Goal: Information Seeking & Learning: Learn about a topic

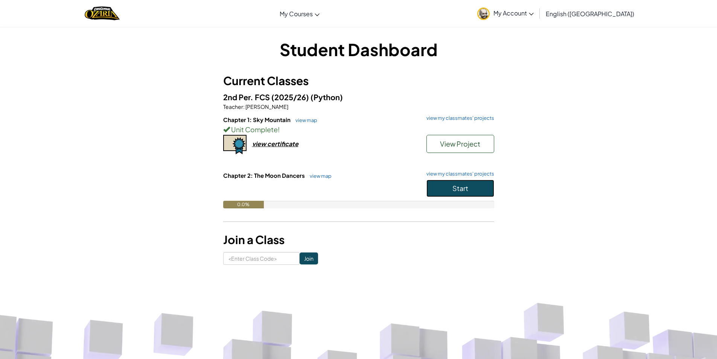
click at [453, 182] on button "Start" at bounding box center [460, 187] width 68 height 17
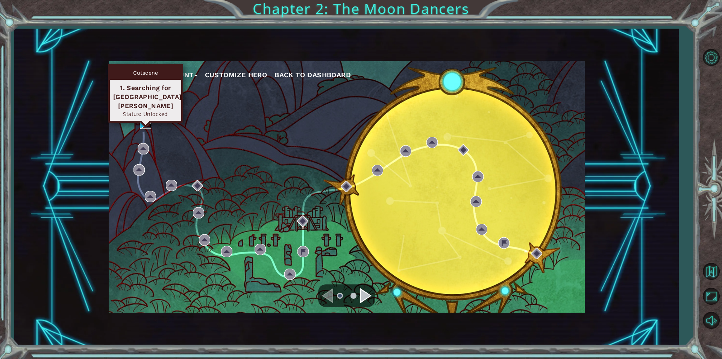
click at [143, 122] on img at bounding box center [145, 122] width 11 height 11
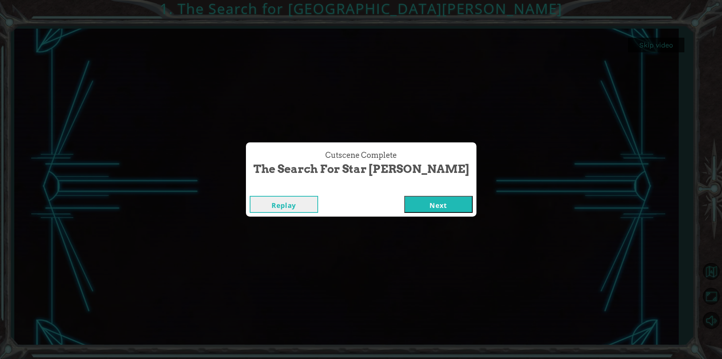
click at [411, 210] on button "Next" at bounding box center [438, 204] width 68 height 17
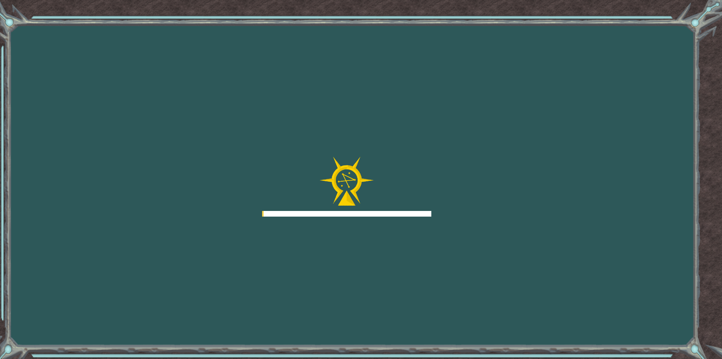
click at [410, 189] on div at bounding box center [346, 187] width 169 height 60
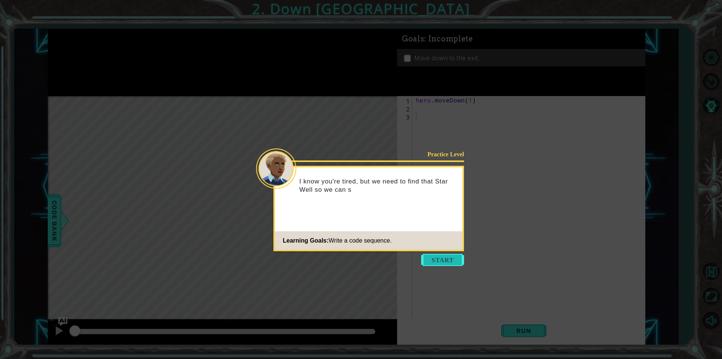
click at [442, 258] on button "Start" at bounding box center [442, 260] width 43 height 12
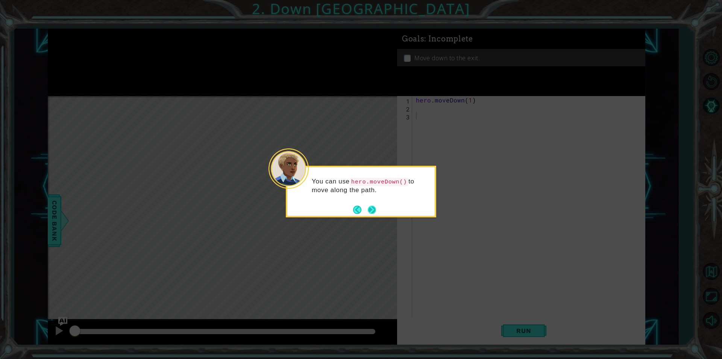
click at [373, 205] on button "Next" at bounding box center [372, 210] width 12 height 12
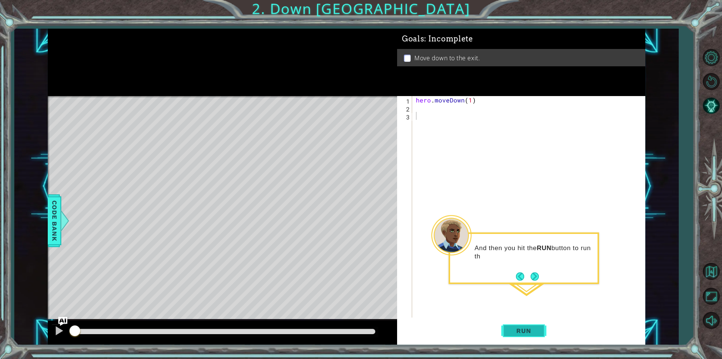
click at [533, 325] on button "Run" at bounding box center [524, 330] width 45 height 25
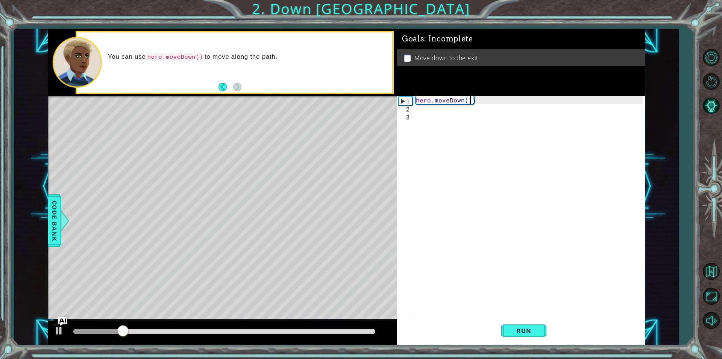
click at [471, 102] on div "hero . moveDown ( 1 )" at bounding box center [531, 214] width 233 height 237
type textarea "hero.moveDown(2)"
click at [545, 331] on button "Run" at bounding box center [524, 330] width 45 height 25
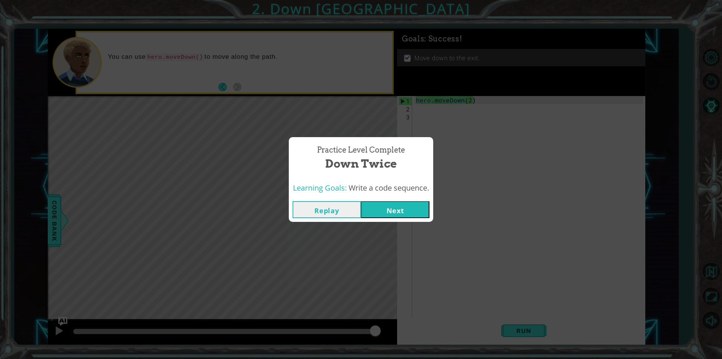
click at [395, 213] on button "Next" at bounding box center [395, 209] width 68 height 17
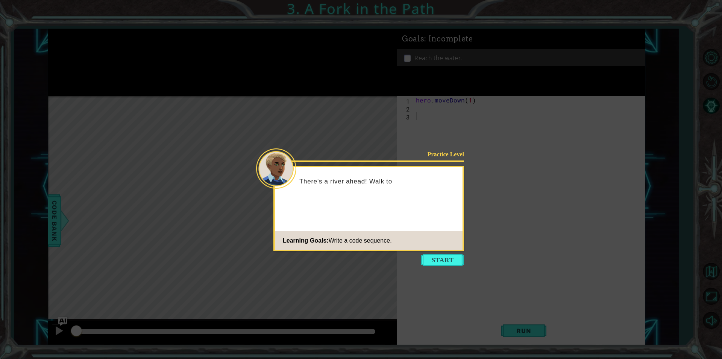
click at [430, 262] on button "Start" at bounding box center [442, 260] width 43 height 12
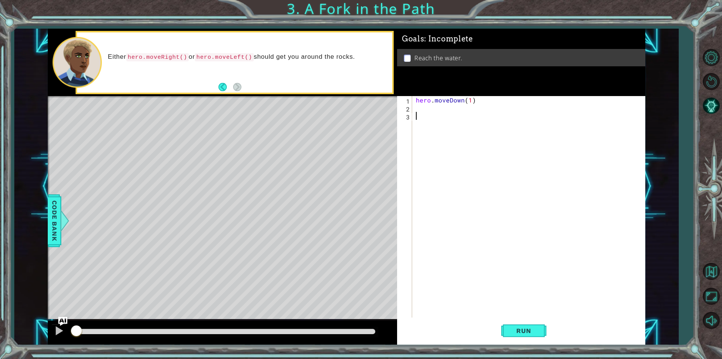
click at [473, 98] on div "hero . moveDown ( 1 )" at bounding box center [531, 214] width 233 height 237
type textarea "hero.moveDown(1)"
click at [451, 129] on div "hero . moveDown ( 1 )" at bounding box center [531, 214] width 233 height 237
click at [420, 108] on div "hero . moveDown ( 1 )" at bounding box center [531, 214] width 233 height 237
click at [475, 124] on div "her o.moveDown press enter her o.moveLeft press enter her o.moveRight press ent…" at bounding box center [482, 135] width 142 height 45
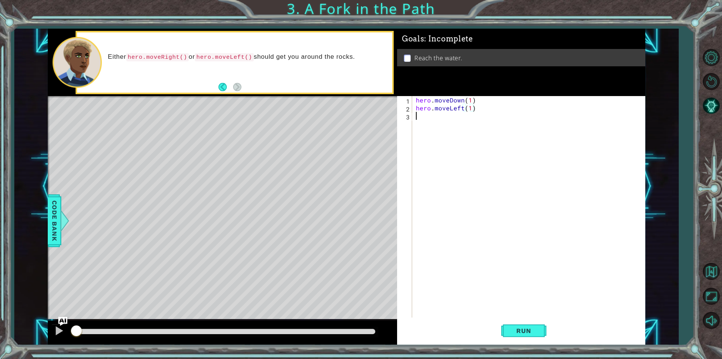
click at [474, 124] on div "hero . moveDown ( 1 ) hero . moveLeft ( 1 )" at bounding box center [531, 214] width 233 height 237
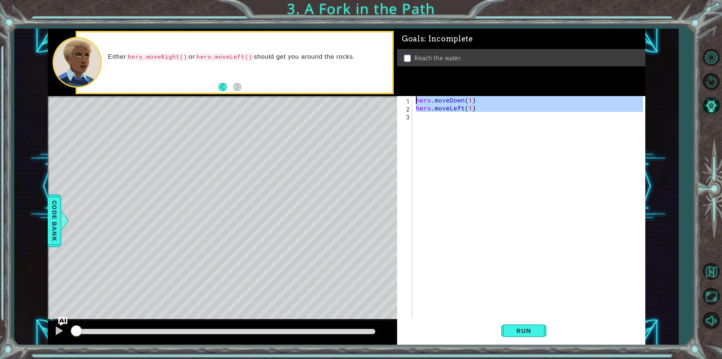
type textarea "hero.moveDown(1) hero.moveLeft(1)"
click at [462, 118] on div "hero . moveDown ( 1 ) hero . moveLeft ( 1 )" at bounding box center [529, 206] width 229 height 221
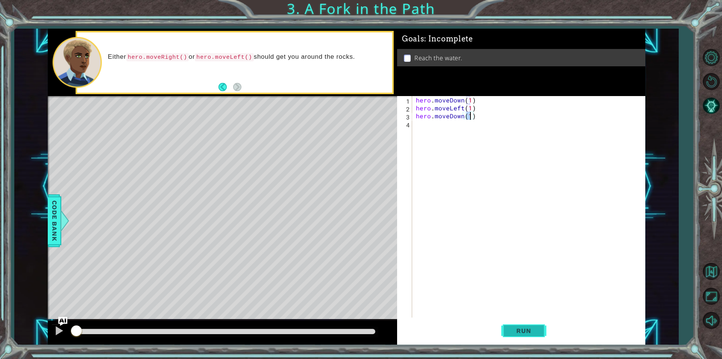
type textarea "hero.moveDown(1)"
click at [529, 338] on button "Run" at bounding box center [524, 330] width 45 height 25
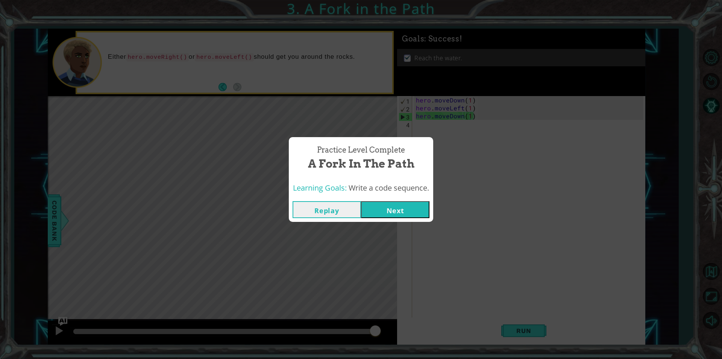
click at [368, 215] on button "Next" at bounding box center [395, 209] width 68 height 17
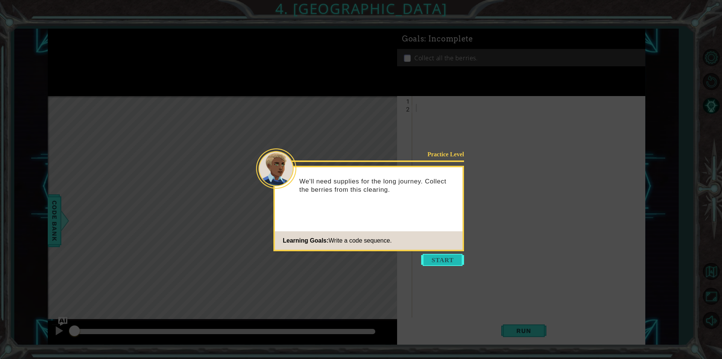
click at [449, 261] on button "Start" at bounding box center [442, 260] width 43 height 12
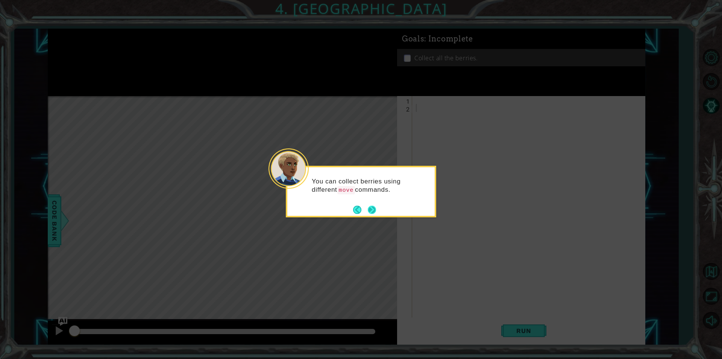
click at [373, 212] on button "Next" at bounding box center [372, 210] width 10 height 10
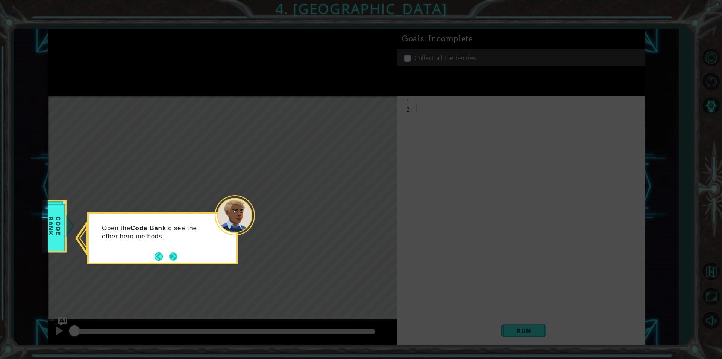
click at [174, 253] on button "Next" at bounding box center [173, 255] width 13 height 13
click at [174, 253] on button "Next" at bounding box center [174, 256] width 10 height 10
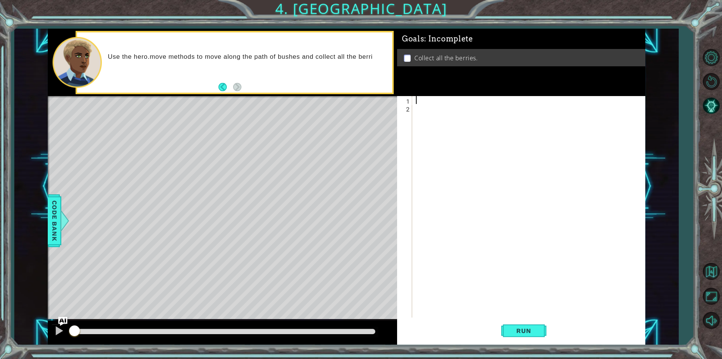
click at [424, 99] on div at bounding box center [531, 214] width 233 height 237
click at [492, 122] on div "h ero.moveUp press enter h ero.moveDown press enter h ero.moveLeft press enter …" at bounding box center [482, 132] width 142 height 54
type textarea "hero.moveDown(2)"
click at [477, 115] on div "hero . moveDown ( 2 )" at bounding box center [531, 214] width 233 height 237
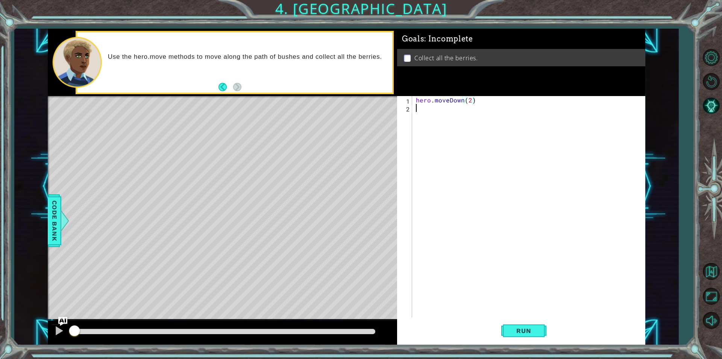
scroll to position [0, 0]
click at [477, 115] on div "hero.move L eft press enter" at bounding box center [482, 126] width 142 height 27
type textarea "hero.moveLeft(1)"
click at [477, 115] on div "hero . moveDown ( 2 ) hero . moveLeft ( 1 )" at bounding box center [531, 214] width 233 height 237
click at [476, 110] on div "hero . moveDown ( 2 ) hero . moveLeft ( 1 )" at bounding box center [531, 214] width 233 height 237
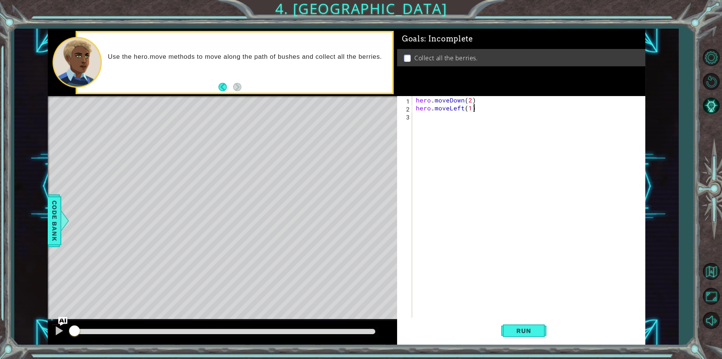
click at [472, 111] on div "hero . moveDown ( 2 ) hero . moveLeft ( 1 )" at bounding box center [531, 214] width 233 height 237
click at [469, 110] on div "hero . moveDown ( 2 ) hero . moveLeft ( 1 )" at bounding box center [531, 214] width 233 height 237
type textarea "hero.moveLeft(2)"
click at [432, 148] on div "hero . moveDown ( 2 ) hero . moveLeft ( 2 )" at bounding box center [531, 214] width 233 height 237
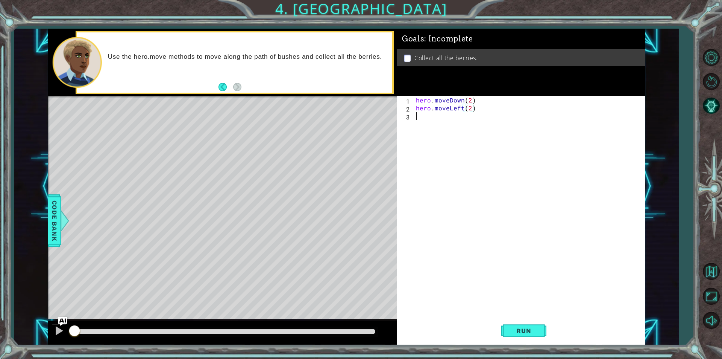
scroll to position [0, 0]
click at [431, 125] on div "hero.move Up press enter" at bounding box center [482, 133] width 142 height 27
type textarea "hero.moveUp(2)"
click at [439, 138] on div "hero . moveDown ( 2 ) hero . moveLeft ( 2 ) hero . moveUp ( 2 )" at bounding box center [531, 214] width 233 height 237
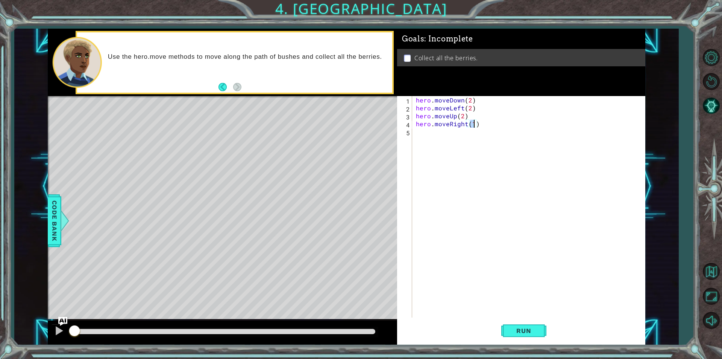
scroll to position [0, 3]
type textarea "hero.moveRight(2)"
click at [520, 326] on button "Run" at bounding box center [524, 330] width 45 height 25
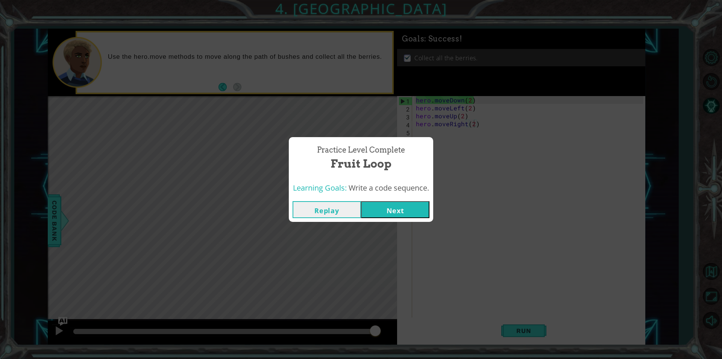
click at [383, 206] on button "Next" at bounding box center [395, 209] width 68 height 17
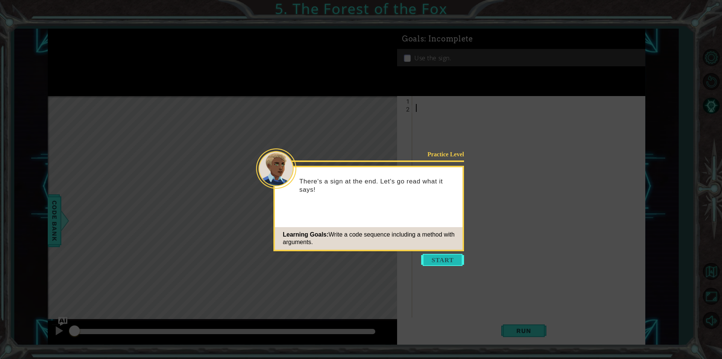
click at [440, 254] on button "Start" at bounding box center [442, 260] width 43 height 12
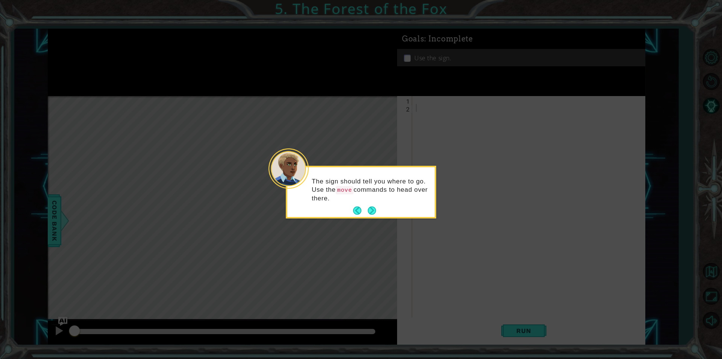
click at [374, 205] on footer at bounding box center [364, 210] width 23 height 11
click at [374, 206] on button "Next" at bounding box center [372, 210] width 9 height 9
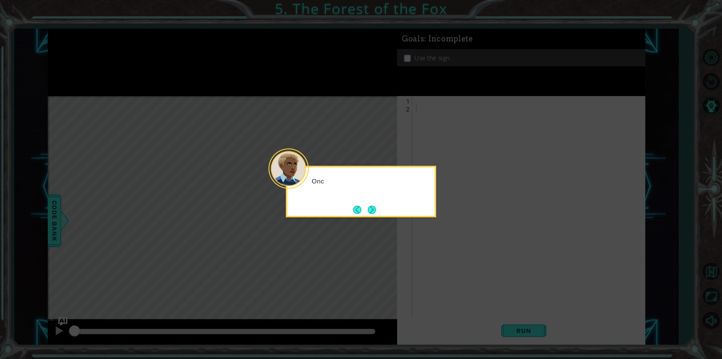
click at [374, 205] on button "Next" at bounding box center [371, 209] width 13 height 13
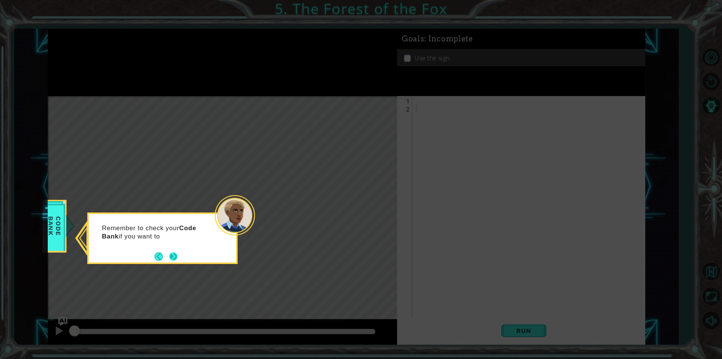
click at [175, 254] on button "Next" at bounding box center [174, 256] width 10 height 10
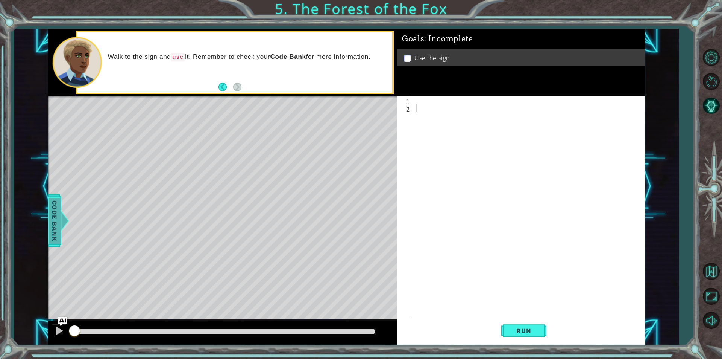
click at [55, 230] on span "Code Bank" at bounding box center [55, 221] width 12 height 46
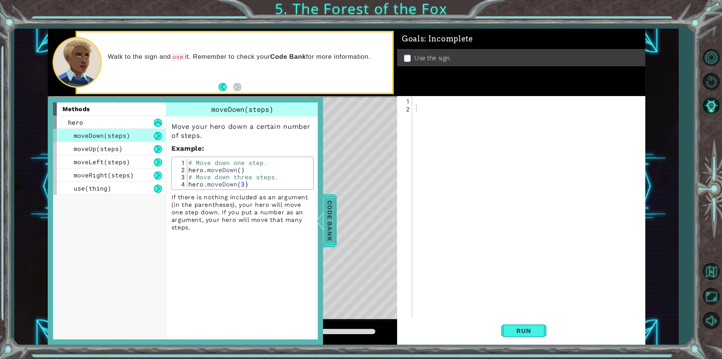
click at [333, 208] on span "Code Bank" at bounding box center [330, 221] width 12 height 46
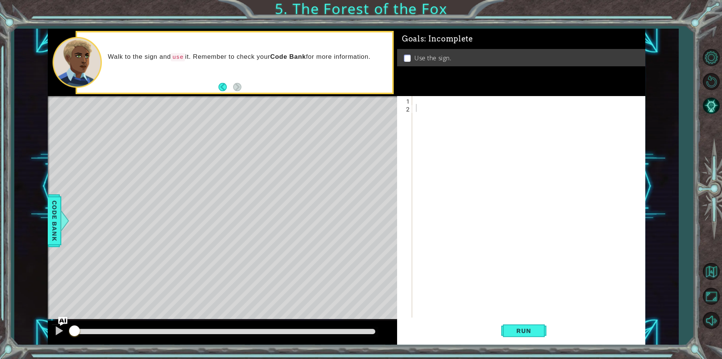
click at [433, 97] on div at bounding box center [531, 214] width 233 height 237
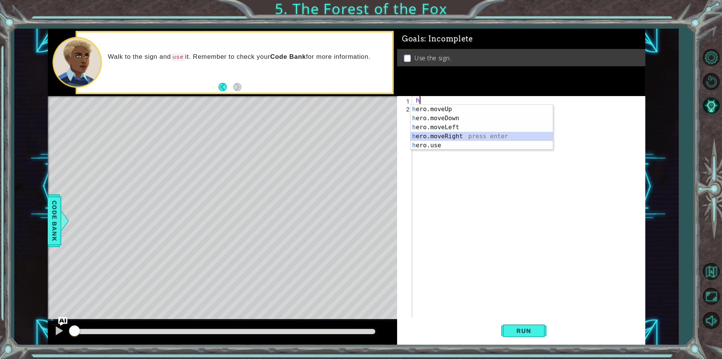
click at [461, 139] on div "h ero.moveUp press enter h ero.moveDown press enter h ero.moveLeft press enter …" at bounding box center [482, 136] width 142 height 63
type textarea "hero.moveRight(1)"
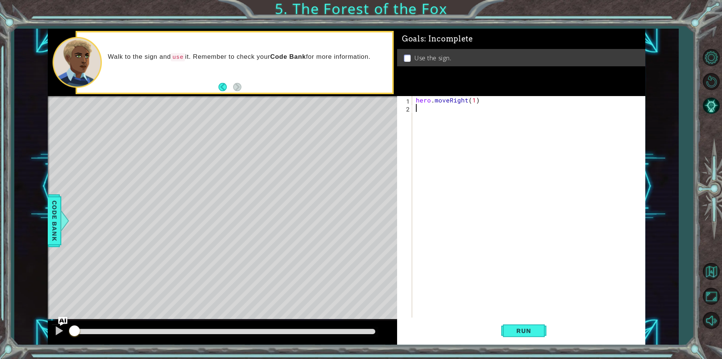
click at [461, 139] on div "hero . moveRight ( 1 )" at bounding box center [531, 214] width 233 height 237
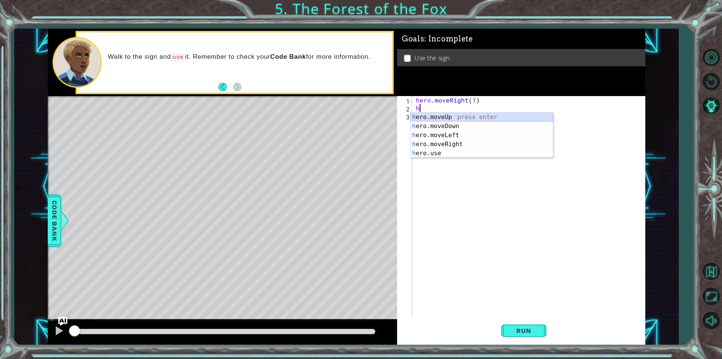
click at [442, 120] on div "h ero.moveUp press enter h ero.moveDown press enter h ero.moveLeft press enter …" at bounding box center [482, 144] width 142 height 63
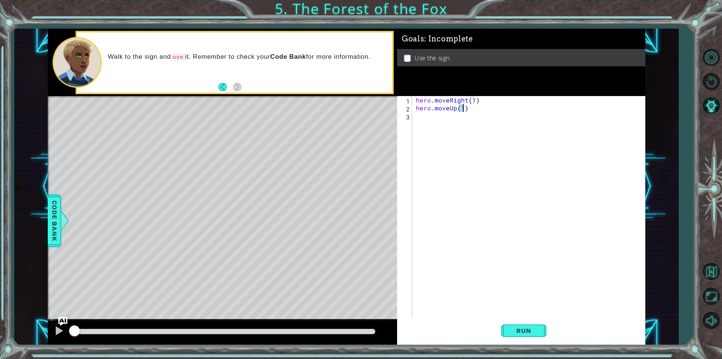
scroll to position [0, 3]
click at [552, 120] on div "hero.move L eft press enter" at bounding box center [525, 126] width 142 height 27
type textarea "hero.moveUp(hero.moveLeft(1))"
click at [552, 120] on div "hero . moveRight ( 1 ) hero . moveUp ( hero . moveLeft ( 1 ))" at bounding box center [531, 214] width 233 height 237
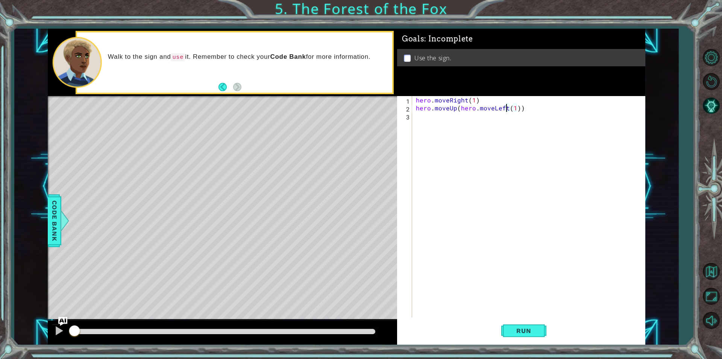
drag, startPoint x: 507, startPoint y: 105, endPoint x: 517, endPoint y: 109, distance: 10.8
click at [513, 107] on div "hero . moveRight ( 1 ) hero . moveUp ( hero . moveLeft ( 1 ))" at bounding box center [531, 214] width 233 height 237
type textarea "hero.moveUp(hero.moveLeft(1))"
click at [518, 109] on div "hero . moveRight ( 1 ) hero . moveUp ( hero . moveLeft ( 1 ))" at bounding box center [531, 214] width 233 height 237
click at [525, 112] on div "hero . moveRight ( 1 ) hero . moveUp ( hero . moveLeft ( 1 ))" at bounding box center [531, 214] width 233 height 237
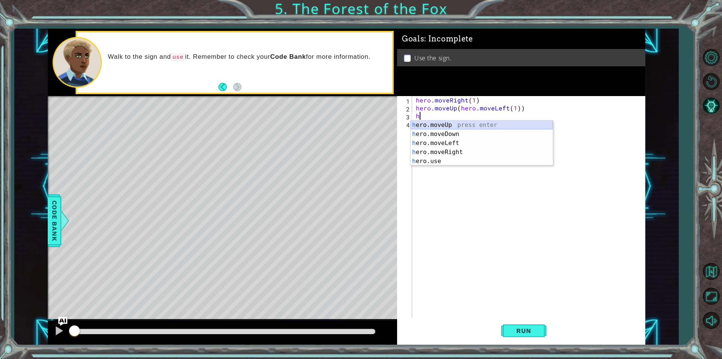
click at [503, 120] on div "h ero.moveUp press enter h ero.moveDown press enter h ero.moveLeft press enter …" at bounding box center [482, 142] width 142 height 44
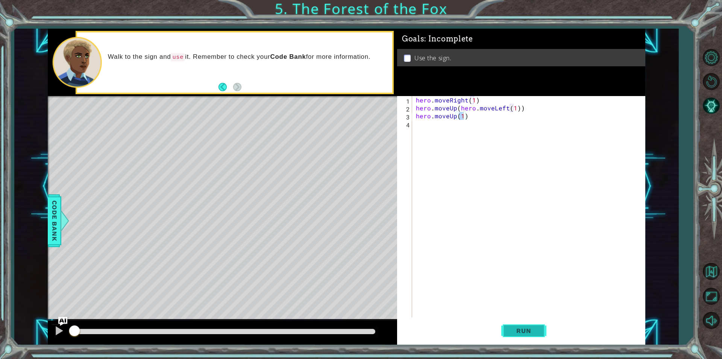
click at [537, 328] on span "Run" at bounding box center [524, 331] width 30 height 8
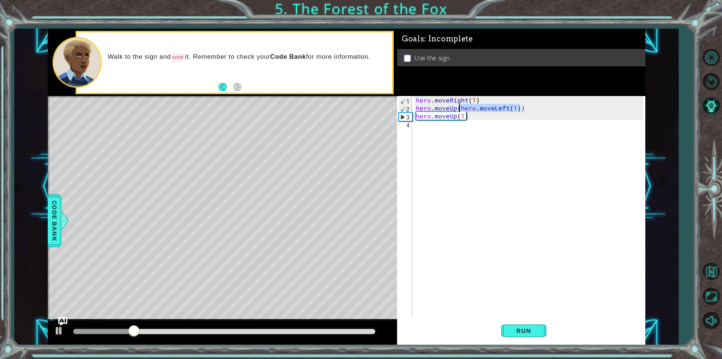
drag, startPoint x: 527, startPoint y: 108, endPoint x: 460, endPoint y: 106, distance: 67.0
click at [460, 106] on div "hero . moveRight ( 1 ) hero . moveUp ( hero . moveLeft ( 1 )) hero . moveUp ( 1…" at bounding box center [531, 214] width 233 height 237
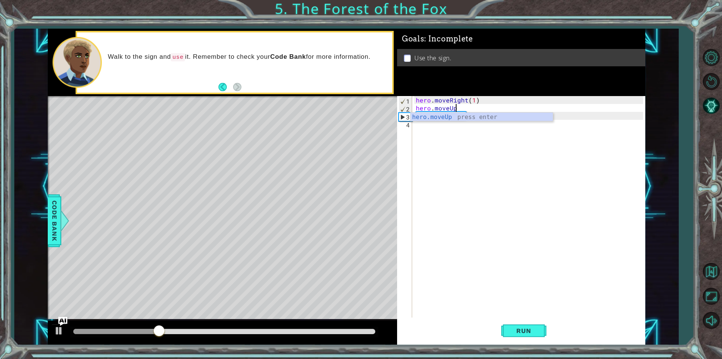
type textarea "hero.moveUp(1)"
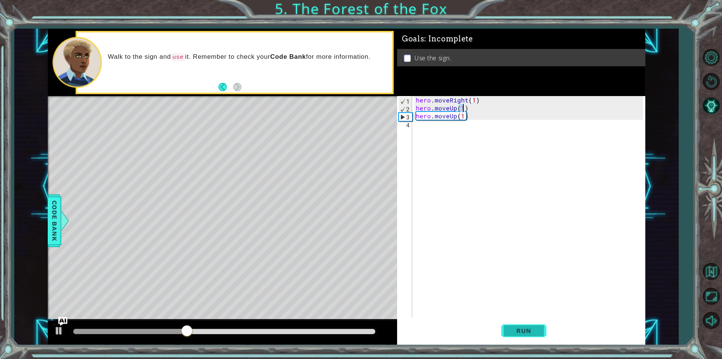
drag, startPoint x: 493, startPoint y: 312, endPoint x: 525, endPoint y: 320, distance: 32.9
click at [512, 318] on div "hero.moveUp(1) 1 2 3 4 hero . moveRight ( 1 ) hero . moveUp ( 1 ) hero . moveUp…" at bounding box center [521, 220] width 248 height 248
click at [544, 327] on button "Run" at bounding box center [524, 330] width 45 height 25
click at [454, 120] on div "hero . moveRight ( 1 ) hero . moveUp ( 1 ) hero . moveUp ( 1 )" at bounding box center [531, 214] width 233 height 237
drag, startPoint x: 467, startPoint y: 115, endPoint x: 435, endPoint y: 117, distance: 32.8
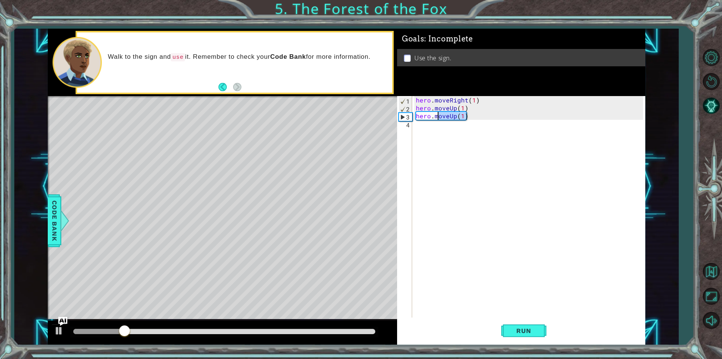
click at [435, 117] on div "hero . moveRight ( 1 ) hero . moveUp ( 1 ) hero . moveUp ( 1 )" at bounding box center [531, 214] width 233 height 237
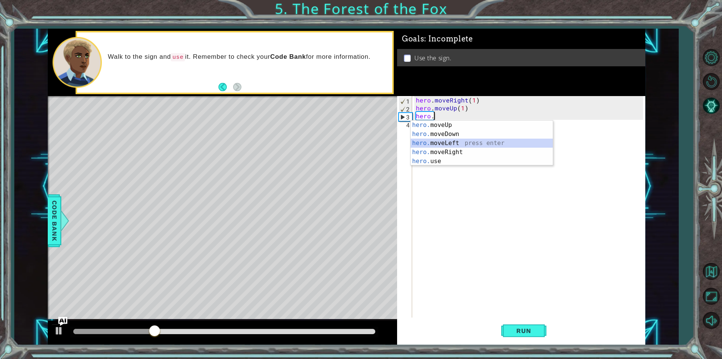
click at [452, 146] on div "hero. moveUp press enter hero. moveDown press enter hero. moveLeft press enter …" at bounding box center [482, 151] width 142 height 63
type textarea "hero.moveLeft(1)"
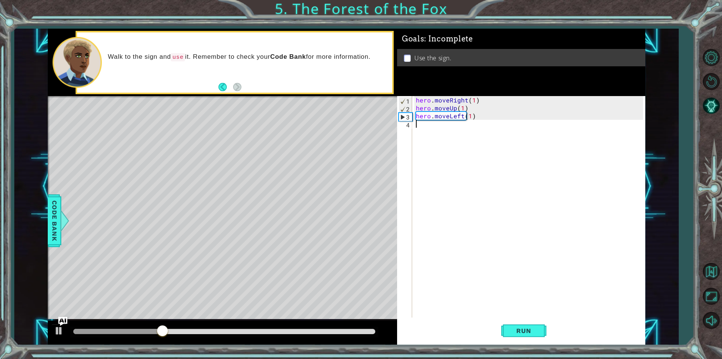
click at [442, 127] on div "hero . moveRight ( 1 ) hero . moveUp ( 1 ) hero . moveLeft ( 1 )" at bounding box center [531, 214] width 233 height 237
click at [455, 133] on div "hero.move Up press enter" at bounding box center [482, 141] width 142 height 27
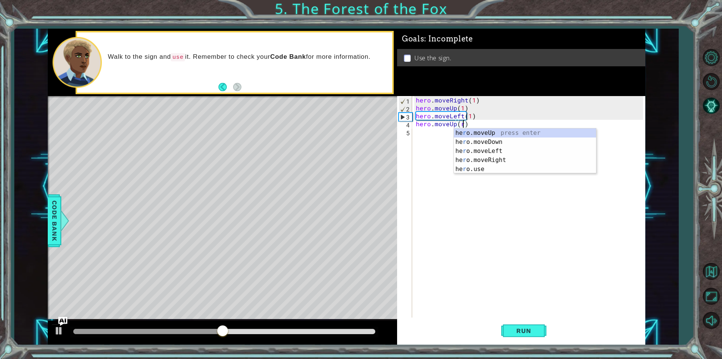
scroll to position [0, 3]
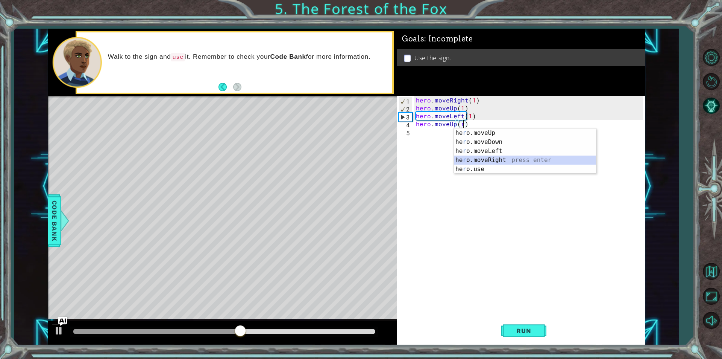
click at [494, 157] on div "he r o.moveUp press enter he r o.moveDown press enter he r o.moveLeft press ent…" at bounding box center [525, 159] width 142 height 63
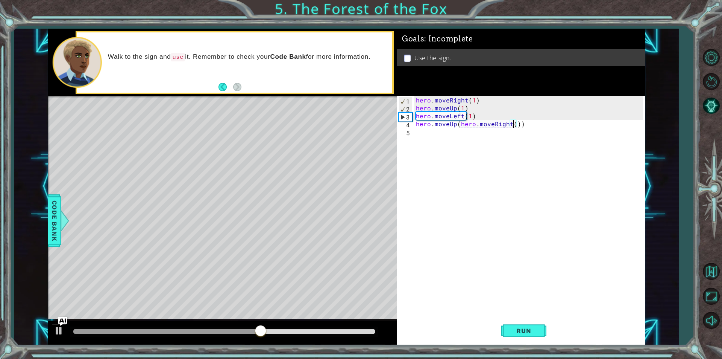
scroll to position [0, 6]
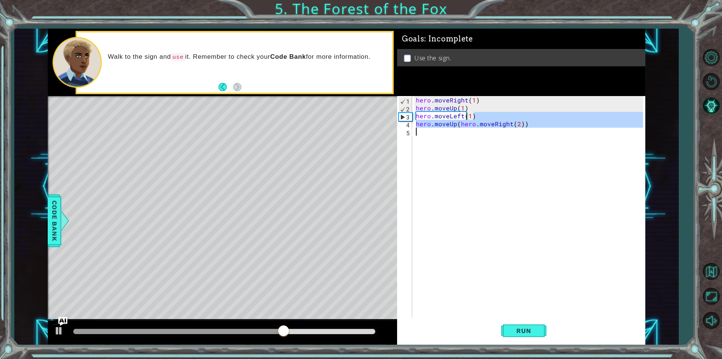
drag, startPoint x: 540, startPoint y: 120, endPoint x: 473, endPoint y: 120, distance: 66.6
click at [473, 120] on div "hero . moveRight ( 1 ) hero . moveUp ( 1 ) hero . moveLeft ( 1 ) hero . moveUp …" at bounding box center [531, 214] width 233 height 237
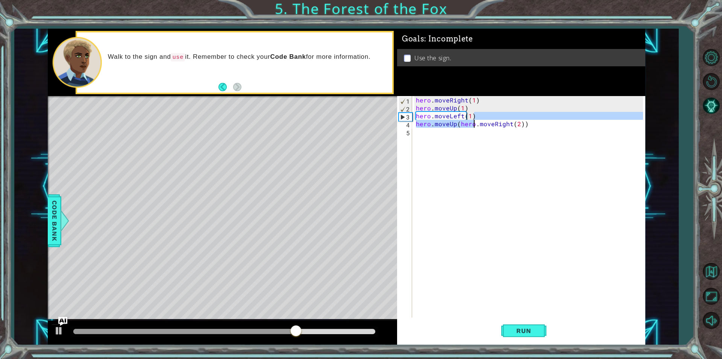
click at [459, 122] on div "hero . moveRight ( 1 ) hero . moveUp ( 1 ) hero . moveLeft ( 1 ) hero . moveUp …" at bounding box center [529, 206] width 229 height 221
drag, startPoint x: 462, startPoint y: 124, endPoint x: 524, endPoint y: 124, distance: 62.1
click at [524, 124] on div "hero . moveRight ( 1 ) hero . moveUp ( 1 ) hero . moveLeft ( 1 ) hero . moveUp …" at bounding box center [531, 214] width 233 height 237
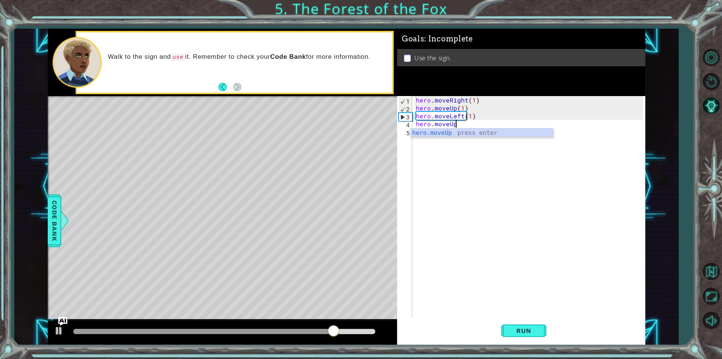
type textarea "hero.moveUp(1)"
click at [422, 141] on div "hero . moveRight ( 1 ) hero . moveUp ( 1 ) hero . moveLeft ( 1 ) hero . moveUp …" at bounding box center [531, 214] width 233 height 237
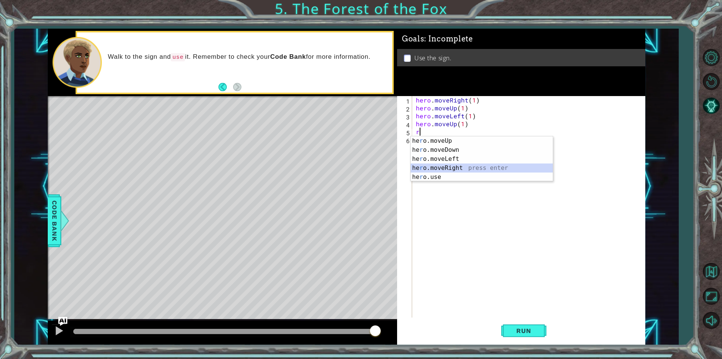
click at [434, 164] on div "he r o.moveUp press enter he r o.moveDown press enter he r o.moveLeft press ent…" at bounding box center [482, 167] width 142 height 63
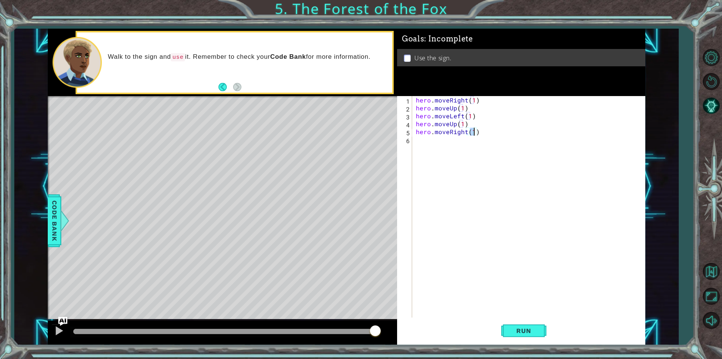
type textarea "hero.moveRight(2)"
click at [442, 155] on div "hero . moveRight ( 1 ) hero . moveUp ( 1 ) hero . moveLeft ( 1 ) hero . moveUp …" at bounding box center [531, 214] width 233 height 237
type textarea "hero.moveDown(1)"
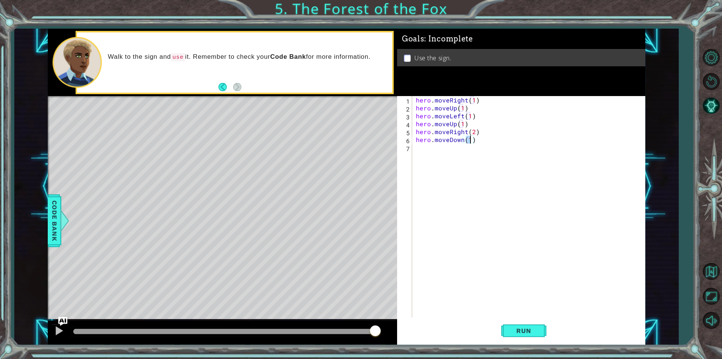
click at [425, 156] on div "hero . moveRight ( 1 ) hero . moveUp ( 1 ) hero . moveLeft ( 1 ) hero . moveUp …" at bounding box center [531, 214] width 233 height 237
click at [425, 156] on div "hero. us e press enter" at bounding box center [482, 165] width 142 height 27
type textarea "hero.use("sign")"
click at [543, 327] on button "Run" at bounding box center [524, 330] width 45 height 25
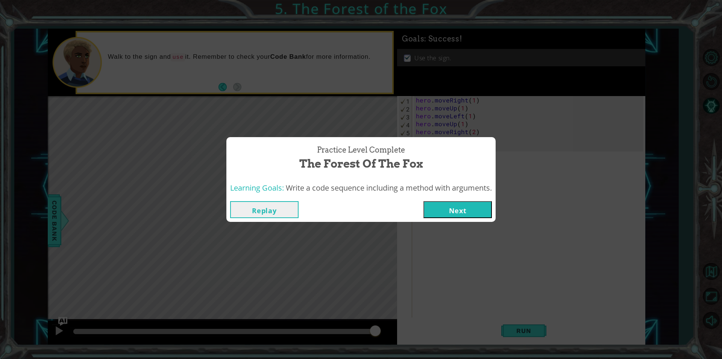
click at [444, 209] on button "Next" at bounding box center [458, 209] width 68 height 17
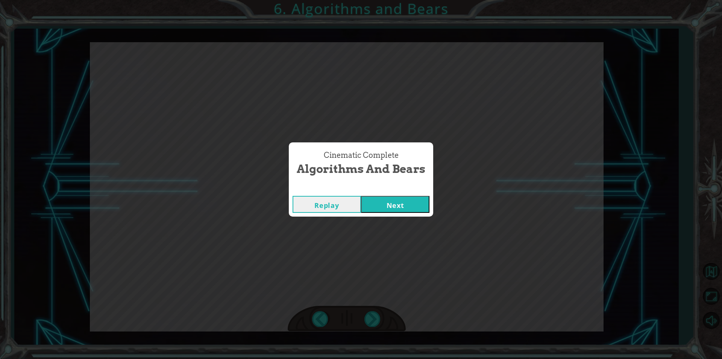
click at [387, 200] on button "Next" at bounding box center [395, 204] width 68 height 17
click at [410, 203] on button "Next" at bounding box center [395, 204] width 68 height 17
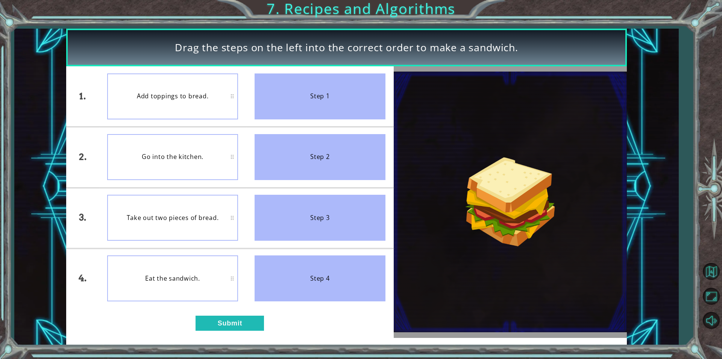
click at [190, 89] on div "Add toppings to bread." at bounding box center [172, 96] width 131 height 46
click at [194, 301] on div "Eat the sandwich." at bounding box center [172, 278] width 131 height 46
click at [234, 330] on button "Submit" at bounding box center [230, 322] width 68 height 15
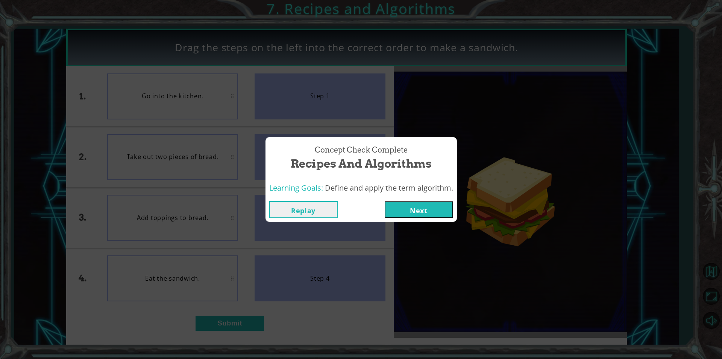
click at [423, 208] on button "Next" at bounding box center [419, 209] width 68 height 17
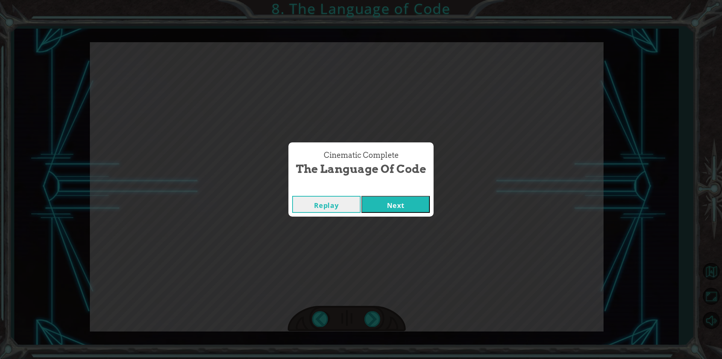
click at [398, 204] on button "Next" at bounding box center [396, 204] width 68 height 17
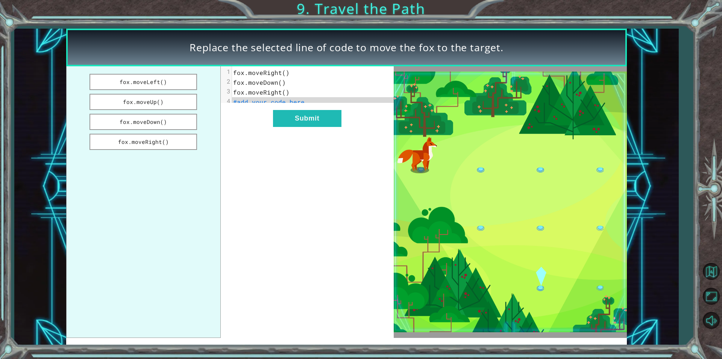
click at [301, 107] on pre "#add your code here" at bounding box center [315, 102] width 167 height 10
drag, startPoint x: 154, startPoint y: 120, endPoint x: 265, endPoint y: 106, distance: 112.2
click at [265, 106] on div "fox.moveLeft() fox.moveUp() fox.moveDown() fox.moveRight() xxxxxxxxxx 4 1 fox.m…" at bounding box center [230, 201] width 328 height 271
click at [269, 100] on span "#add your code here" at bounding box center [268, 102] width 71 height 8
drag, startPoint x: 292, startPoint y: 111, endPoint x: 259, endPoint y: 101, distance: 34.2
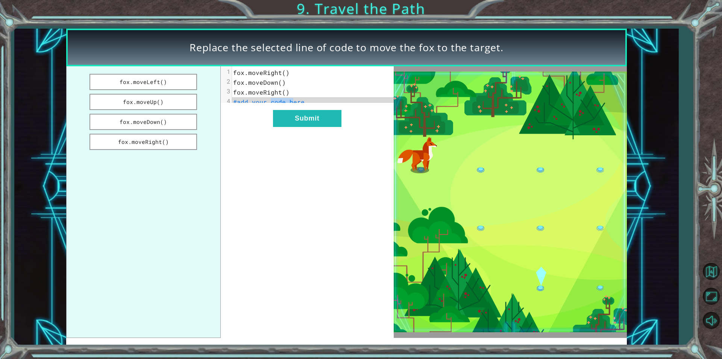
click at [268, 101] on div "xxxxxxxxxx 4 1 fox.moveRight() 2 fox.moveDown() 3 fox.moveRight() 4 #add your c…" at bounding box center [307, 201] width 173 height 271
drag, startPoint x: 183, startPoint y: 122, endPoint x: 291, endPoint y: 106, distance: 109.0
click at [293, 113] on div "fox.moveLeft() fox.moveUp() fox.moveDown() fox.moveRight() xxxxxxxxxx 4 1 fox.m…" at bounding box center [230, 201] width 328 height 271
click at [189, 119] on button "fox.moveDown()" at bounding box center [144, 122] width 108 height 16
click at [298, 125] on button "Submit" at bounding box center [307, 118] width 68 height 17
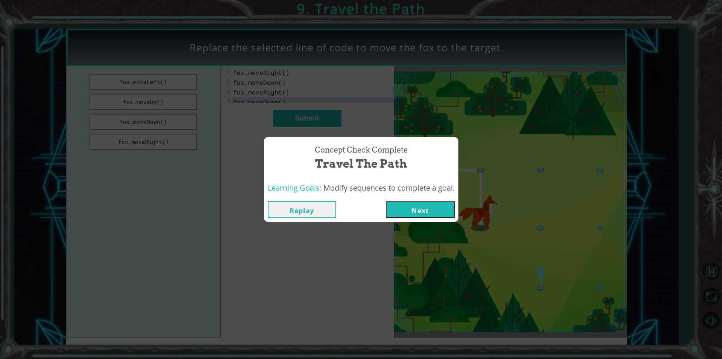
click at [432, 210] on button "Next" at bounding box center [420, 209] width 68 height 17
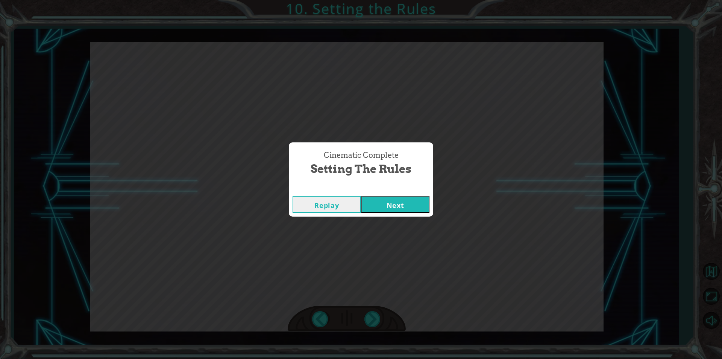
click at [361, 196] on button "Next" at bounding box center [395, 204] width 68 height 17
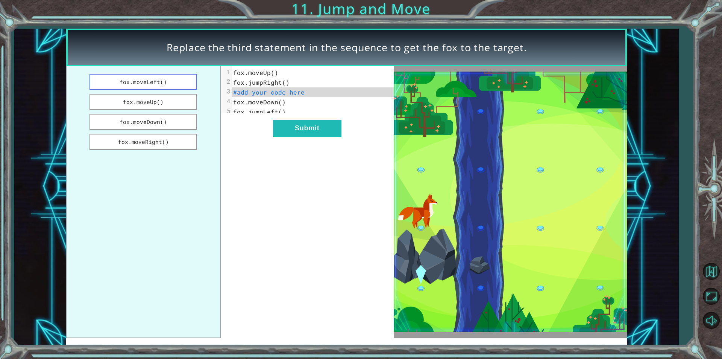
drag, startPoint x: 305, startPoint y: 134, endPoint x: 185, endPoint y: 74, distance: 134.1
click at [187, 76] on div "fox.moveLeft() fox.moveUp() fox.moveDown() fox.moveRight() xxxxxxxxxx 5 1 fox.m…" at bounding box center [230, 201] width 328 height 271
click at [166, 79] on button "fox.moveLeft()" at bounding box center [144, 82] width 108 height 16
click at [306, 131] on button "Submit" at bounding box center [307, 128] width 68 height 17
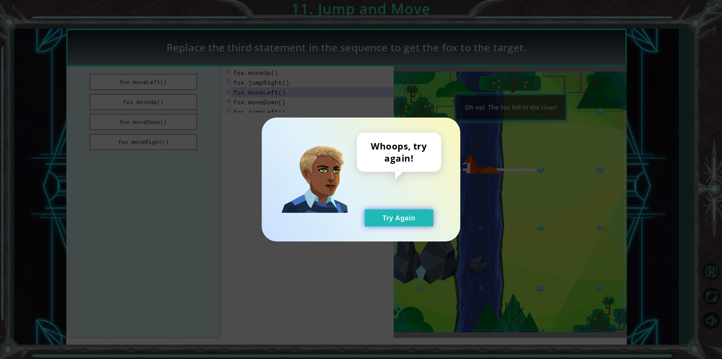
click at [429, 222] on button "Try Again" at bounding box center [399, 217] width 68 height 17
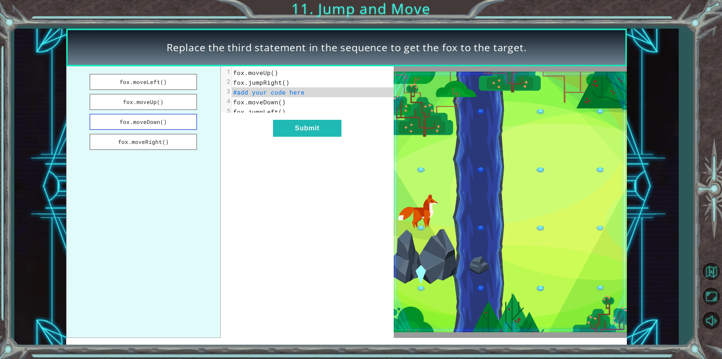
click at [177, 122] on button "fox.moveDown()" at bounding box center [144, 122] width 108 height 16
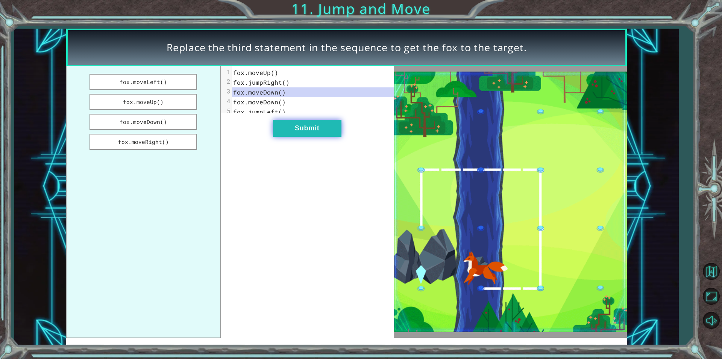
drag, startPoint x: 322, startPoint y: 126, endPoint x: 326, endPoint y: 129, distance: 5.1
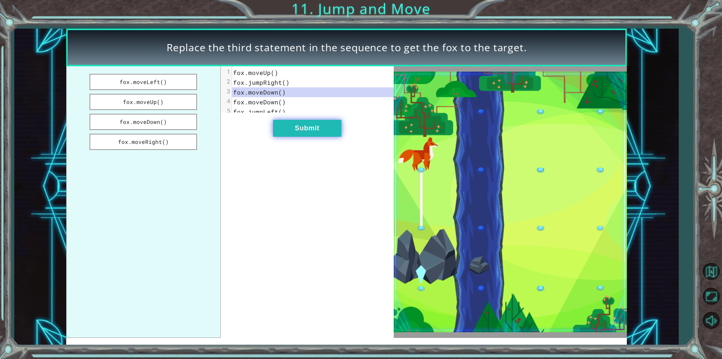
click at [326, 129] on button "Submit" at bounding box center [307, 128] width 68 height 17
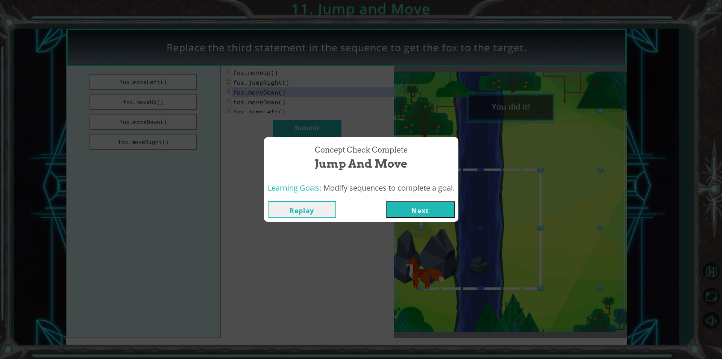
click at [441, 208] on button "Next" at bounding box center [420, 209] width 68 height 17
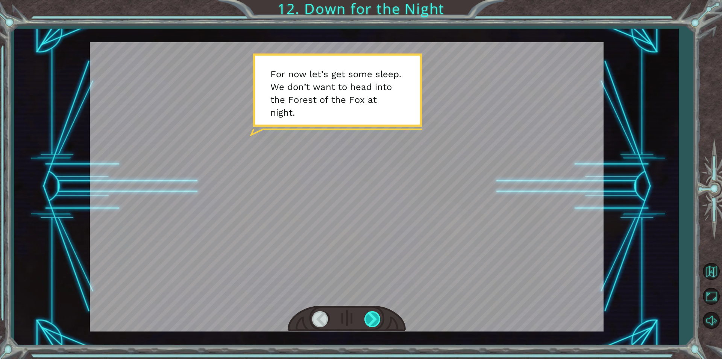
click at [368, 319] on div at bounding box center [373, 318] width 17 height 15
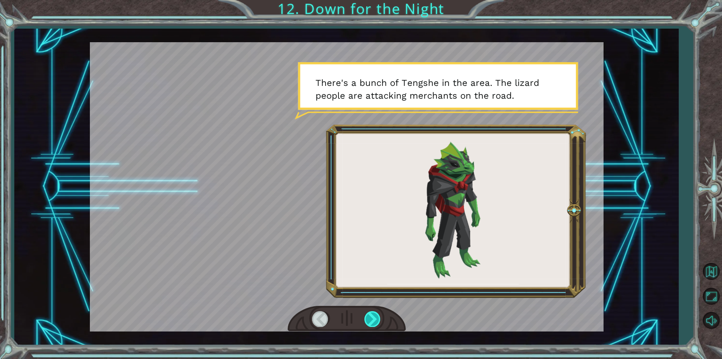
click at [368, 319] on div at bounding box center [373, 318] width 17 height 15
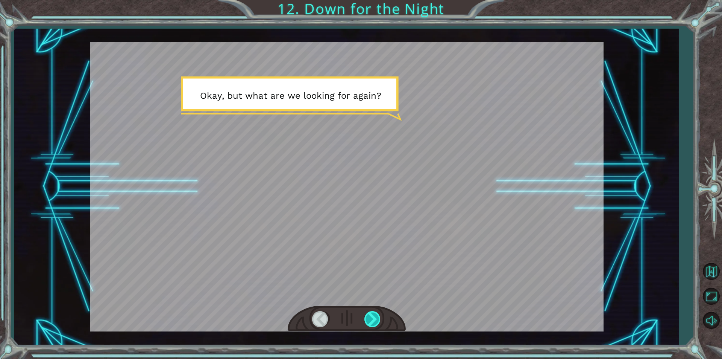
click at [368, 319] on div at bounding box center [373, 318] width 17 height 15
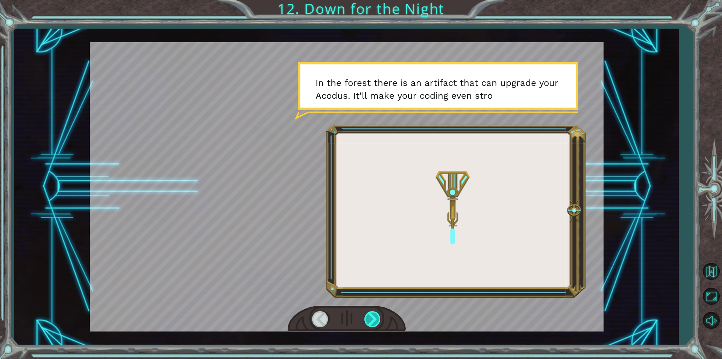
click at [368, 319] on div at bounding box center [373, 318] width 17 height 15
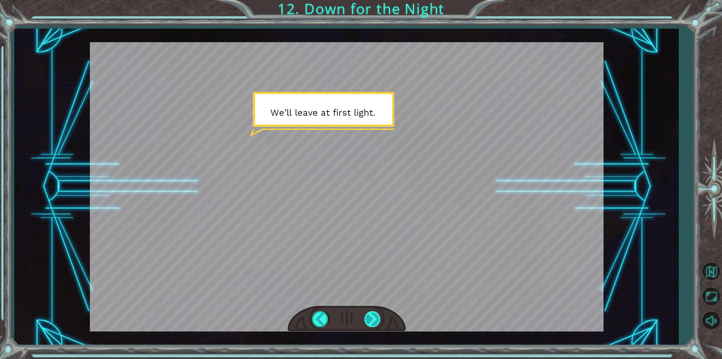
click at [368, 319] on div at bounding box center [373, 318] width 17 height 15
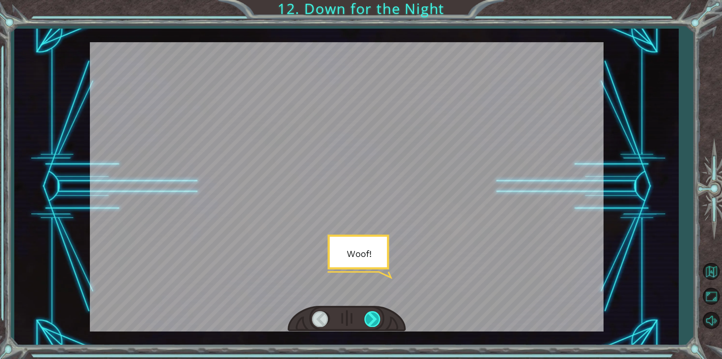
click at [368, 319] on div at bounding box center [373, 318] width 17 height 15
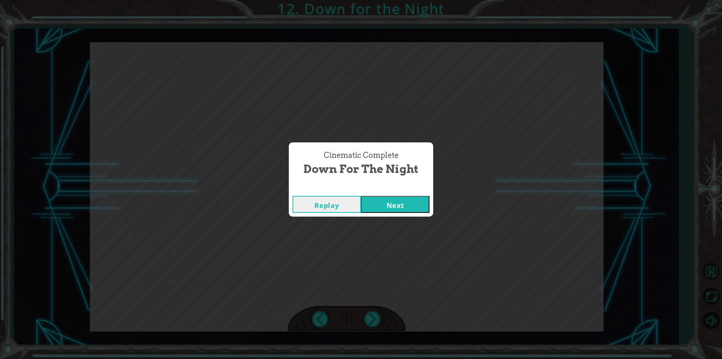
click at [391, 205] on button "Next" at bounding box center [395, 204] width 68 height 17
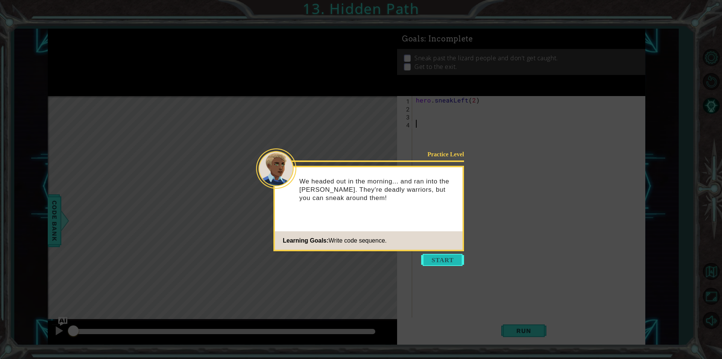
click at [435, 261] on button "Start" at bounding box center [442, 260] width 43 height 12
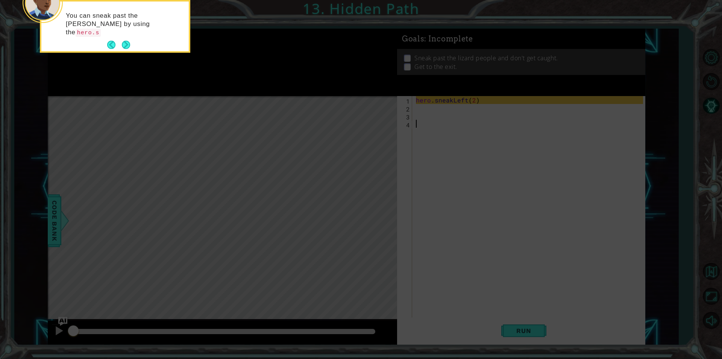
click at [275, 46] on icon at bounding box center [361, 54] width 722 height 610
click at [126, 46] on button "Next" at bounding box center [126, 45] width 8 height 8
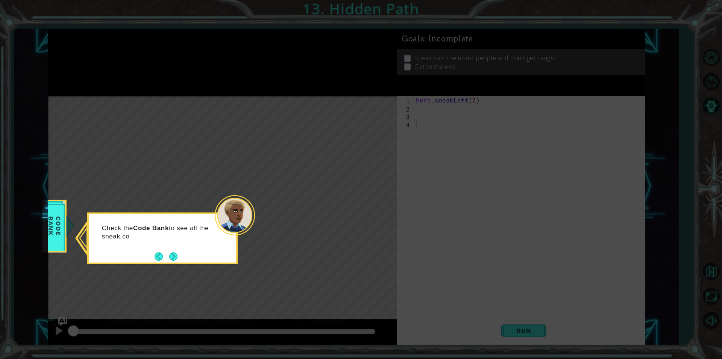
click at [181, 258] on div "Check the Code Bank to see all the sneak co" at bounding box center [162, 238] width 151 height 52
click at [169, 252] on button "Next" at bounding box center [173, 256] width 8 height 8
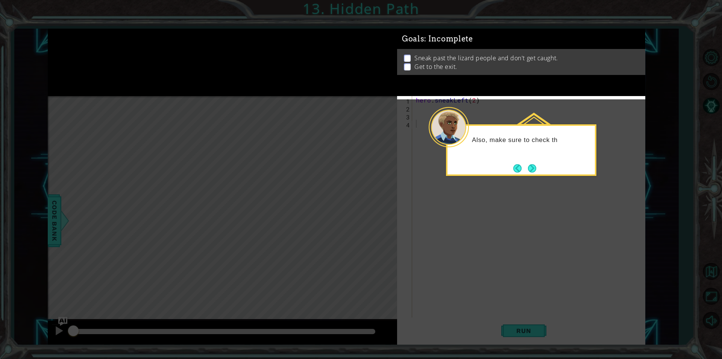
click at [540, 168] on div "Also, make sure to check th" at bounding box center [521, 150] width 151 height 52
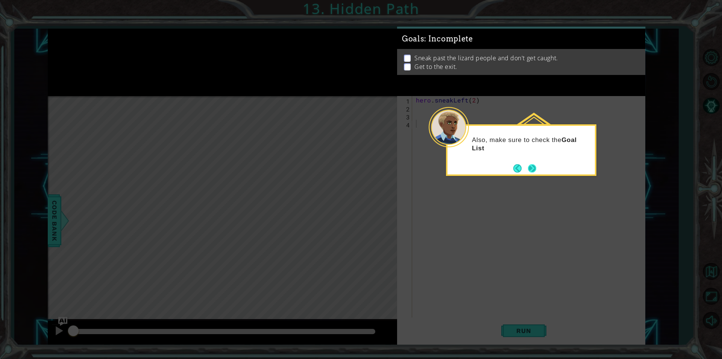
click at [533, 168] on button "Next" at bounding box center [532, 168] width 8 height 8
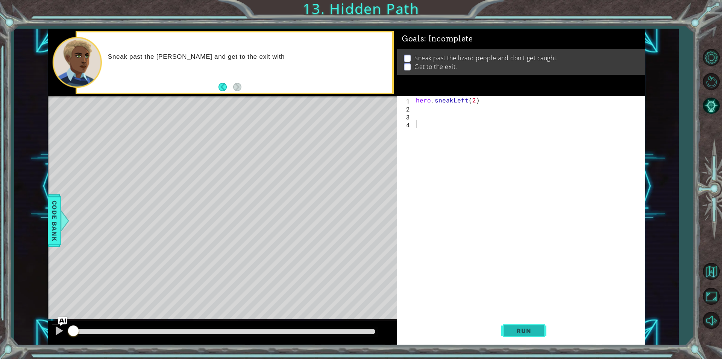
click at [537, 328] on span "Run" at bounding box center [524, 331] width 30 height 8
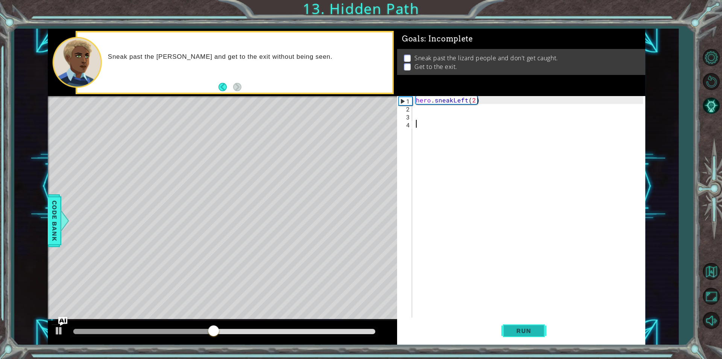
type textarea "s"
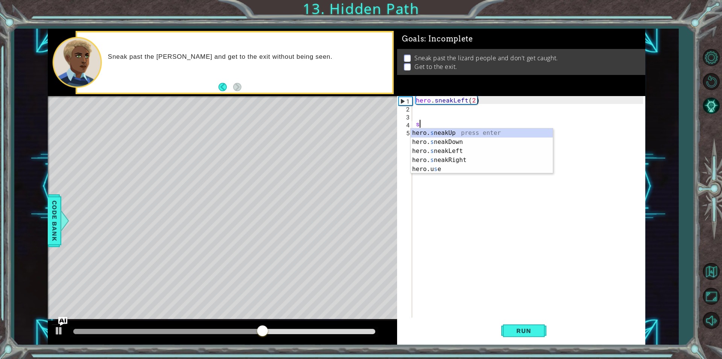
click at [438, 109] on div "hero . sneakLeft ( 2 ) s" at bounding box center [531, 214] width 233 height 237
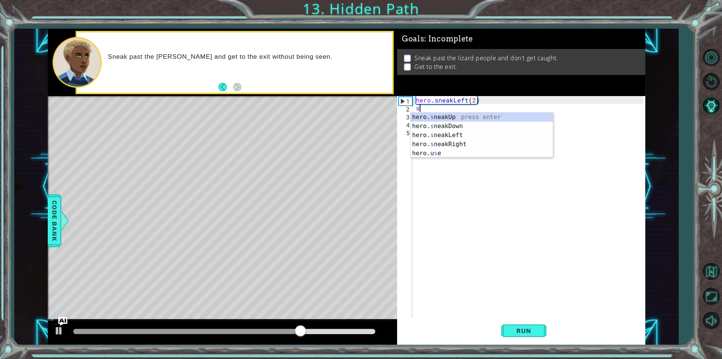
click at [435, 116] on div "hero. s neakUp press enter hero. s neakDown press enter hero. s neakLeft press …" at bounding box center [482, 144] width 142 height 63
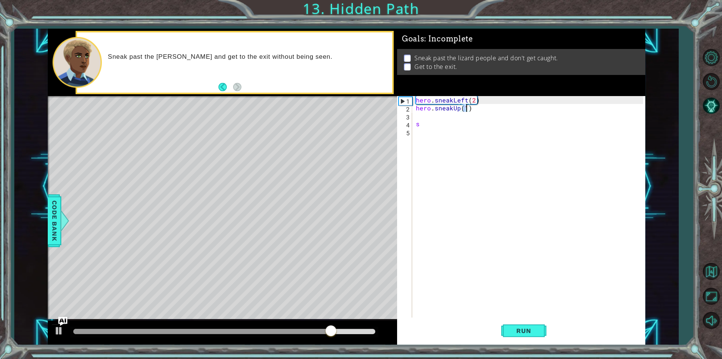
scroll to position [0, 3]
type textarea "hero.sneakUp(2)"
click at [435, 116] on div "hero . sneakLeft ( 2 ) hero . sneakUp ( 2 ) s" at bounding box center [531, 214] width 233 height 237
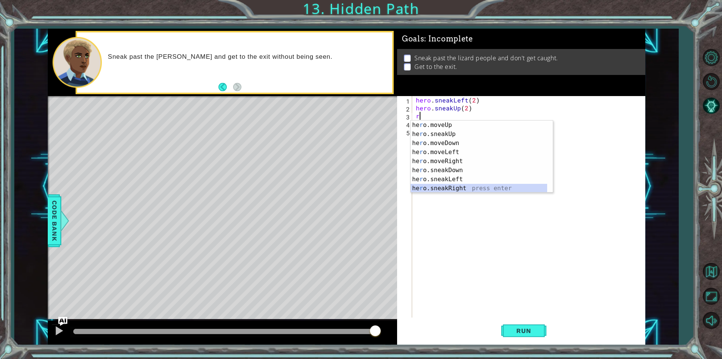
click at [477, 187] on div "he r o.moveUp press enter he r o.sneakUp press enter he r o.moveDown press ente…" at bounding box center [479, 165] width 137 height 90
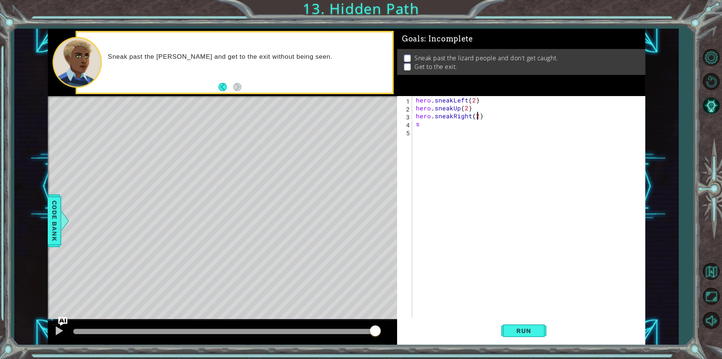
scroll to position [0, 3]
type textarea "hero.sneakRight(2)"
click at [515, 319] on button "Run" at bounding box center [524, 330] width 45 height 25
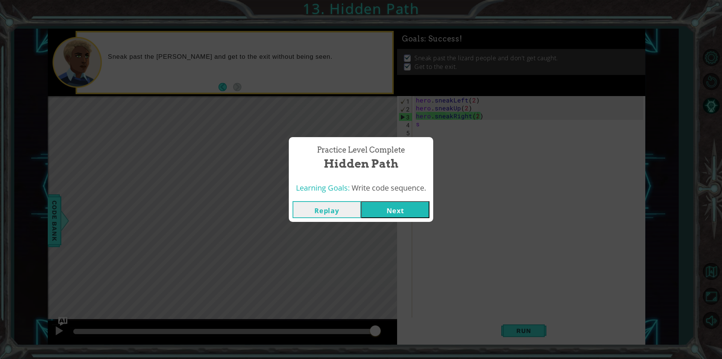
click at [376, 209] on button "Next" at bounding box center [395, 209] width 68 height 17
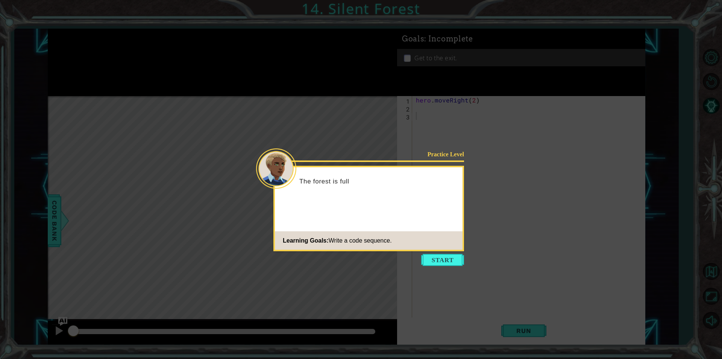
click at [455, 252] on icon at bounding box center [361, 179] width 722 height 359
click at [459, 265] on button "Start" at bounding box center [442, 260] width 43 height 12
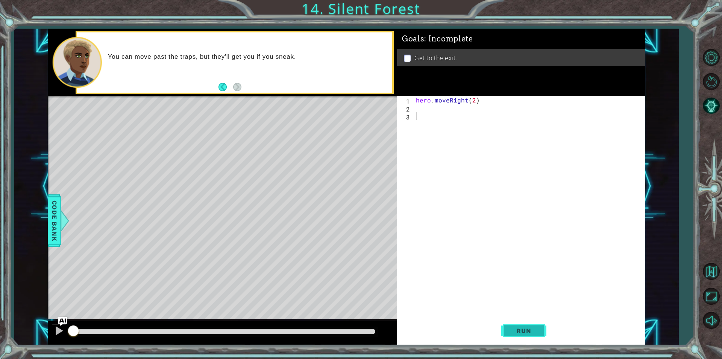
click at [537, 336] on button "Run" at bounding box center [524, 330] width 45 height 25
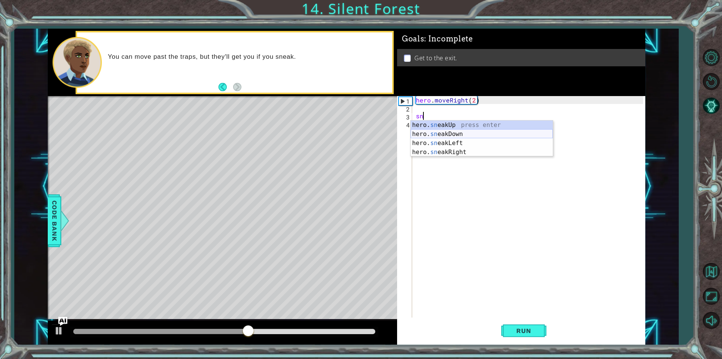
click at [500, 135] on div "hero. sn eakUp press enter hero. sn eakDown press enter hero. sn eakLeft press …" at bounding box center [482, 147] width 142 height 54
type textarea "hero.sneakDown(1)"
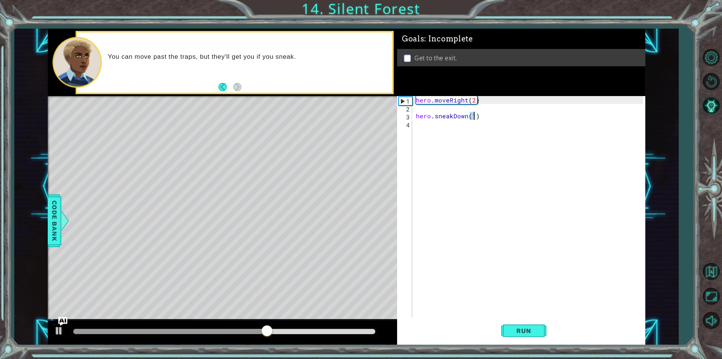
click at [462, 138] on div "hero . moveRight ( 2 ) hero . sneakDown ( 1 )" at bounding box center [531, 214] width 233 height 237
click at [435, 109] on div "hero . moveRight ( 2 ) hero . sneakDown ( 1 )" at bounding box center [531, 214] width 233 height 237
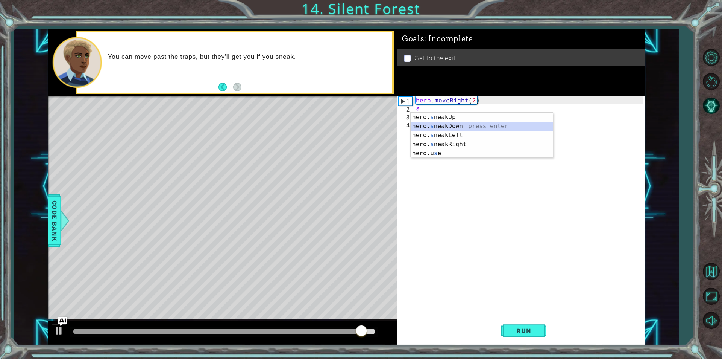
click at [443, 129] on div "hero. s neakUp press enter hero. s neakDown press enter hero. s neakLeft press …" at bounding box center [482, 144] width 142 height 63
type textarea "hero.sneakDown(1)"
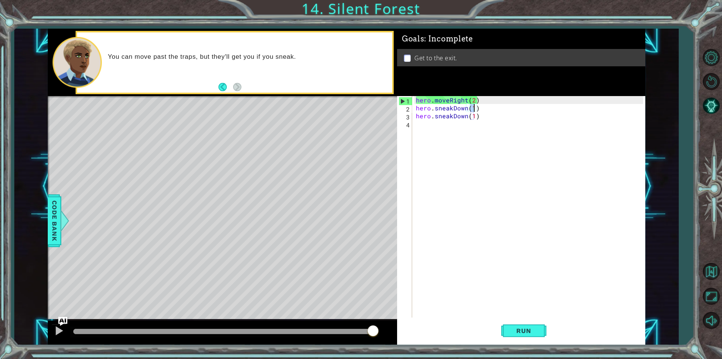
click at [475, 117] on div "hero . moveRight ( 2 ) hero . sneakDown ( 1 ) hero . sneakDown ( 1 )" at bounding box center [531, 214] width 233 height 237
drag, startPoint x: 479, startPoint y: 117, endPoint x: 418, endPoint y: 118, distance: 61.3
click at [418, 118] on div "hero . moveRight ( 2 ) hero . sneakDown ( 1 ) hero . sneakDown ( 1 )" at bounding box center [531, 214] width 233 height 237
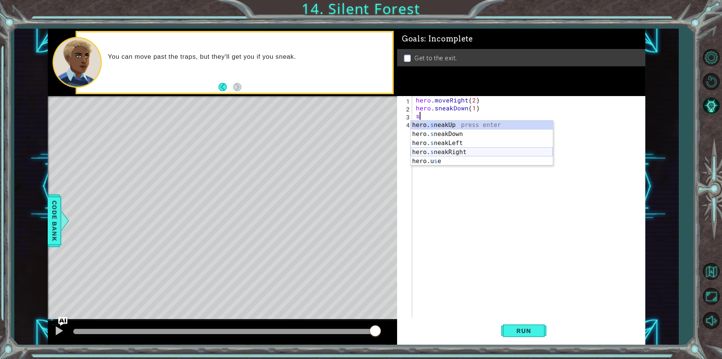
click at [477, 152] on div "hero. s neakUp press enter hero. s neakDown press enter hero. s neakLeft press …" at bounding box center [482, 151] width 142 height 63
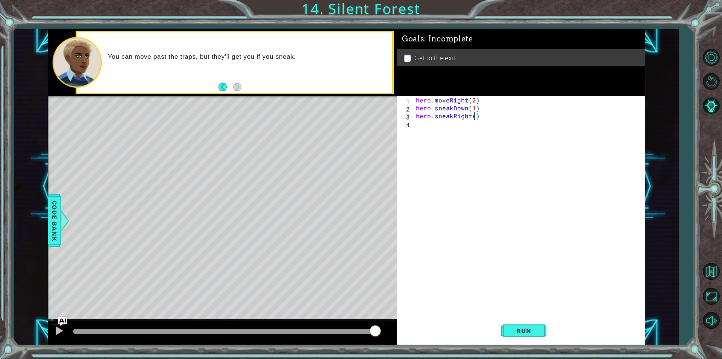
type textarea "hero.sneakRight(2)"
click at [427, 130] on div "hero . moveRight ( 2 ) hero . sneakDown ( 1 ) hero . sneakRight ( 2 )" at bounding box center [531, 214] width 233 height 237
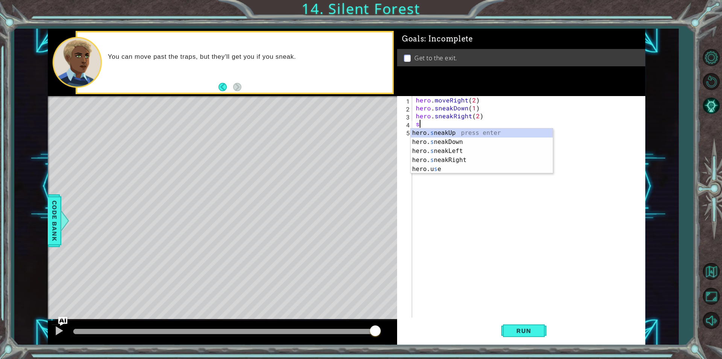
type textarea "hero.sneakUp(1)"
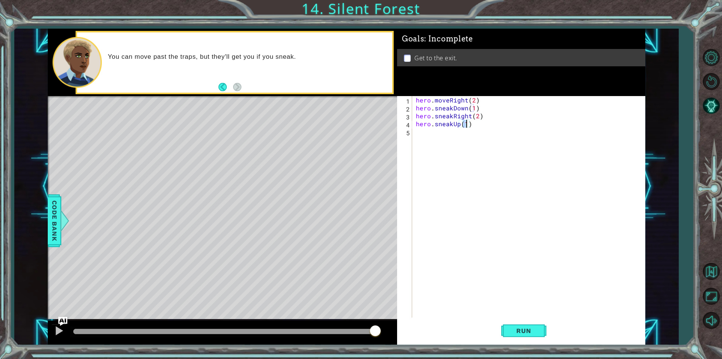
click at [458, 135] on div "hero . moveRight ( 2 ) hero . sneakDown ( 1 ) hero . sneakRight ( 2 ) hero . sn…" at bounding box center [531, 214] width 233 height 237
click at [461, 139] on div "hero.move Ri ght press enter hero.sneak Ri ght press enter" at bounding box center [482, 154] width 142 height 36
type textarea "hero.moveRight(1)"
click at [531, 332] on span "Run" at bounding box center [524, 331] width 30 height 8
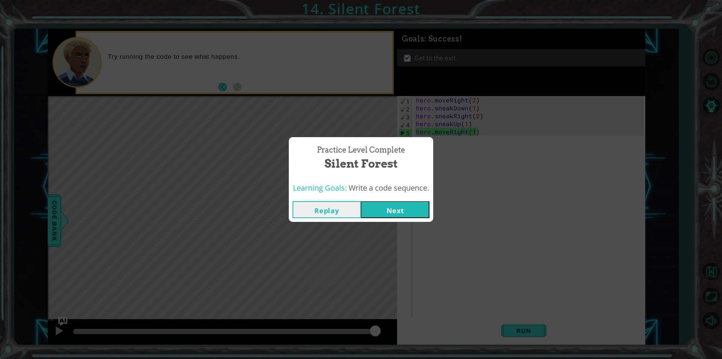
click at [381, 204] on button "Next" at bounding box center [395, 209] width 68 height 17
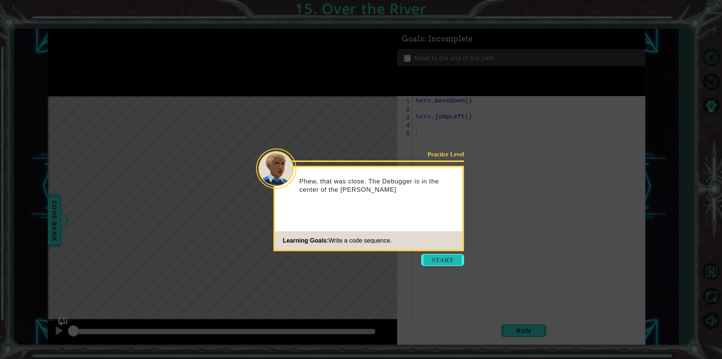
click at [457, 260] on button "Start" at bounding box center [442, 260] width 43 height 12
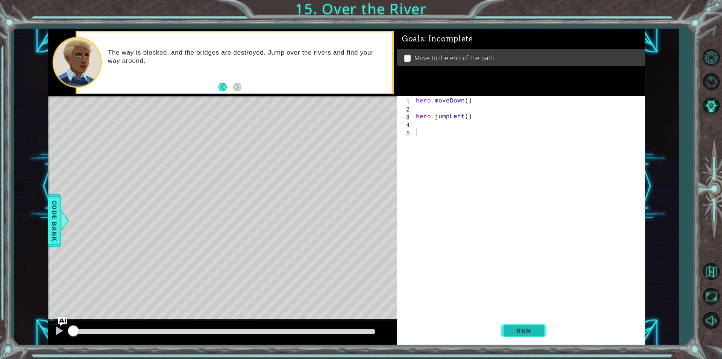
click at [523, 331] on span "Run" at bounding box center [524, 331] width 30 height 8
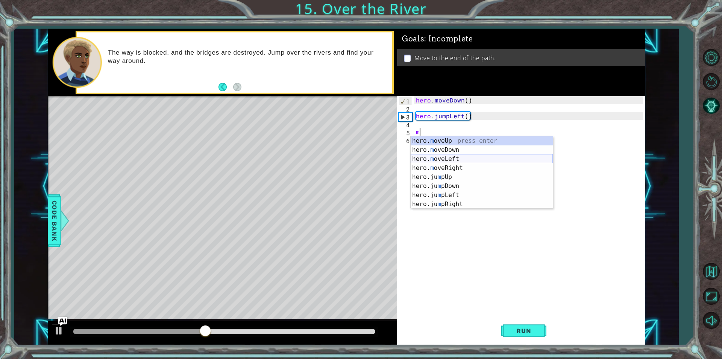
click at [464, 159] on div "hero. m oveUp press enter hero. m oveDown press enter hero. m oveLeft press ent…" at bounding box center [482, 181] width 142 height 90
type textarea "hero.moveLeft(1)"
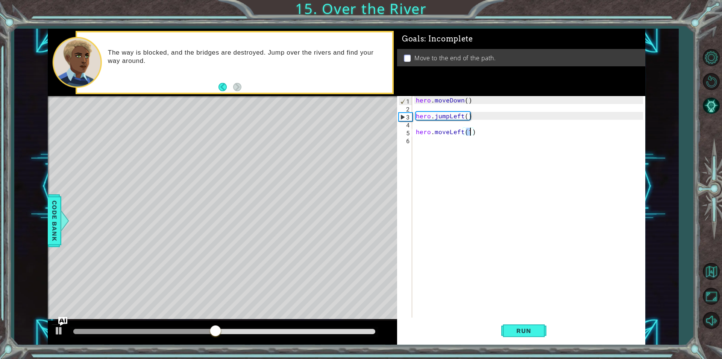
click at [434, 169] on div "hero . moveDown ( ) hero . jumpLeft ( ) hero . moveLeft ( 1 )" at bounding box center [531, 214] width 233 height 237
type textarea "j"
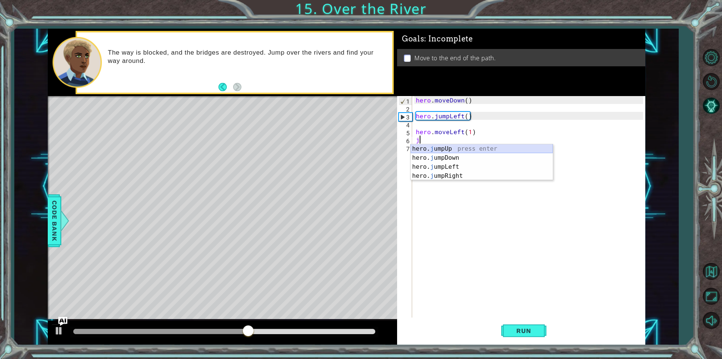
click at [490, 147] on div "hero. j umpUp press enter hero. j umpDown press enter hero. j umpLeft press ent…" at bounding box center [482, 171] width 142 height 54
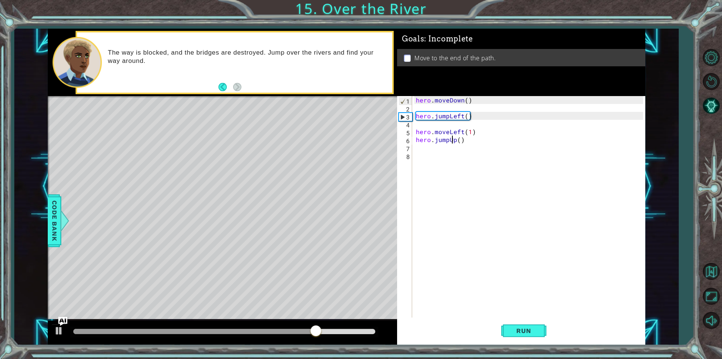
click at [452, 138] on div "hero . moveDown ( ) hero . jumpLeft ( ) hero . moveLeft ( 1 ) hero . jumpUp ( )" at bounding box center [531, 214] width 233 height 237
drag, startPoint x: 469, startPoint y: 143, endPoint x: 435, endPoint y: 138, distance: 34.9
click at [435, 138] on div "hero . moveDown ( ) hero . jumpLeft ( ) hero . moveLeft ( 1 ) hero . jumpUp ( )" at bounding box center [531, 214] width 233 height 237
type textarea "hero."
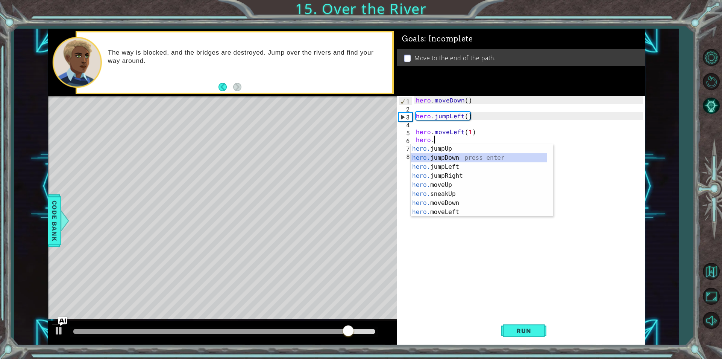
click at [453, 158] on div "hero. jumpUp press enter hero. jumpDown press enter hero. jumpLeft press enter …" at bounding box center [479, 189] width 137 height 90
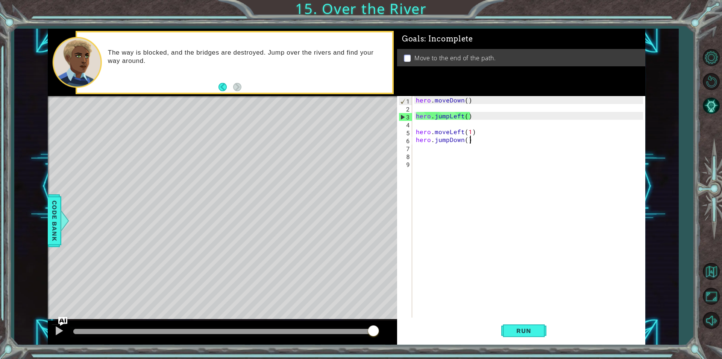
click at [470, 142] on div "hero . moveDown ( ) hero . jumpLeft ( ) hero . moveLeft ( 1 ) hero . jumpDown (…" at bounding box center [531, 214] width 233 height 237
click at [467, 140] on div "hero . moveDown ( ) hero . jumpLeft ( ) hero . moveLeft ( 1 ) hero . jumpDown (…" at bounding box center [531, 214] width 233 height 237
type textarea "hero.jumpDown(1)"
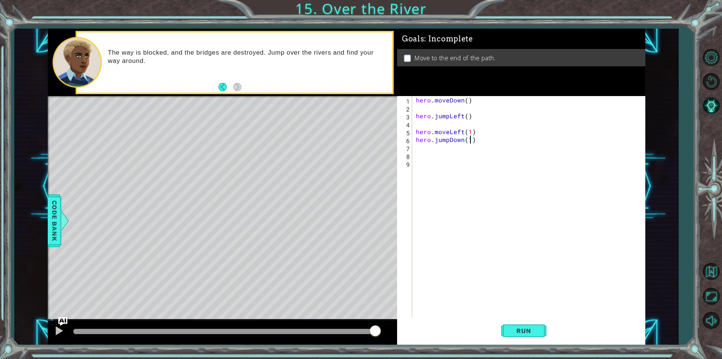
click at [427, 151] on div "hero . moveDown ( ) hero . jumpLeft ( ) hero . moveLeft ( 1 ) hero . jumpDown (…" at bounding box center [531, 214] width 233 height 237
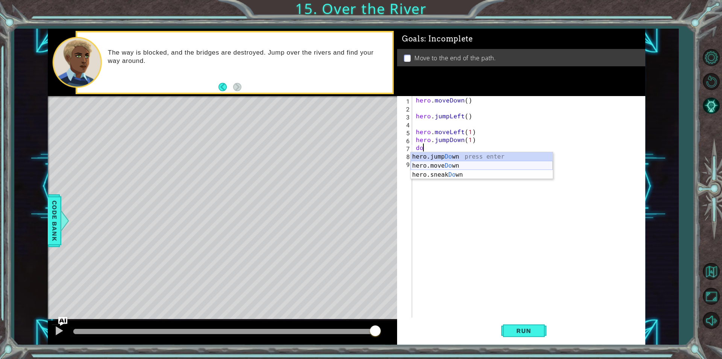
click at [439, 164] on div "hero.jump Do wn press enter hero.move Do wn press enter hero.sneak Do wn press …" at bounding box center [482, 174] width 142 height 45
type textarea "hero.moveDown(1)"
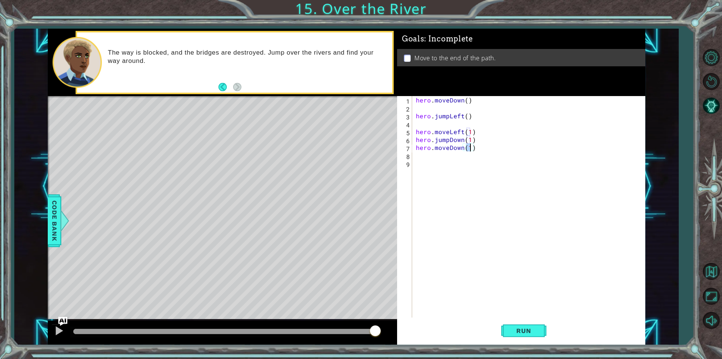
click at [430, 172] on div "hero . moveDown ( ) hero . jumpLeft ( ) hero . moveLeft ( 1 ) hero . jumpDown (…" at bounding box center [531, 214] width 233 height 237
click at [428, 162] on div "hero . moveDown ( ) hero . jumpLeft ( ) hero . moveLeft ( 1 ) hero . jumpDown (…" at bounding box center [531, 214] width 233 height 237
type textarea "j"
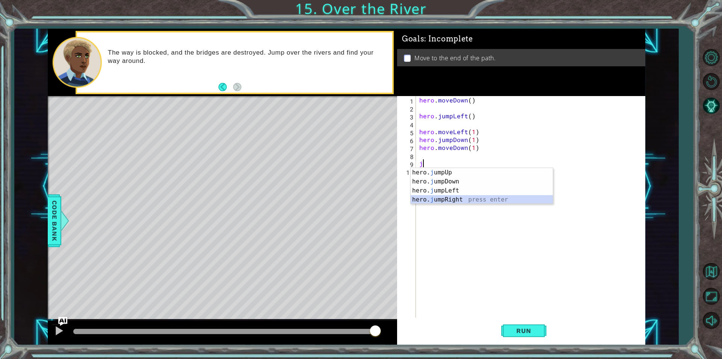
click at [473, 196] on div "hero. j umpUp press enter hero. j umpDown press enter hero. j umpLeft press ent…" at bounding box center [482, 195] width 142 height 54
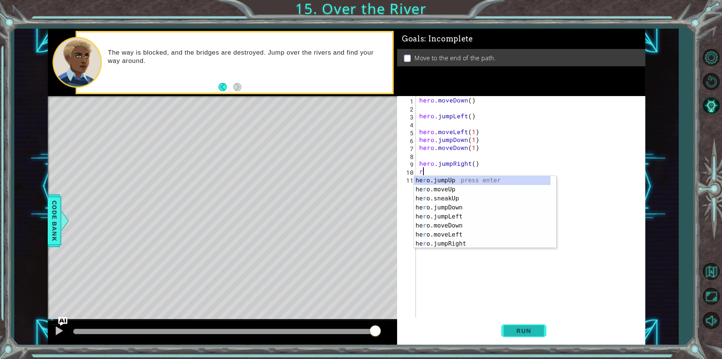
type textarea "r"
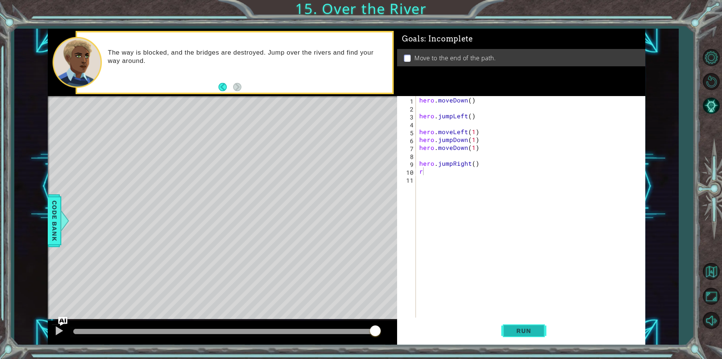
click at [540, 324] on button "Run" at bounding box center [524, 330] width 45 height 25
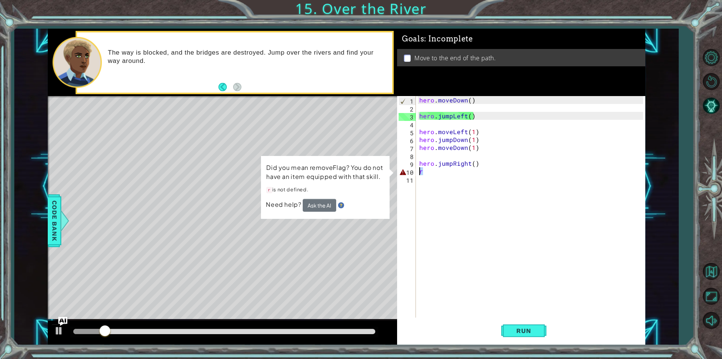
drag, startPoint x: 440, startPoint y: 172, endPoint x: 418, endPoint y: 173, distance: 22.6
click at [418, 173] on div "r 1 2 3 4 5 6 7 8 9 10 11 hero . moveDown ( ) hero . jumpLeft ( ) hero . moveLe…" at bounding box center [520, 206] width 246 height 221
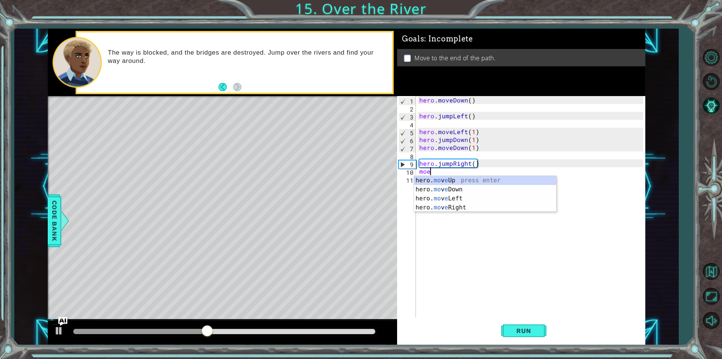
scroll to position [0, 0]
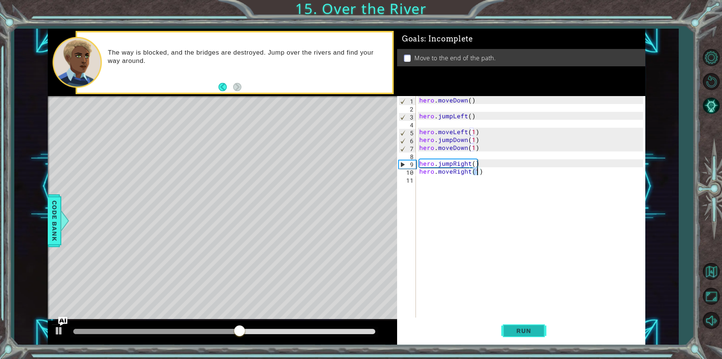
type textarea "hero.moveRight(1)"
click at [529, 334] on span "Run" at bounding box center [524, 331] width 30 height 8
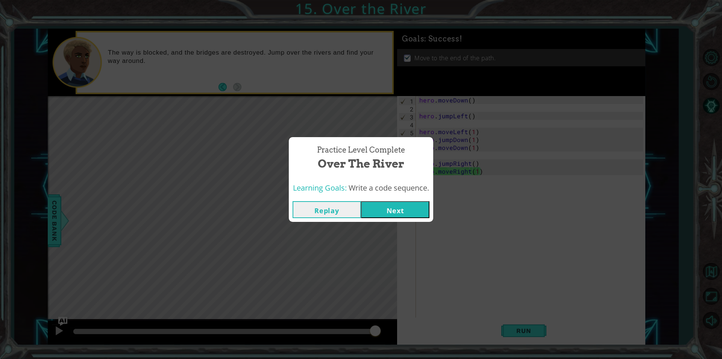
click at [395, 206] on button "Next" at bounding box center [395, 209] width 68 height 17
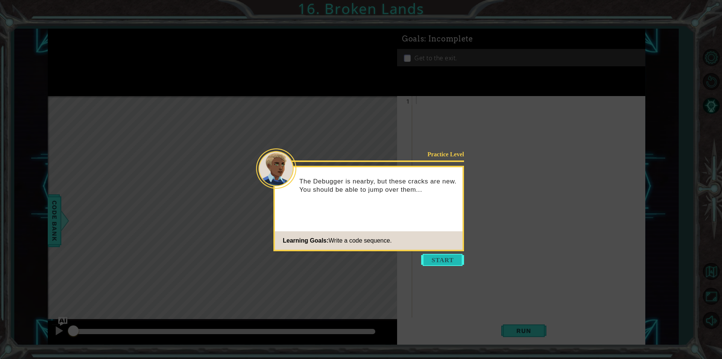
click at [438, 261] on button "Start" at bounding box center [442, 260] width 43 height 12
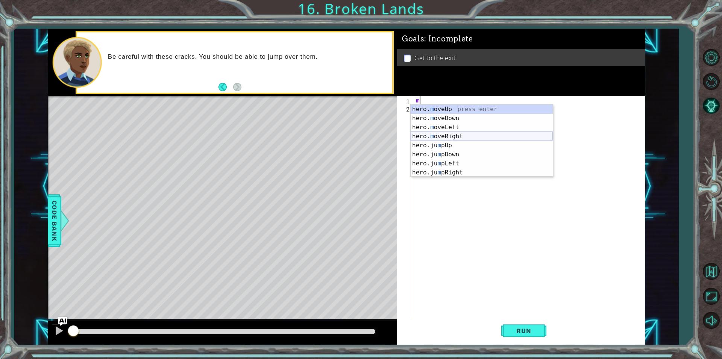
click at [468, 134] on div "hero. m oveUp press enter hero. m oveDown press enter hero. m oveLeft press ent…" at bounding box center [482, 150] width 142 height 90
type textarea "hero.moveRight(1)"
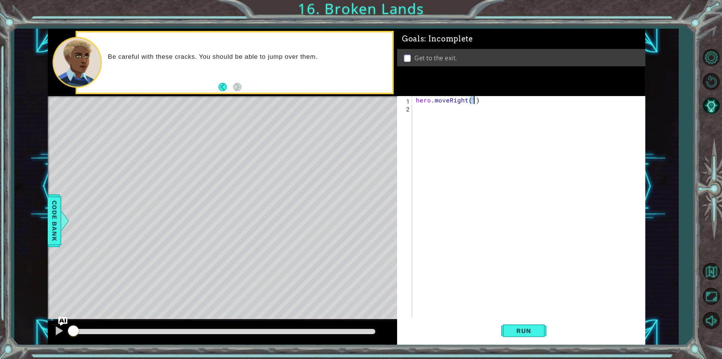
click at [446, 120] on div "hero . moveRight ( 1 )" at bounding box center [531, 214] width 233 height 237
type textarea "ju"
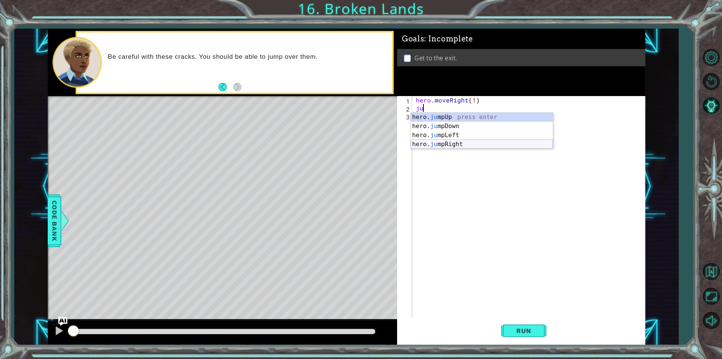
click at [461, 143] on div "hero. ju mpUp press enter hero. ju mpDown press enter hero. ju mpLeft press ent…" at bounding box center [482, 140] width 142 height 54
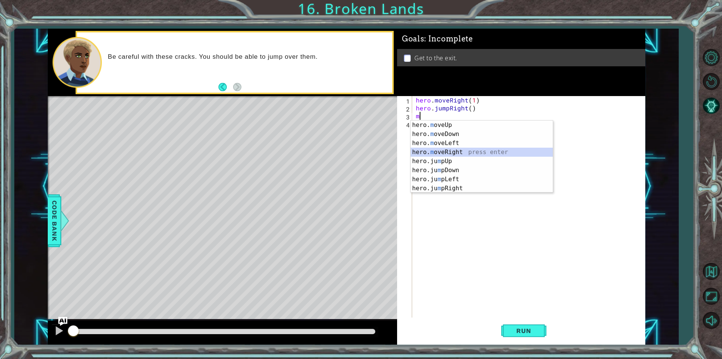
click at [443, 149] on div "hero. m oveUp press enter hero. m oveDown press enter hero. m oveLeft press ent…" at bounding box center [482, 165] width 142 height 90
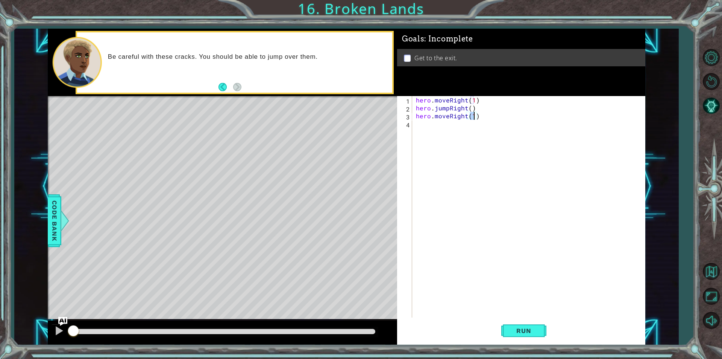
scroll to position [0, 3]
click at [487, 125] on div "hero. ju mpUp press enter hero. ju mpDown press enter hero. ju mpLeft press ent…" at bounding box center [536, 147] width 142 height 54
click at [519, 115] on div "hero . moveRight ( 1 ) hero . jumpRight ( ) hero . moveRight ( hero . jumpUp ( …" at bounding box center [531, 214] width 233 height 237
type textarea "hero.moveRight(hero.jumpUp()"
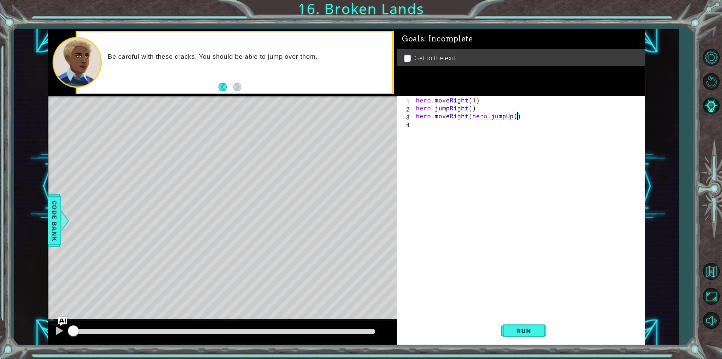
click at [428, 123] on div "hero . moveRight ( 1 ) hero . jumpRight ( ) hero . moveRight ( hero . jumpUp ( )" at bounding box center [531, 214] width 233 height 237
type textarea "j"
type textarea "ju"
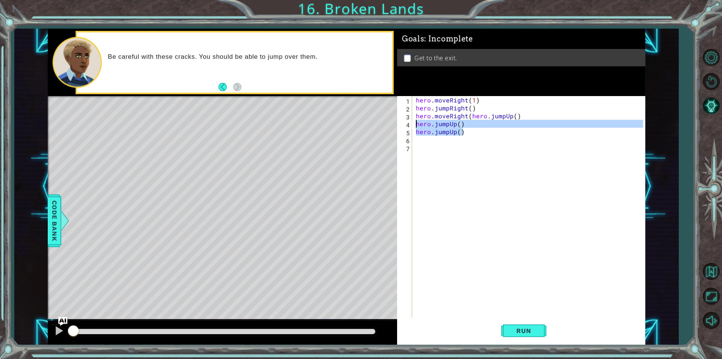
drag, startPoint x: 473, startPoint y: 134, endPoint x: 404, endPoint y: 125, distance: 69.4
click at [404, 125] on div "1 2 3 4 5 6 7 hero . moveRight ( 1 ) hero . jumpRight ( ) hero . moveRight ( he…" at bounding box center [520, 206] width 246 height 221
type textarea "hero.jumpUp() hero.jumpUp()"
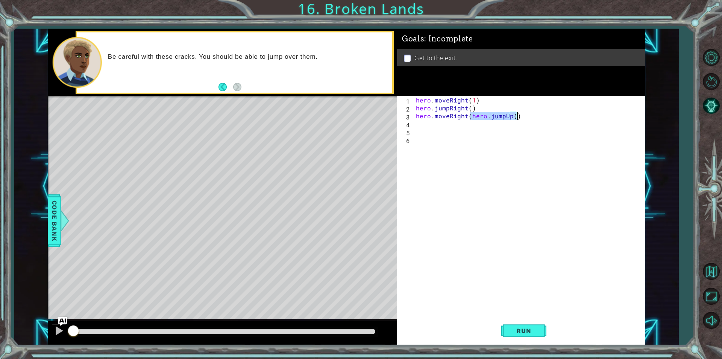
drag, startPoint x: 469, startPoint y: 117, endPoint x: 517, endPoint y: 116, distance: 48.2
click at [517, 116] on div "hero . moveRight ( 1 ) hero . jumpRight ( ) hero . moveRight ( hero . jumpUp ( )" at bounding box center [531, 214] width 233 height 237
type textarea "hero.moveRight(1)"
click at [460, 133] on div "hero . moveRight ( 1 ) hero . jumpRight ( ) hero . moveRight ( 1 )" at bounding box center [531, 214] width 233 height 237
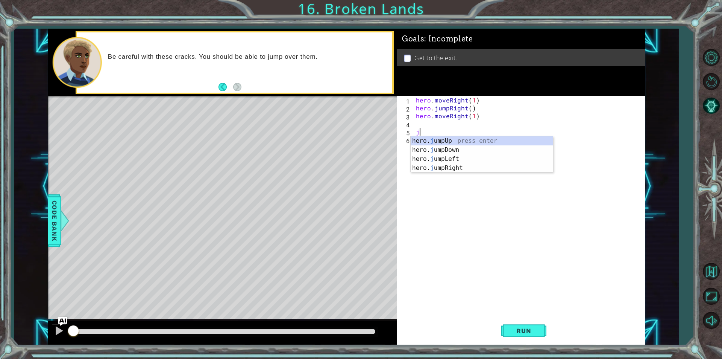
type textarea "jum"
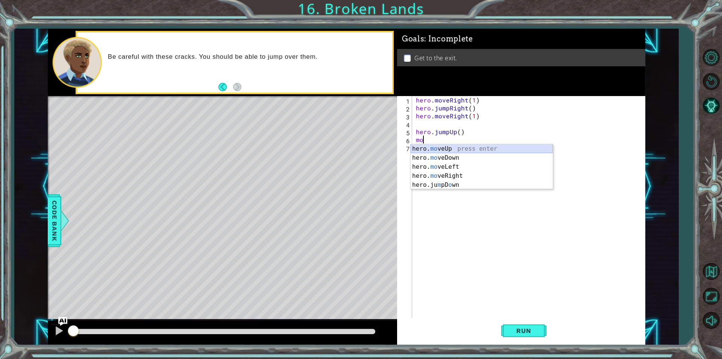
click at [451, 148] on div "hero. mo veUp press enter hero. mo veDown press enter hero. mo veLeft press ent…" at bounding box center [482, 175] width 142 height 63
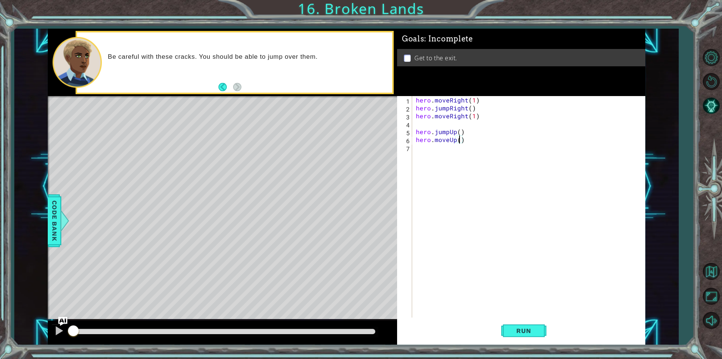
scroll to position [0, 3]
type textarea "hero.moveUp(2)"
click at [522, 325] on button "Run" at bounding box center [524, 330] width 45 height 25
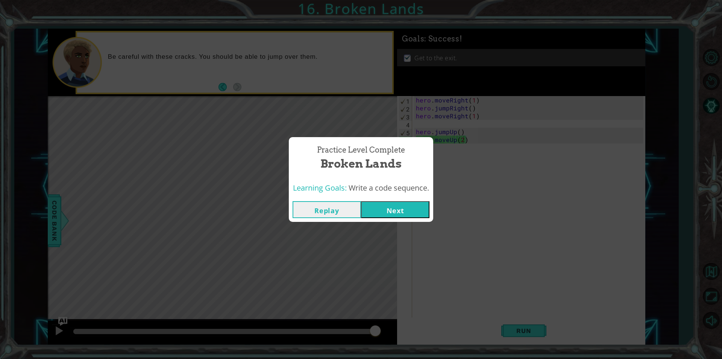
click at [380, 214] on button "Next" at bounding box center [395, 209] width 68 height 17
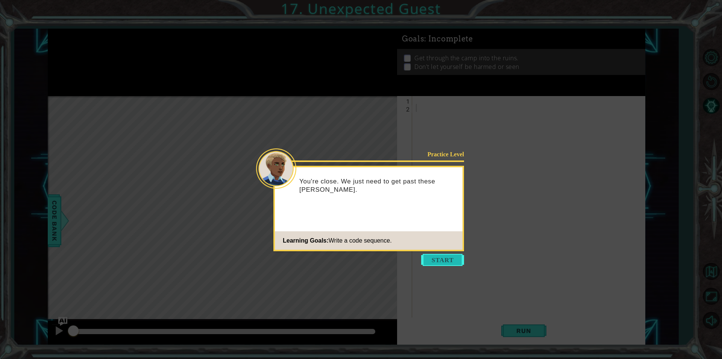
click at [439, 254] on button "Start" at bounding box center [442, 260] width 43 height 12
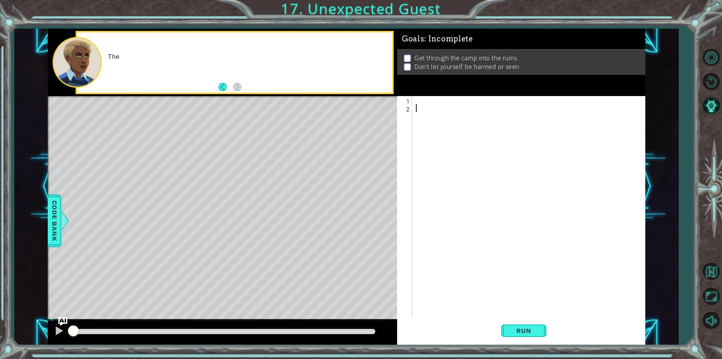
click at [439, 254] on div at bounding box center [531, 214] width 233 height 237
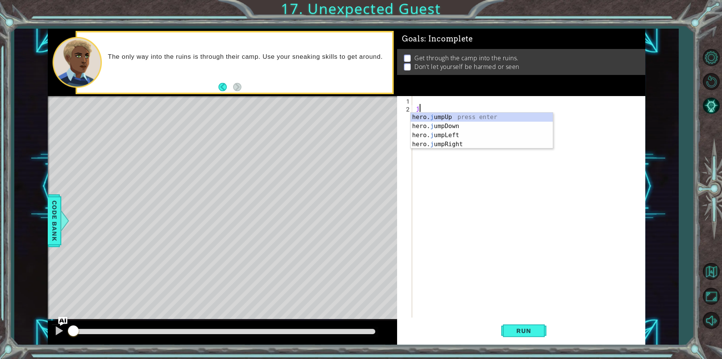
type textarea "ju"
click at [428, 125] on div "hero. ju mpUp press enter hero. ju mpDown press enter hero. ju mpLeft press ent…" at bounding box center [482, 140] width 142 height 54
click at [427, 121] on div "hero . jumpDown ( )" at bounding box center [531, 214] width 233 height 237
click at [427, 117] on div "hero . jumpDown ( )" at bounding box center [531, 214] width 233 height 237
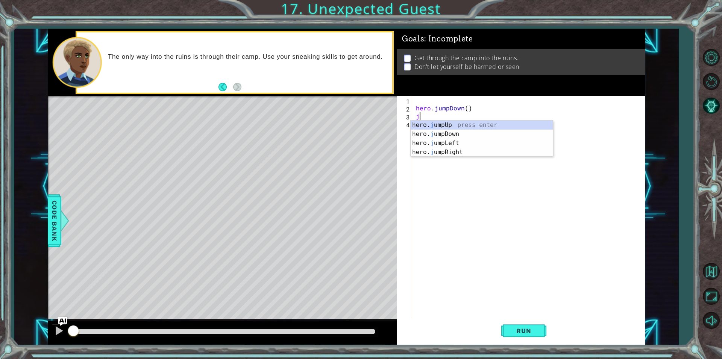
type textarea "jum"
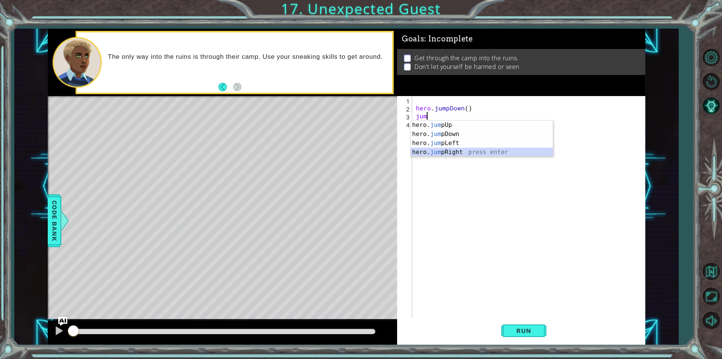
click at [524, 153] on div "hero. jum pUp press enter hero. jum pDown press enter hero. jum pLeft press ent…" at bounding box center [482, 147] width 142 height 54
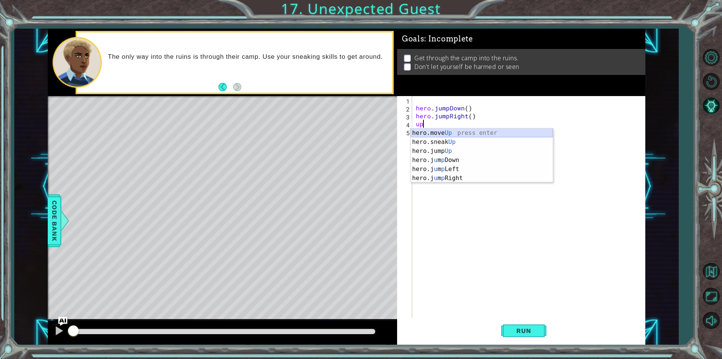
click at [446, 132] on div "hero.move Up press enter hero.sneak Up press enter hero.jump Up press enter her…" at bounding box center [482, 164] width 142 height 72
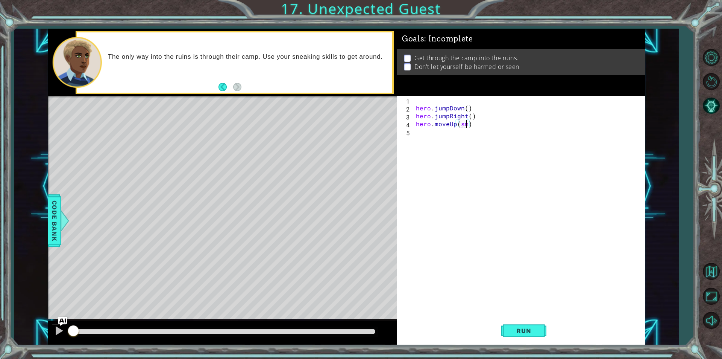
scroll to position [0, 3]
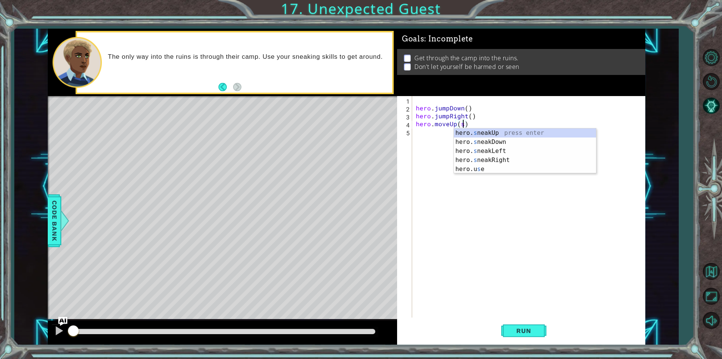
type textarea "hero.moveUp()"
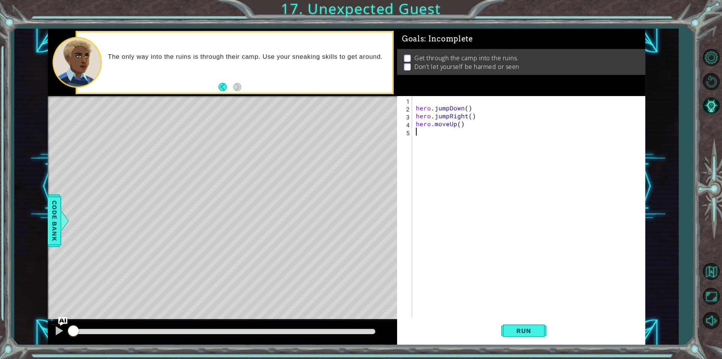
click at [446, 132] on div "hero . jumpDown ( ) hero . jumpRight ( ) hero . moveUp ( )" at bounding box center [531, 214] width 233 height 237
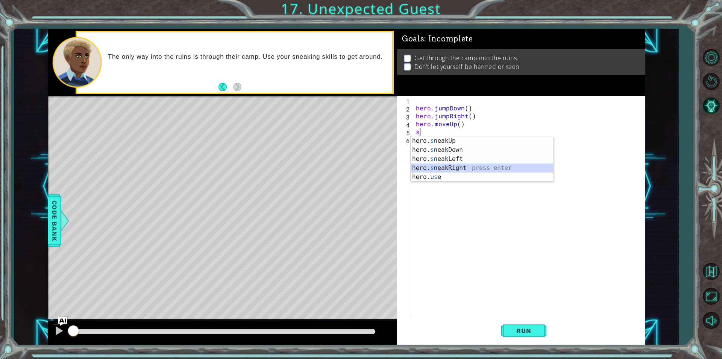
click at [448, 165] on div "hero. s neakUp press enter hero. s neakDown press enter hero. s neakLeft press …" at bounding box center [482, 167] width 142 height 63
type textarea "hero.sneakRight(1)"
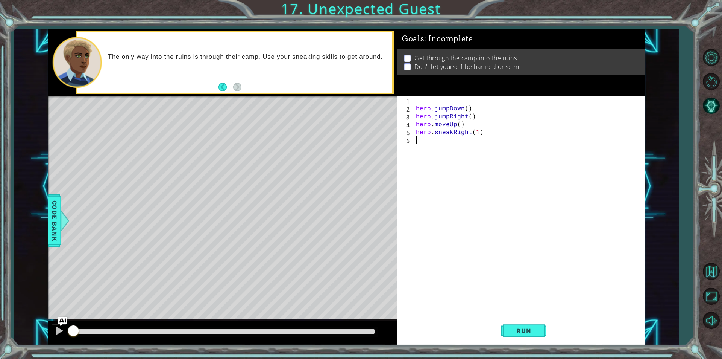
click at [446, 148] on div "hero . jumpDown ( ) hero . jumpRight ( ) hero . moveUp ( ) hero . sneakRight ( …" at bounding box center [531, 214] width 233 height 237
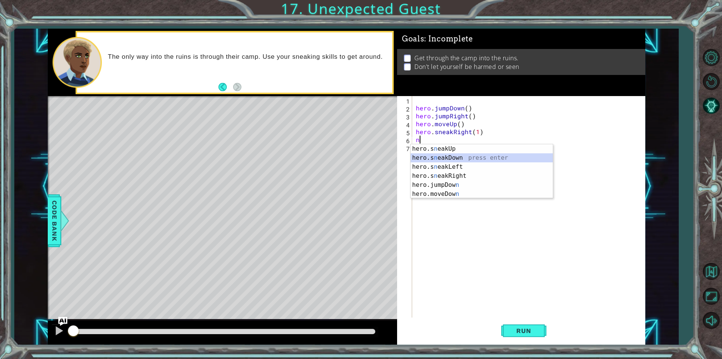
click at [432, 158] on div "hero.s n eakUp press enter hero.s n eakDown press enter hero.s n eakLeft press …" at bounding box center [482, 180] width 142 height 72
type textarea "hero.sneakDown(1)"
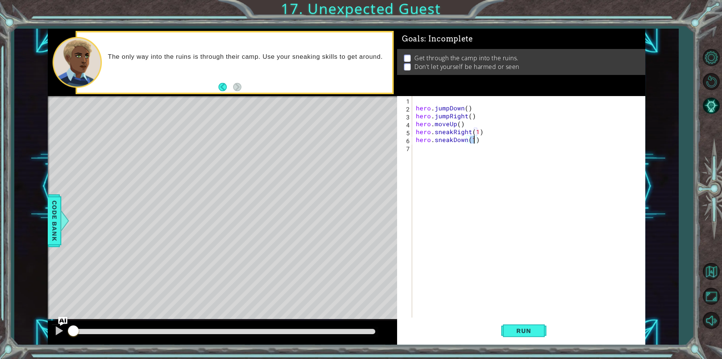
click at [432, 158] on div "hero . jumpDown ( ) hero . jumpRight ( ) hero . moveUp ( ) hero . sneakRight ( …" at bounding box center [531, 214] width 233 height 237
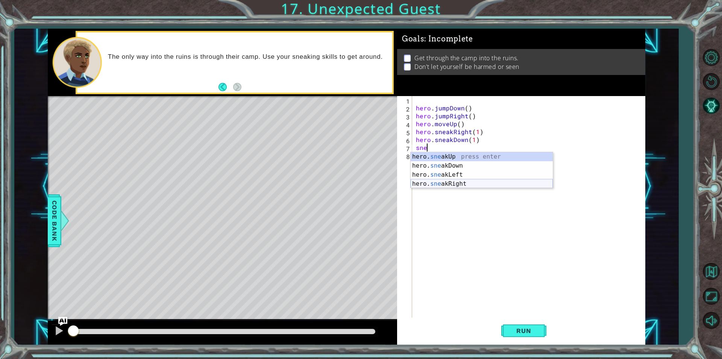
click at [470, 182] on div "hero. sne akUp press enter hero. sne akDown press enter hero. sne akLeft press …" at bounding box center [482, 179] width 142 height 54
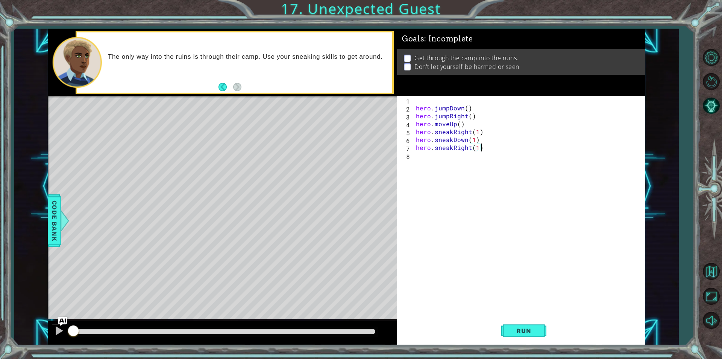
click at [481, 148] on div "hero . jumpDown ( ) hero . jumpRight ( ) hero . moveUp ( ) hero . sneakRight ( …" at bounding box center [531, 214] width 233 height 237
click at [479, 147] on div "hero . jumpDown ( ) hero . jumpRight ( ) hero . moveUp ( ) hero . sneakRight ( …" at bounding box center [531, 214] width 233 height 237
type textarea "hero.sneakRight(2)"
click at [462, 161] on div "hero . jumpDown ( ) hero . jumpRight ( ) hero . moveUp ( ) hero . sneakRight ( …" at bounding box center [531, 214] width 233 height 237
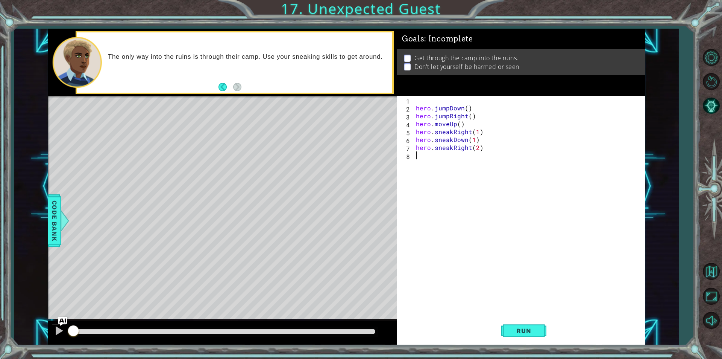
scroll to position [0, 0]
type textarea "hero.sneakUp(1)"
click at [510, 332] on span "Run" at bounding box center [524, 331] width 30 height 8
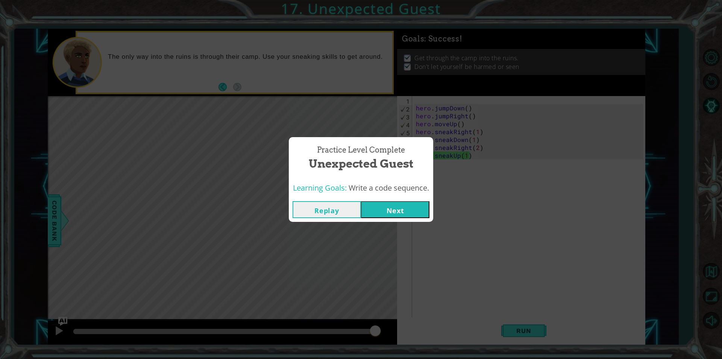
click at [413, 206] on button "Next" at bounding box center [395, 209] width 68 height 17
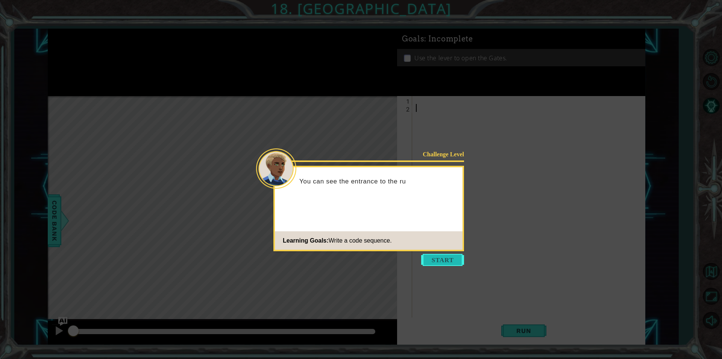
click at [433, 257] on button "Start" at bounding box center [442, 260] width 43 height 12
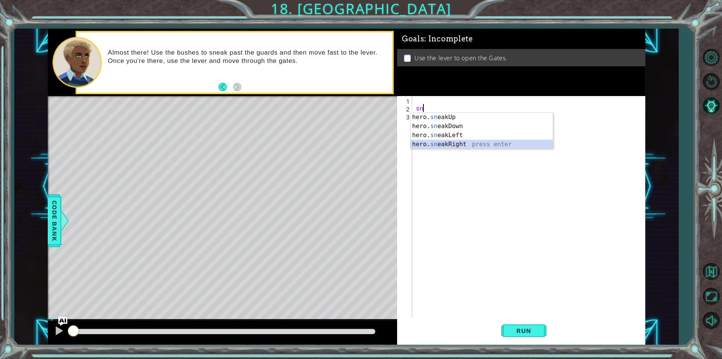
click at [473, 143] on div "hero. sn eakUp press enter hero. sn eakDown press enter hero. sn eakLeft press …" at bounding box center [482, 140] width 142 height 54
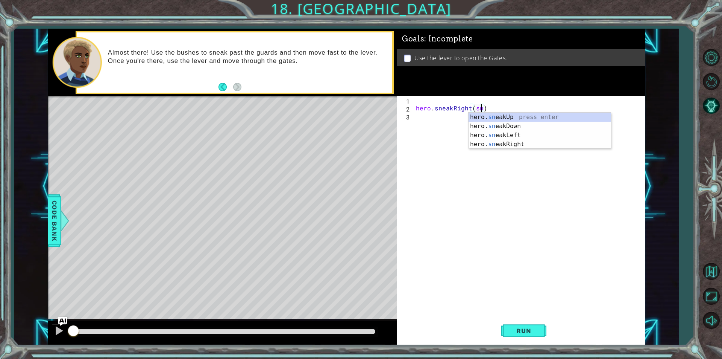
scroll to position [0, 4]
click at [483, 117] on div "hero. sn eakUp press enter hero. sn eakDown press enter hero. sn eakLeft press …" at bounding box center [540, 140] width 142 height 54
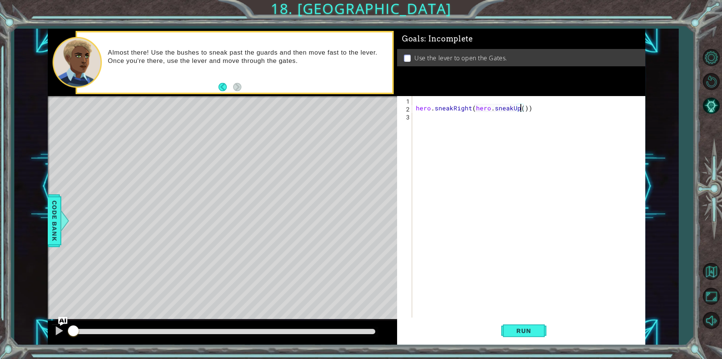
scroll to position [0, 7]
drag, startPoint x: 534, startPoint y: 109, endPoint x: 474, endPoint y: 106, distance: 60.3
click at [474, 106] on div "hero . sneakRight ( hero . sneakUp ( 3 ))" at bounding box center [531, 214] width 233 height 237
type textarea "hero.sneakRight(1)"
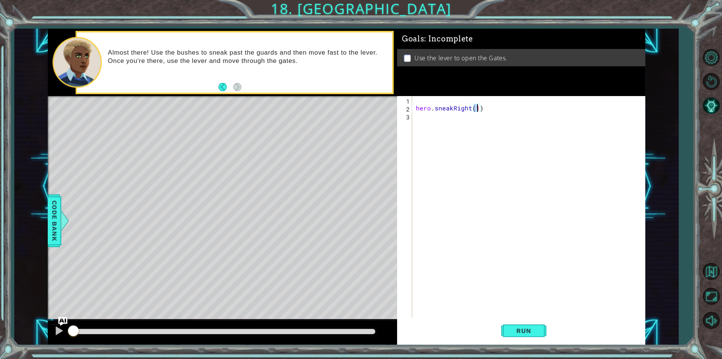
click at [454, 116] on div "hero . sneakRight ( 1 )" at bounding box center [531, 214] width 233 height 237
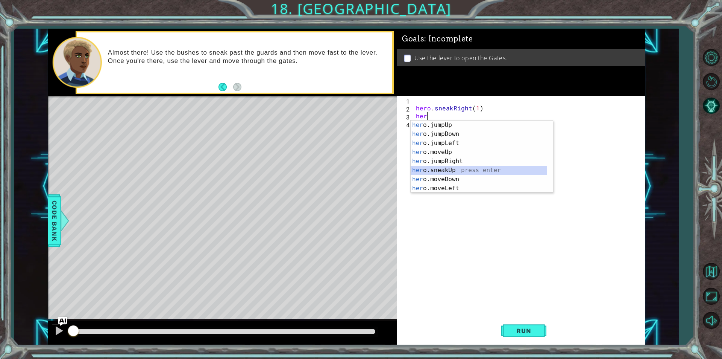
click at [457, 169] on div "her o.jumpUp press enter her o.jumpDown press enter her o.jumpLeft press enter …" at bounding box center [479, 165] width 137 height 90
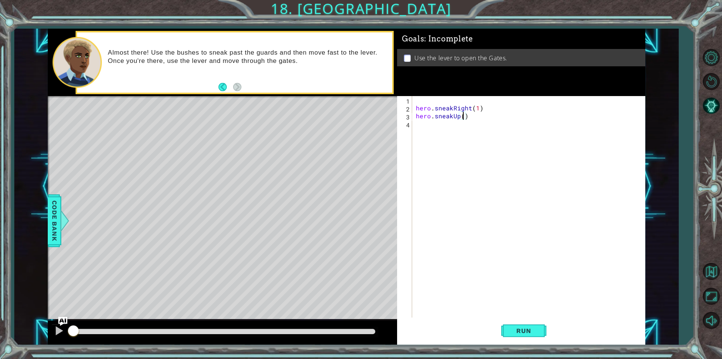
type textarea "hero.sneakUp(2)"
click at [417, 123] on div "hero . sneakRight ( 1 ) hero . sneakUp ( 2 )" at bounding box center [531, 214] width 233 height 237
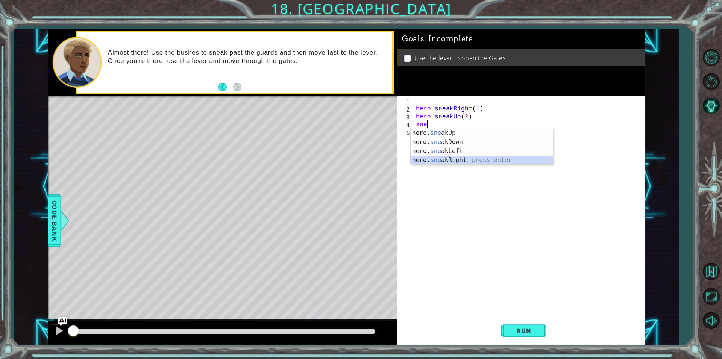
click at [445, 160] on div "hero. sne akUp press enter hero. sne akDown press enter hero. sne akLeft press …" at bounding box center [482, 155] width 142 height 54
type textarea "hero.sneakRight(1)"
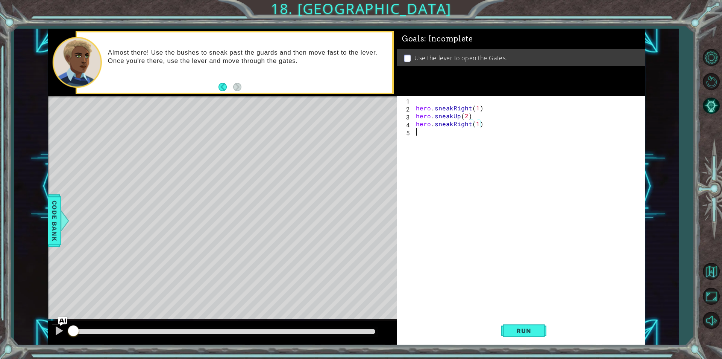
click at [443, 141] on div "hero . sneakRight ( 1 ) hero . sneakUp ( 2 ) hero . sneakRight ( 1 )" at bounding box center [531, 214] width 233 height 237
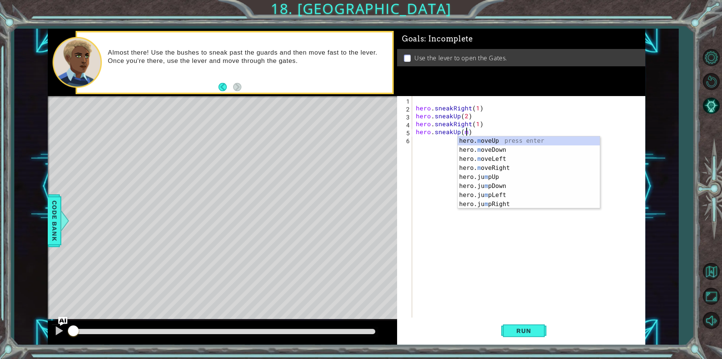
scroll to position [0, 3]
click at [545, 169] on div "hero. mo veUp press enter hero. mo veDown press enter hero. mo veLeft press ent…" at bounding box center [529, 167] width 142 height 63
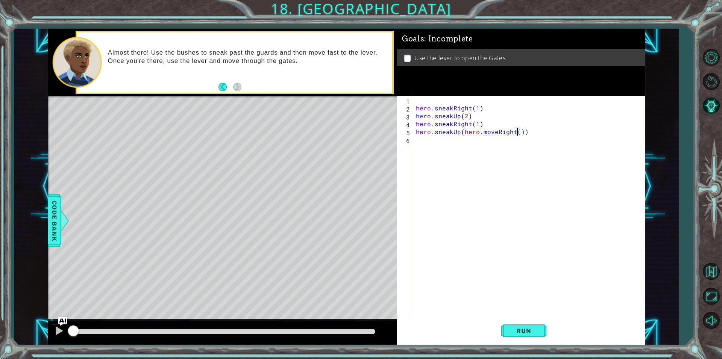
scroll to position [0, 6]
type textarea "hero.sneakUp(hero.moveRight(2))"
click at [522, 327] on span "Run" at bounding box center [524, 331] width 30 height 8
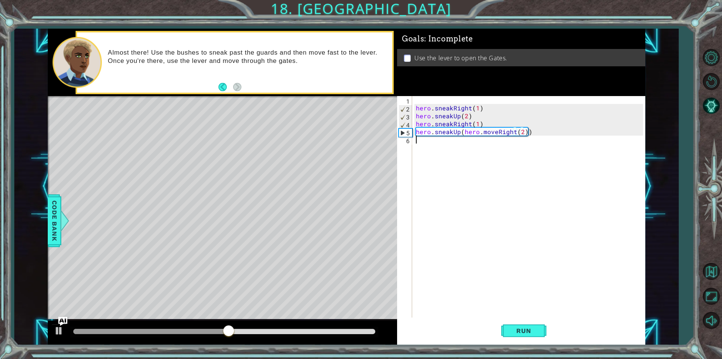
click at [458, 148] on div "hero . sneakRight ( 1 ) hero . sneakUp ( 2 ) hero . sneakRight ( 1 ) hero . sne…" at bounding box center [531, 214] width 233 height 237
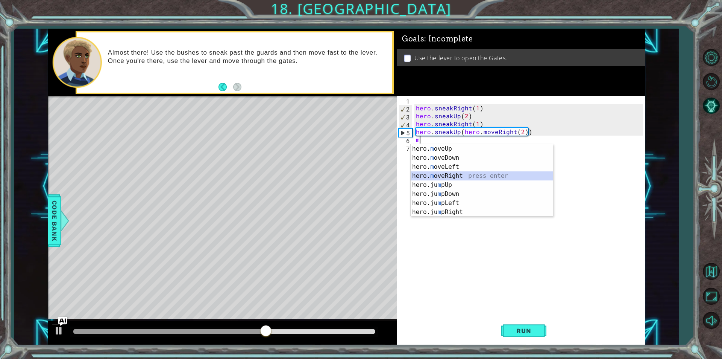
click at [461, 178] on div "hero. m oveUp press enter hero. m oveDown press enter hero. m oveLeft press ent…" at bounding box center [482, 189] width 142 height 90
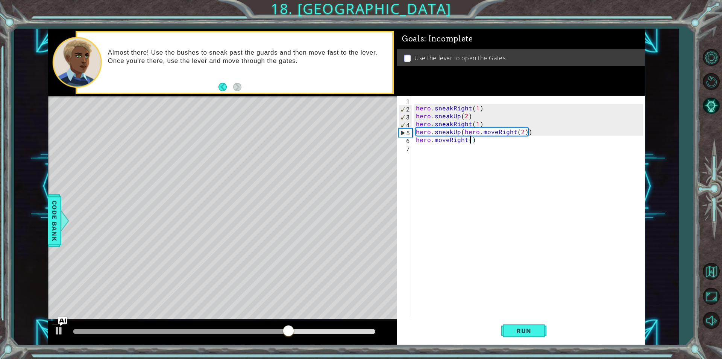
type textarea "hero.moveRight(2)"
click at [460, 153] on div "hero . sneakRight ( 1 ) hero . sneakUp ( 2 ) hero . sneakRight ( 1 ) hero . sne…" at bounding box center [531, 214] width 233 height 237
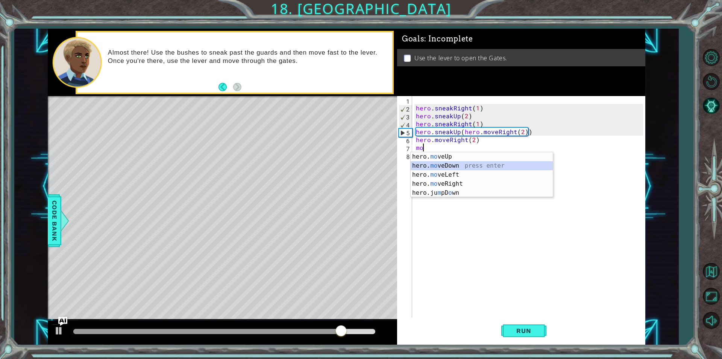
click at [453, 167] on div "hero. mo veUp press enter hero. mo veDown press enter hero. mo veLeft press ent…" at bounding box center [482, 183] width 142 height 63
type textarea "hero.moveDown(1)"
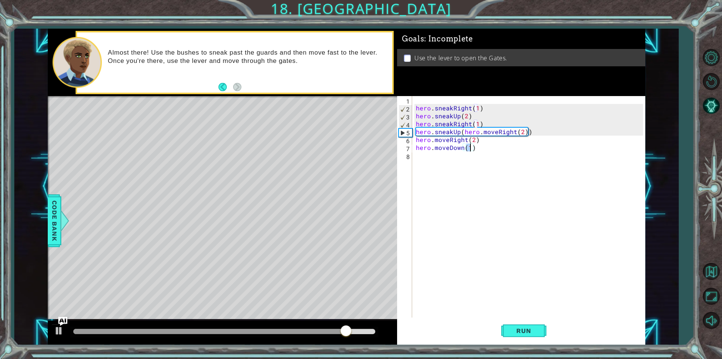
click at [449, 174] on div "hero . sneakRight ( 1 ) hero . sneakUp ( 2 ) hero . sneakRight ( 1 ) hero . sne…" at bounding box center [531, 214] width 233 height 237
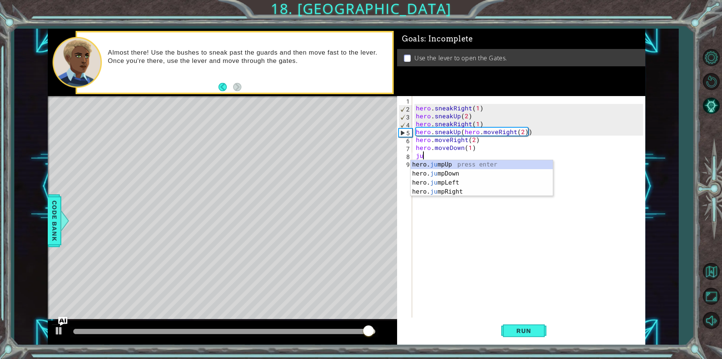
type textarea "jum"
click at [449, 174] on div "hero. jum pUp press enter hero. jum pDown press enter hero. jum pLeft press ent…" at bounding box center [482, 187] width 142 height 54
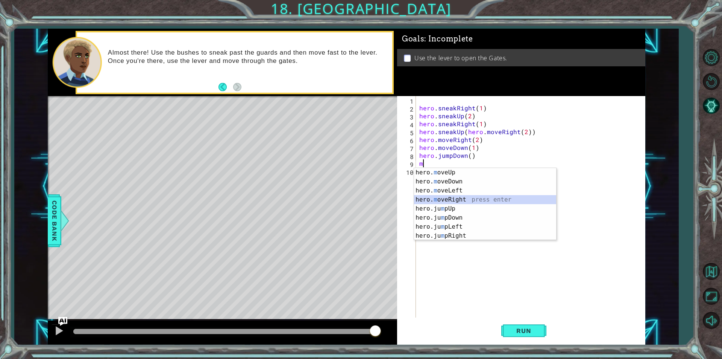
click at [459, 197] on div "hero. m oveUp press enter hero. m oveDown press enter hero. m oveLeft press ent…" at bounding box center [485, 213] width 142 height 90
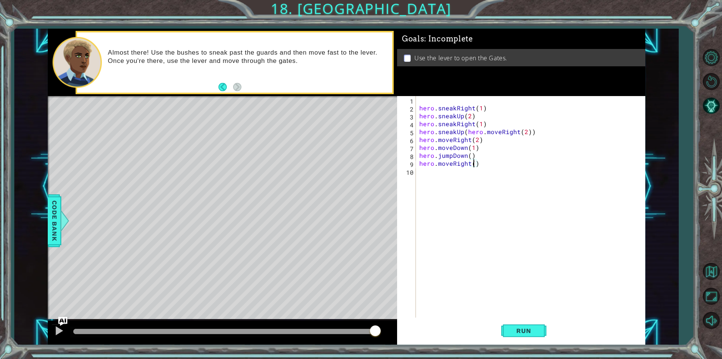
type textarea "hero.moveRight(2)"
click at [431, 169] on div "hero . sneakRight ( 1 ) hero . sneakUp ( 2 ) hero . sneakRight ( 1 ) hero . sne…" at bounding box center [532, 214] width 229 height 237
type textarea "ju"
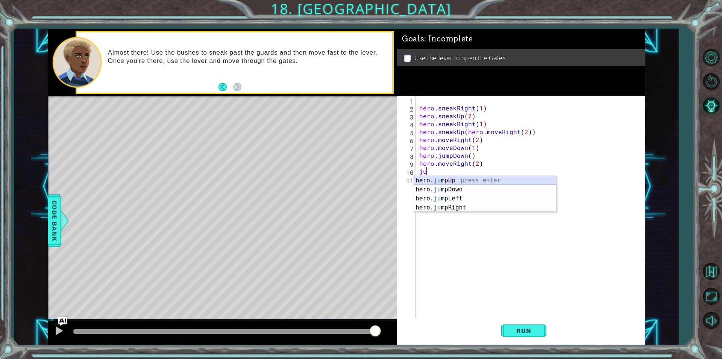
click at [448, 179] on div "hero. ju mpUp press enter hero. ju mpDown press enter hero. ju mpLeft press ent…" at bounding box center [485, 203] width 142 height 54
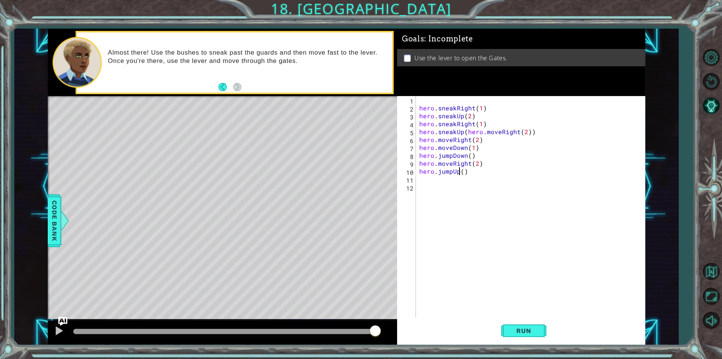
click at [461, 173] on div "hero . sneakRight ( 1 ) hero . sneakUp ( 2 ) hero . sneakRight ( 1 ) hero . sne…" at bounding box center [532, 214] width 229 height 237
type textarea "hero.jumpUp()"
click at [525, 327] on span "Run" at bounding box center [524, 331] width 30 height 8
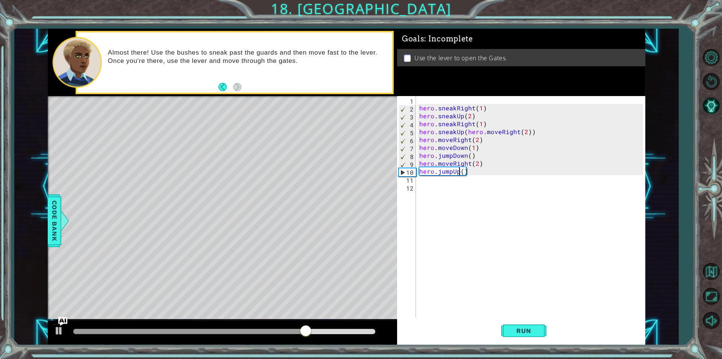
click at [441, 184] on div "hero . sneakRight ( 1 ) hero . sneakUp ( 2 ) hero . sneakRight ( 1 ) hero . sne…" at bounding box center [532, 214] width 229 height 237
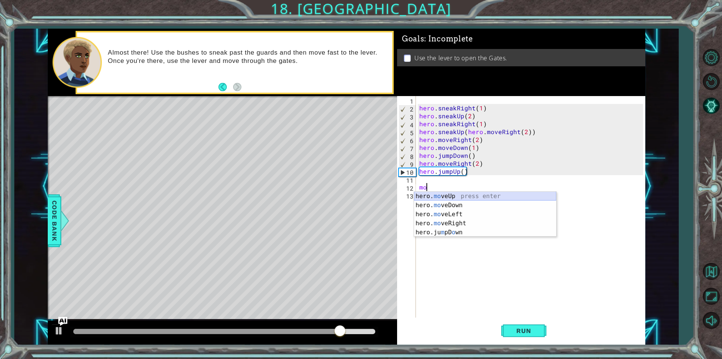
click at [453, 195] on div "hero. mo veUp press enter hero. mo veDown press enter hero. mo veLeft press ent…" at bounding box center [485, 223] width 142 height 63
type textarea "hero.moveUp(1)"
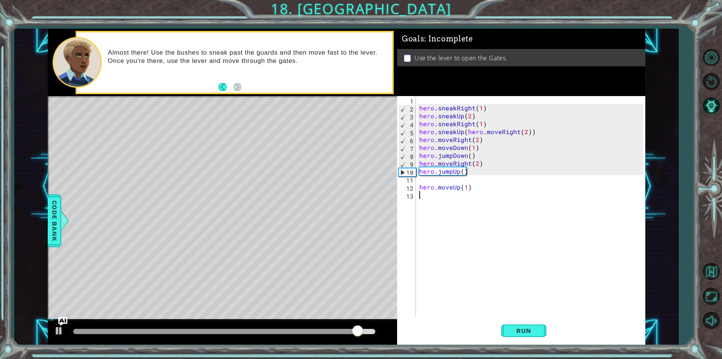
click at [453, 195] on div "hero . sneakRight ( 1 ) hero . sneakUp ( 2 ) hero . sneakRight ( 1 ) hero . sne…" at bounding box center [532, 214] width 229 height 237
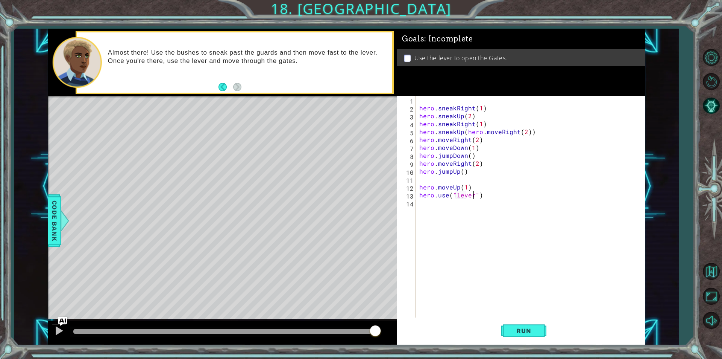
scroll to position [0, 3]
type textarea "hero.use("lever")"
click at [525, 333] on span "Run" at bounding box center [524, 331] width 30 height 8
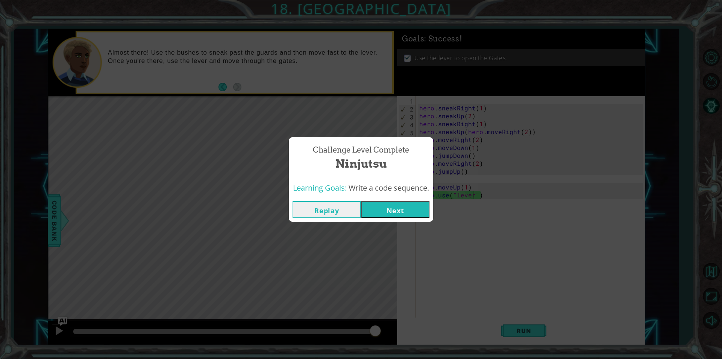
click at [378, 216] on button "Next" at bounding box center [395, 209] width 68 height 17
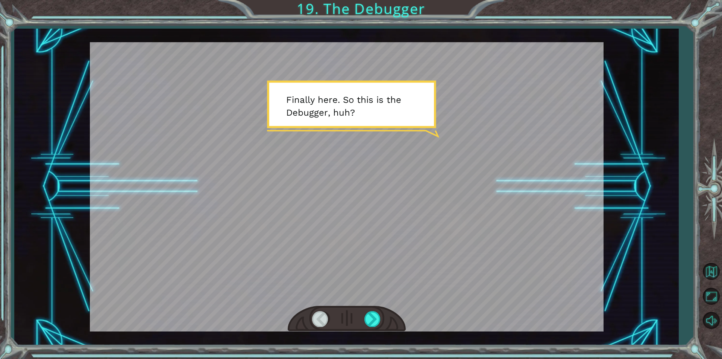
drag, startPoint x: 331, startPoint y: 175, endPoint x: 364, endPoint y: 184, distance: 34.3
click at [364, 184] on div at bounding box center [347, 186] width 514 height 289
click at [376, 316] on div at bounding box center [373, 318] width 17 height 15
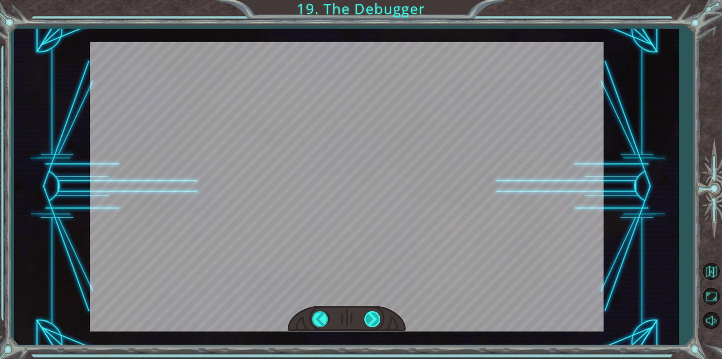
click at [376, 316] on div at bounding box center [373, 318] width 17 height 15
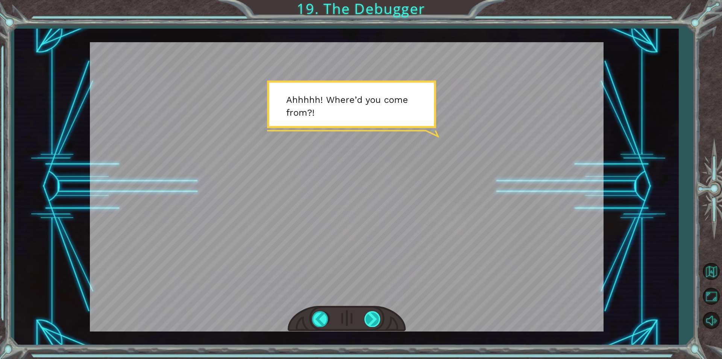
click at [376, 316] on div at bounding box center [373, 318] width 17 height 15
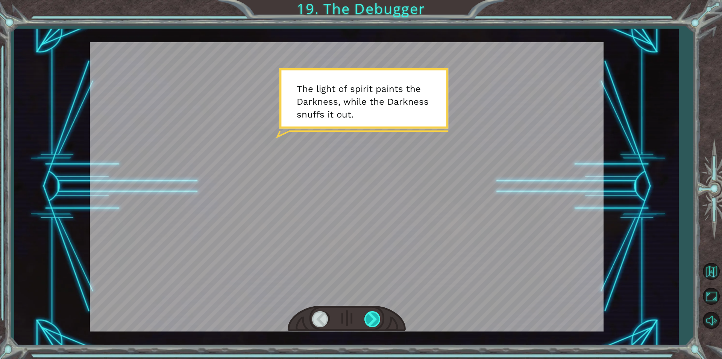
click at [376, 316] on div at bounding box center [373, 318] width 17 height 15
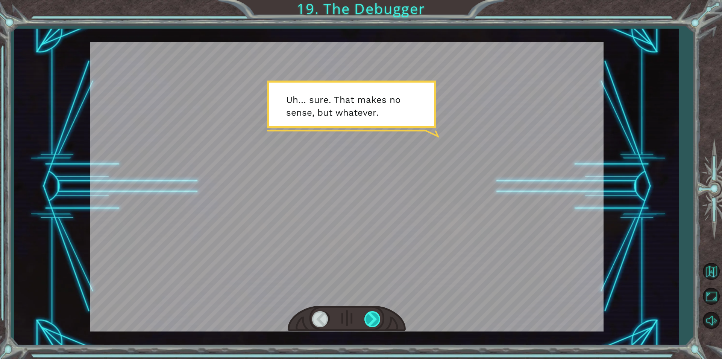
click at [376, 316] on div at bounding box center [373, 318] width 17 height 15
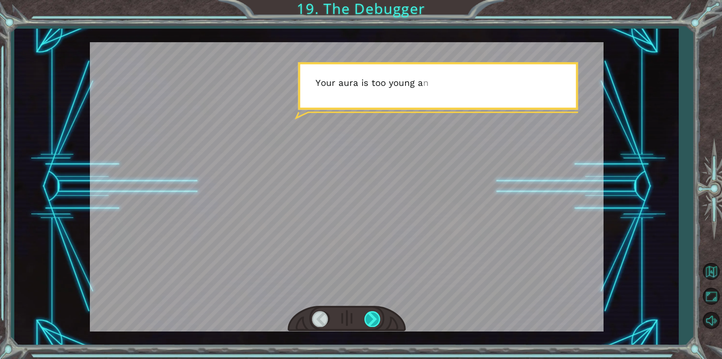
click at [376, 316] on div at bounding box center [373, 318] width 17 height 15
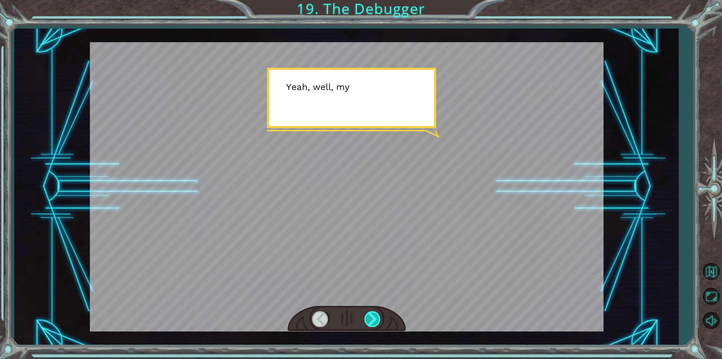
click at [376, 316] on div at bounding box center [373, 318] width 17 height 15
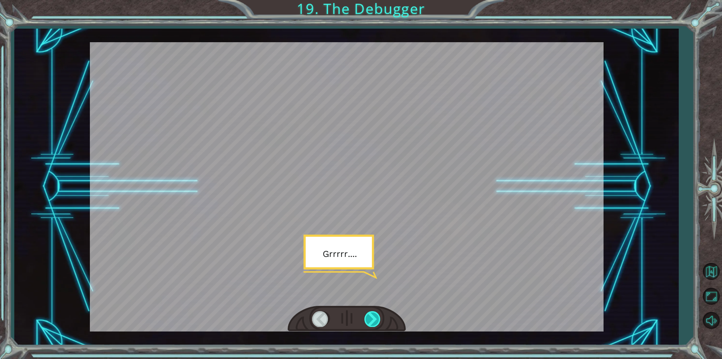
click at [376, 316] on div at bounding box center [373, 318] width 17 height 15
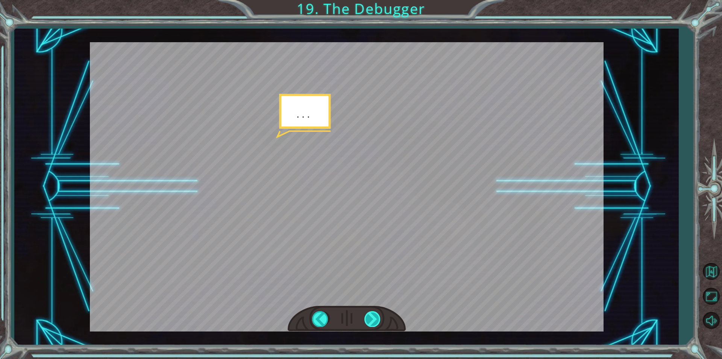
click at [376, 316] on div at bounding box center [373, 318] width 17 height 15
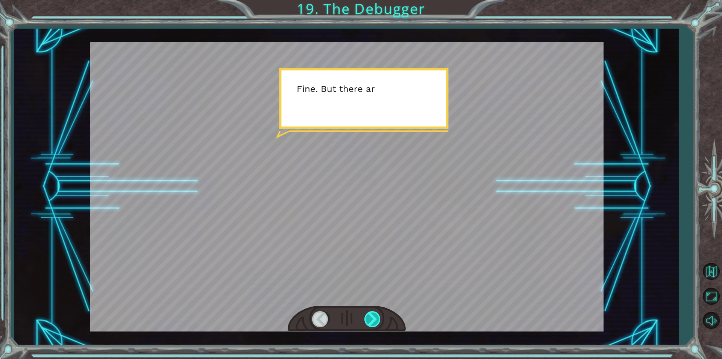
click at [376, 316] on div at bounding box center [373, 318] width 17 height 15
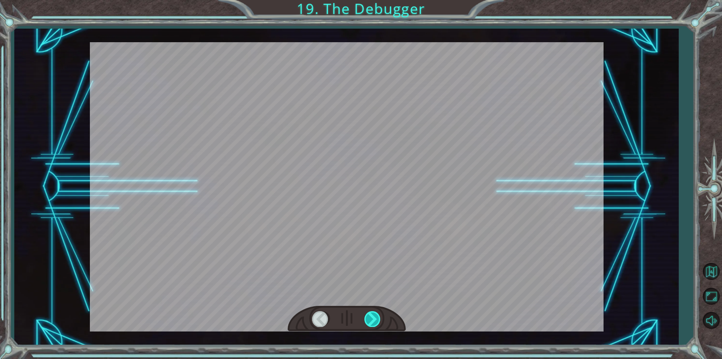
click at [376, 316] on div at bounding box center [373, 318] width 17 height 15
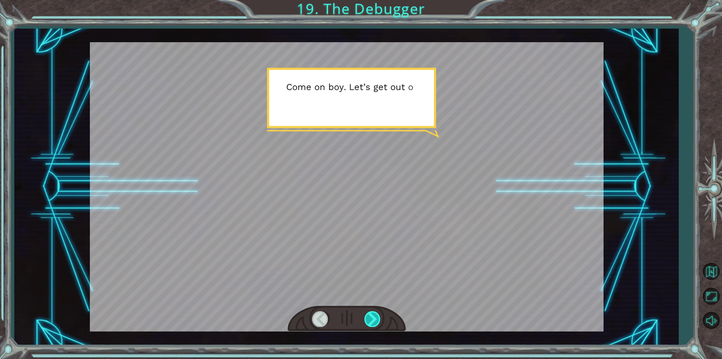
click at [376, 316] on div at bounding box center [373, 318] width 17 height 15
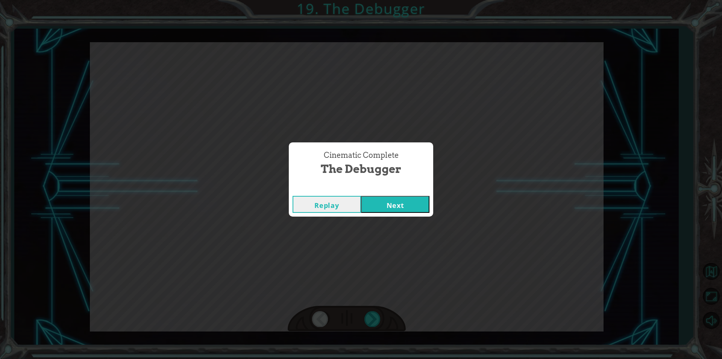
click at [402, 196] on button "Next" at bounding box center [395, 204] width 68 height 17
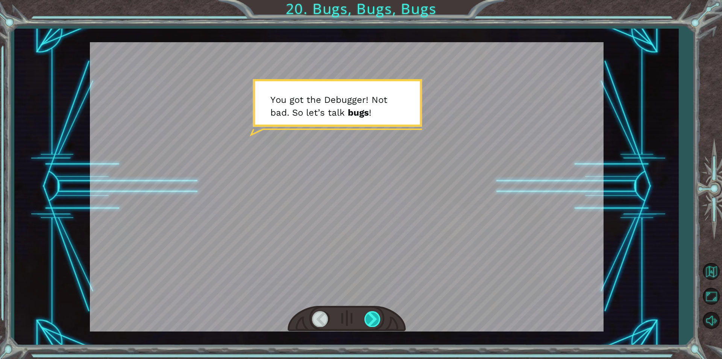
click at [366, 324] on div at bounding box center [373, 318] width 17 height 15
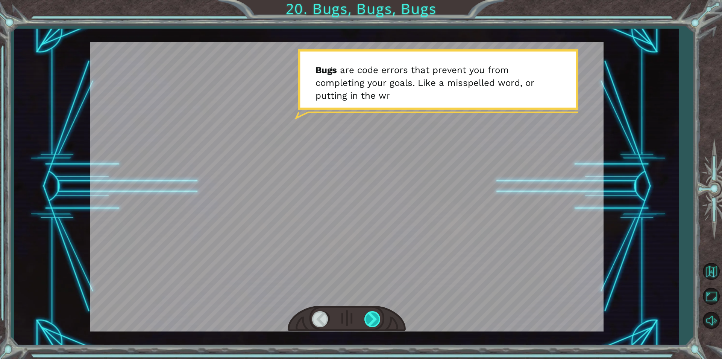
click at [366, 324] on div at bounding box center [373, 318] width 17 height 15
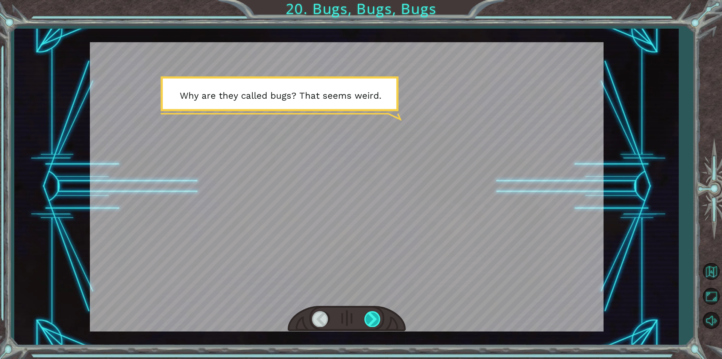
click at [366, 324] on div at bounding box center [373, 318] width 17 height 15
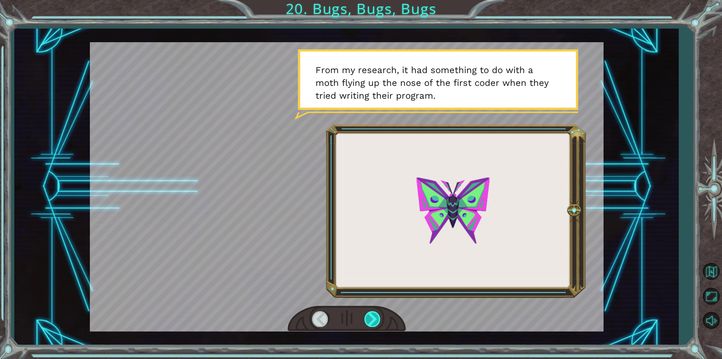
click at [366, 324] on div at bounding box center [373, 318] width 17 height 15
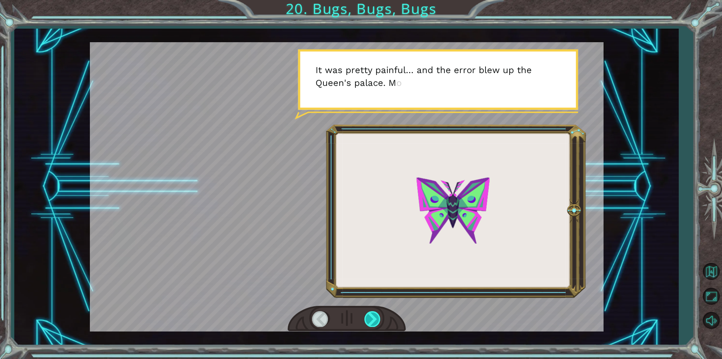
click at [366, 324] on div at bounding box center [373, 318] width 17 height 15
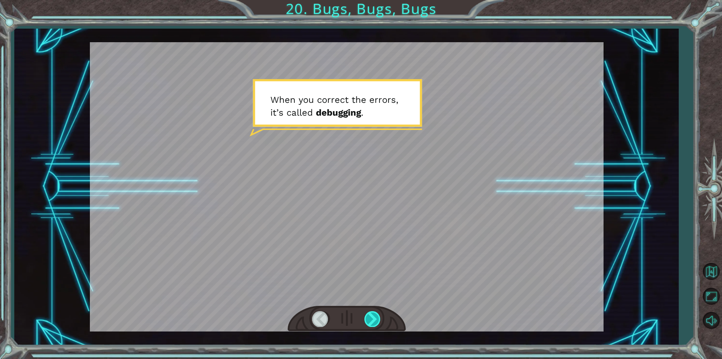
click at [366, 324] on div at bounding box center [373, 318] width 17 height 15
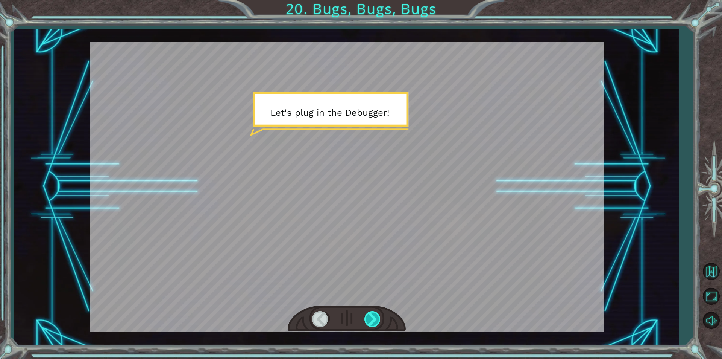
click at [366, 324] on div at bounding box center [373, 318] width 17 height 15
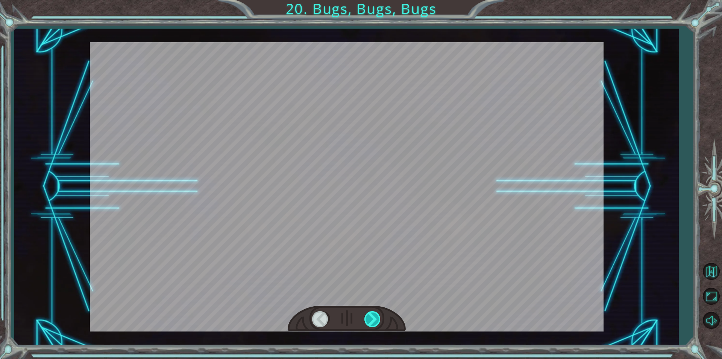
click at [366, 324] on div at bounding box center [373, 318] width 17 height 15
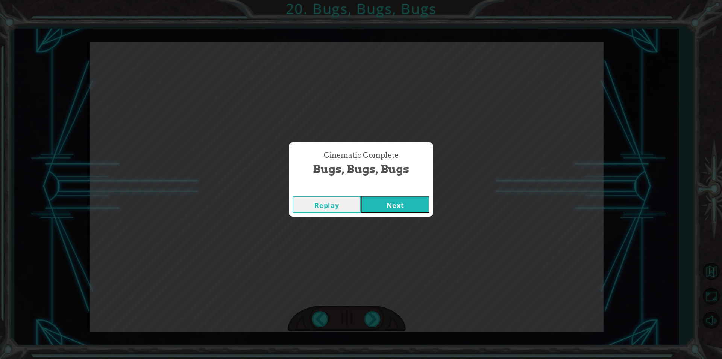
click at [397, 204] on button "Next" at bounding box center [395, 204] width 68 height 17
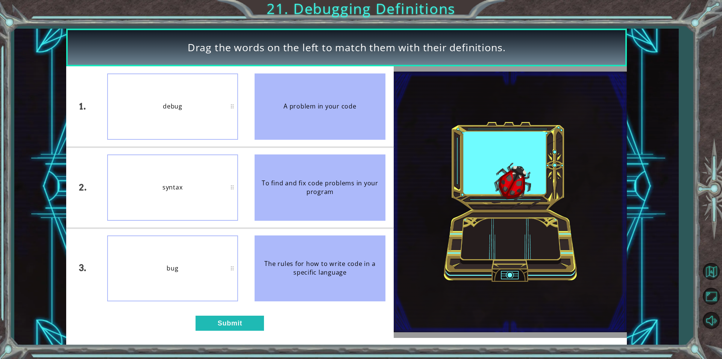
click at [190, 125] on div "debug" at bounding box center [172, 106] width 131 height 66
click at [237, 320] on button "Submit" at bounding box center [230, 322] width 68 height 15
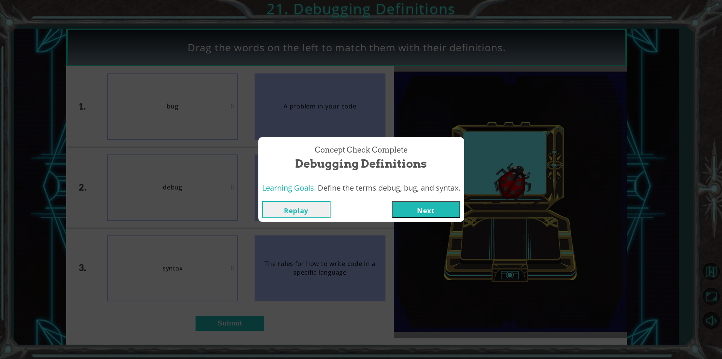
click at [430, 206] on button "Next" at bounding box center [426, 209] width 68 height 17
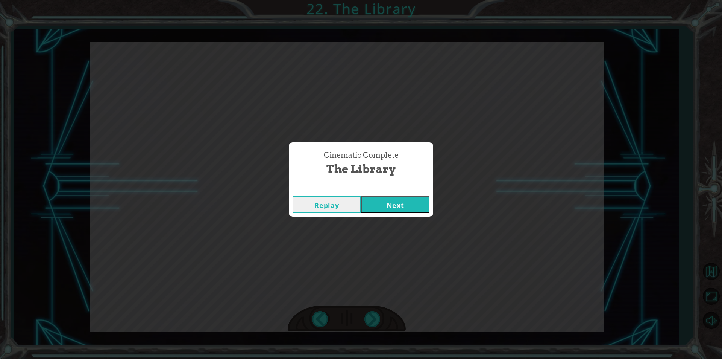
click at [381, 198] on button "Next" at bounding box center [395, 204] width 68 height 17
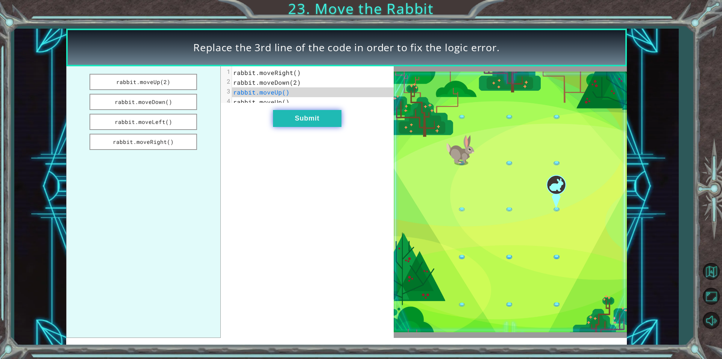
click at [319, 119] on button "Submit" at bounding box center [307, 118] width 68 height 17
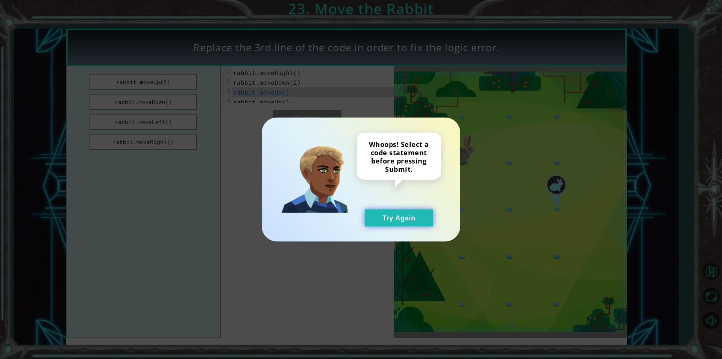
click at [420, 218] on button "Try Again" at bounding box center [399, 217] width 68 height 17
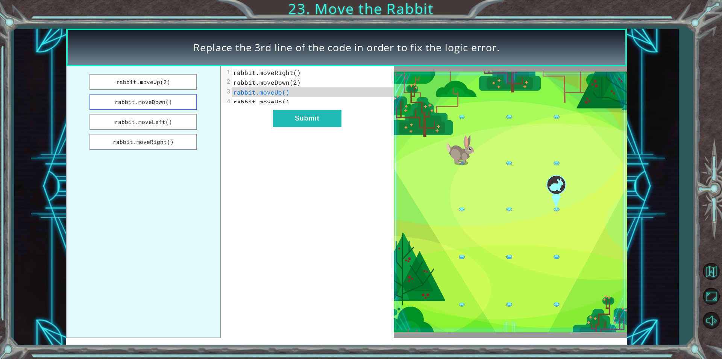
click at [130, 99] on button "rabbit.moveDown()" at bounding box center [144, 102] width 108 height 16
click at [330, 127] on button "Submit" at bounding box center [307, 118] width 68 height 17
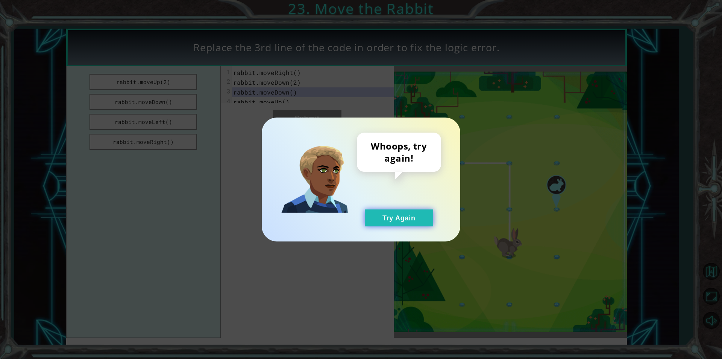
click at [394, 218] on button "Try Again" at bounding box center [399, 217] width 68 height 17
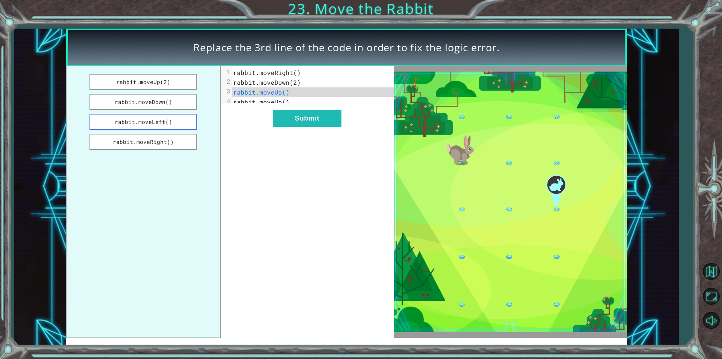
click at [170, 121] on button "rabbit.moveLeft()" at bounding box center [144, 122] width 108 height 16
click at [298, 122] on button "Submit" at bounding box center [307, 118] width 68 height 17
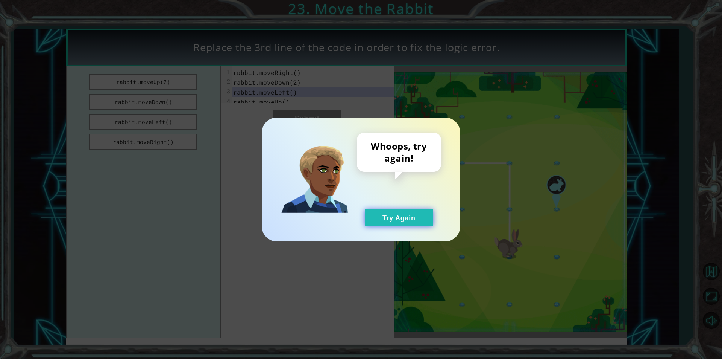
click at [399, 210] on button "Try Again" at bounding box center [399, 217] width 68 height 17
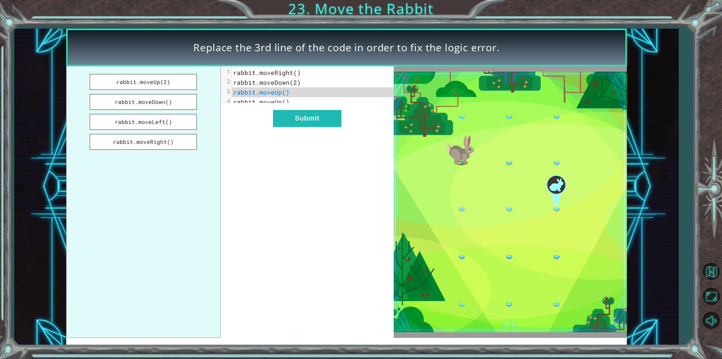
click at [176, 132] on ul "rabbit.moveUp(2) rabbit.moveDown() rabbit.moveLeft() rabbit.moveRight()" at bounding box center [143, 201] width 154 height 271
click at [187, 139] on button "rabbit.moveRight()" at bounding box center [144, 142] width 108 height 16
click at [289, 127] on button "Submit" at bounding box center [307, 118] width 68 height 17
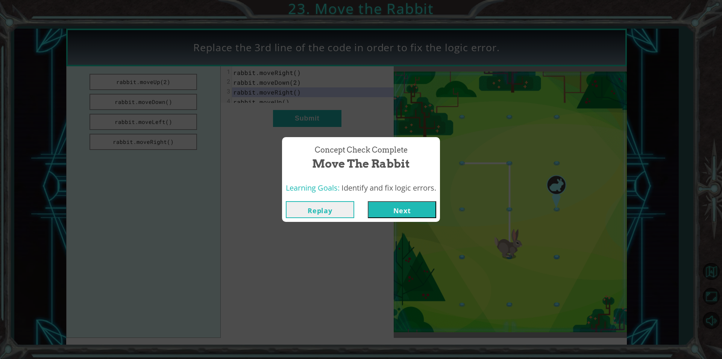
click at [418, 216] on button "Next" at bounding box center [402, 209] width 68 height 17
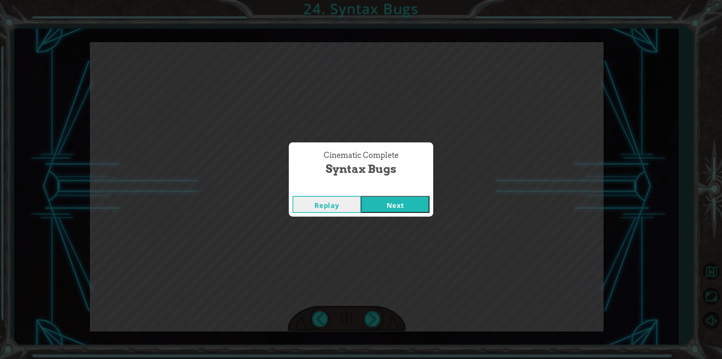
click at [373, 205] on button "Next" at bounding box center [395, 204] width 68 height 17
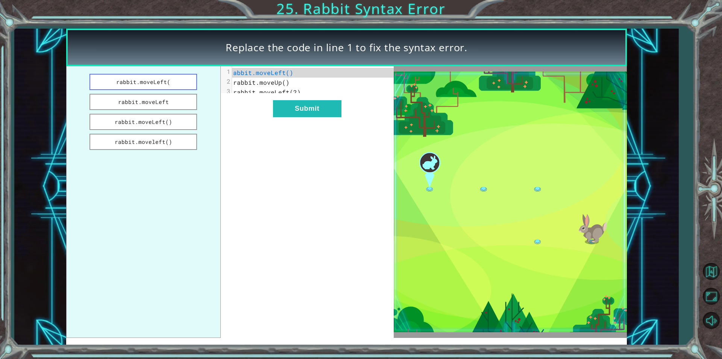
click at [153, 82] on button "rabbit.moveLeft(" at bounding box center [144, 82] width 108 height 16
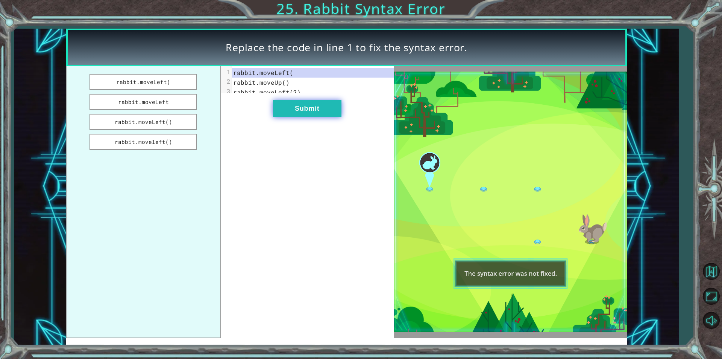
click at [313, 109] on button "Submit" at bounding box center [307, 108] width 68 height 17
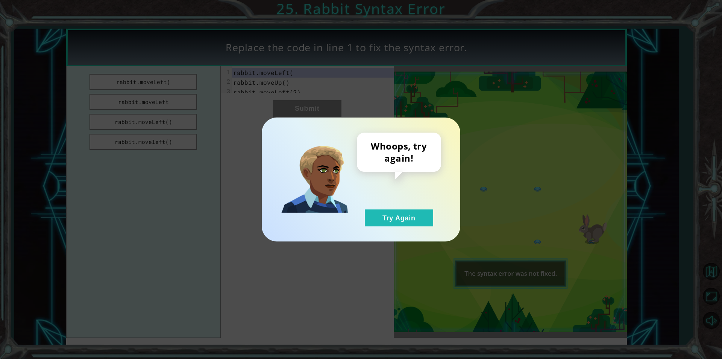
drag, startPoint x: 412, startPoint y: 201, endPoint x: 408, endPoint y: 205, distance: 6.1
click at [408, 204] on div "Whoops, try again! Try Again" at bounding box center [399, 179] width 84 height 94
click at [411, 215] on button "Try Again" at bounding box center [399, 217] width 68 height 17
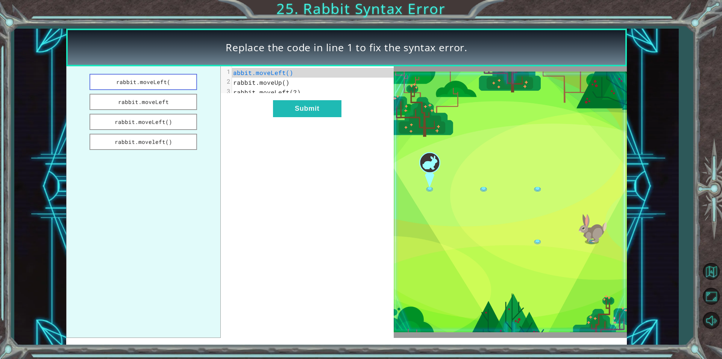
click at [160, 80] on button "rabbit.moveLeft(" at bounding box center [144, 82] width 108 height 16
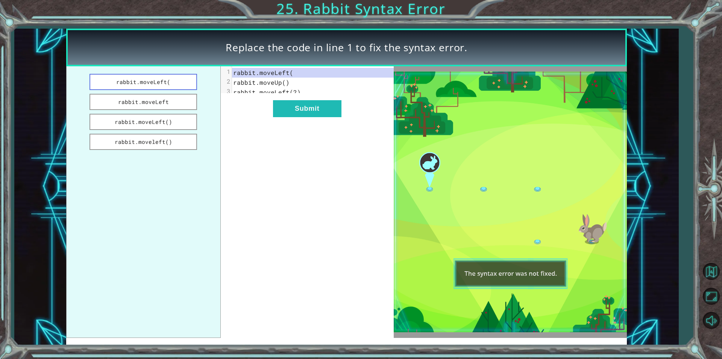
click at [156, 90] on button "rabbit.moveLeft(" at bounding box center [144, 82] width 108 height 16
click at [322, 112] on button "Submit" at bounding box center [307, 108] width 68 height 17
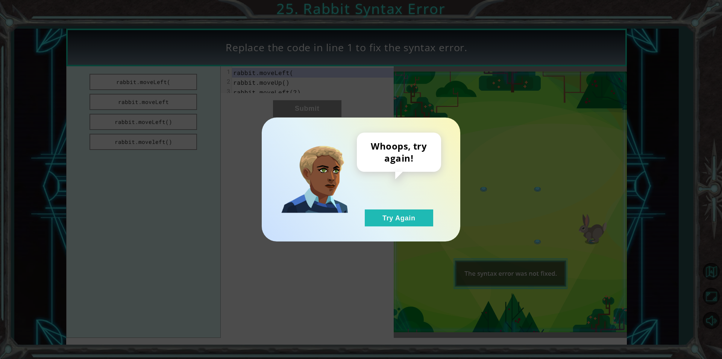
click at [418, 208] on div "Whoops, try again! Try Again" at bounding box center [399, 179] width 84 height 94
click at [419, 219] on button "Try Again" at bounding box center [399, 217] width 68 height 17
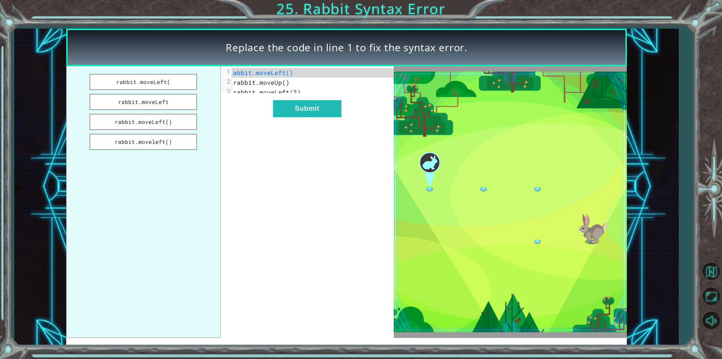
click at [235, 73] on span "abbit.moveLeft()" at bounding box center [263, 72] width 60 height 8
click at [233, 73] on pre "abbit.moveLeft()" at bounding box center [315, 73] width 167 height 10
click at [176, 123] on button "rabbit.moveLeft()" at bounding box center [144, 122] width 108 height 16
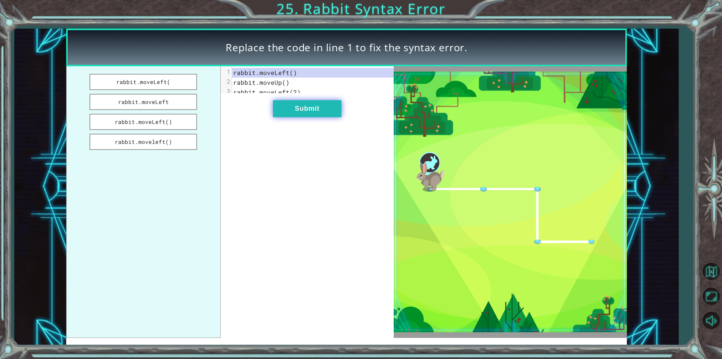
click at [295, 116] on button "Submit" at bounding box center [307, 108] width 68 height 17
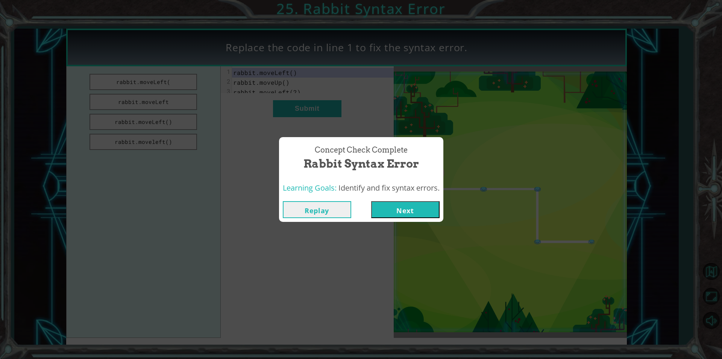
click at [416, 209] on button "Next" at bounding box center [405, 209] width 68 height 17
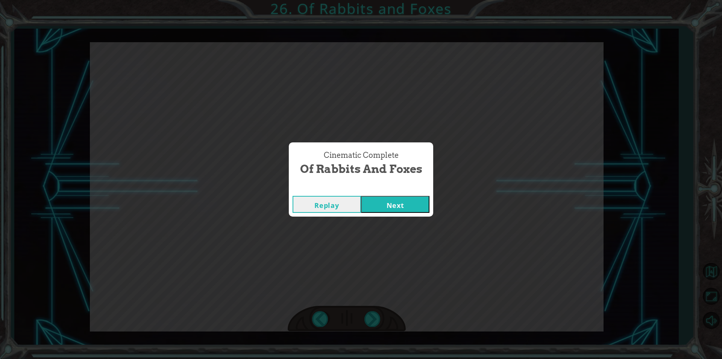
click at [380, 198] on button "Next" at bounding box center [395, 204] width 68 height 17
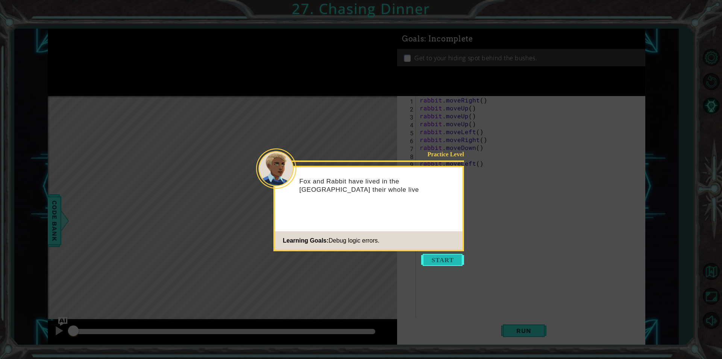
click at [429, 263] on button "Start" at bounding box center [442, 260] width 43 height 12
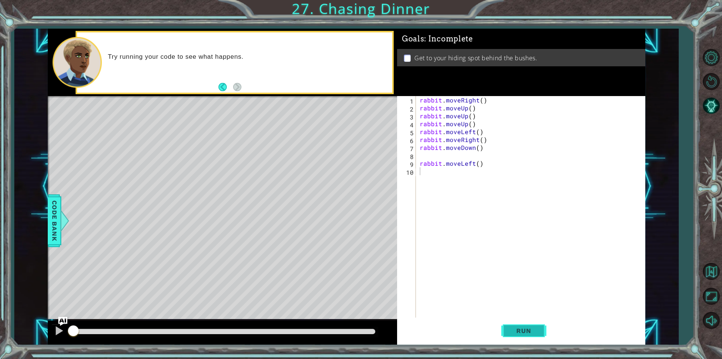
click at [530, 327] on span "Run" at bounding box center [524, 331] width 30 height 8
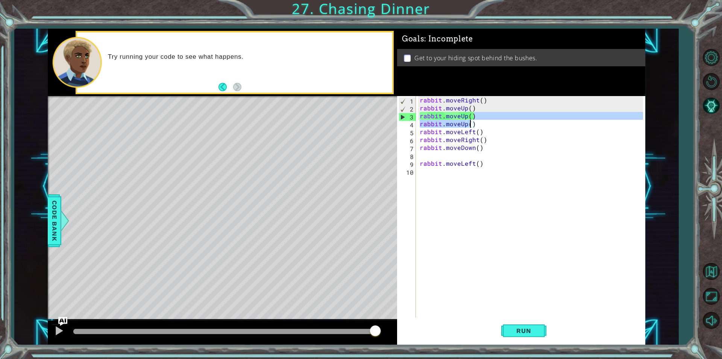
drag, startPoint x: 476, startPoint y: 119, endPoint x: 471, endPoint y: 123, distance: 6.9
click at [471, 123] on div "rabbit . moveRight ( ) rabbit . moveUp ( ) rabbit . moveUp ( ) rabbit . moveUp …" at bounding box center [532, 214] width 229 height 237
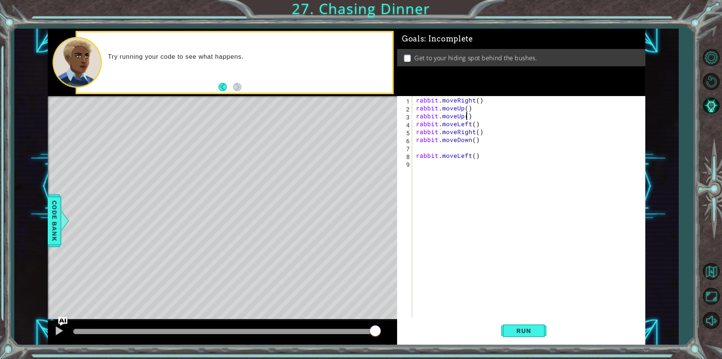
click at [414, 123] on div "rabbit.moveUp() 1 2 3 4 5 6 7 8 9 rabbit . moveRight ( ) rabbit . moveUp ( ) ra…" at bounding box center [520, 206] width 246 height 221
click at [413, 128] on div "rabbit.moveUp() 1 2 3 4 5 6 7 8 9 rabbit . moveRight ( ) rabbit . moveUp ( ) ra…" at bounding box center [520, 206] width 246 height 221
click at [419, 125] on div "rabbit . moveRight ( ) rabbit . moveUp ( ) rabbit . moveUp ( ) rabbit . moveLef…" at bounding box center [531, 214] width 233 height 237
click at [415, 123] on div "rabbit . moveRight ( ) rabbit . moveUp ( ) rabbit . moveUp ( ) rabbit . moveLef…" at bounding box center [531, 214] width 233 height 237
click at [426, 119] on div "rabbit . moveRight ( ) rabbit . moveUp ( ) rabbit . moveUp ( ) rabbit . moveLef…" at bounding box center [532, 214] width 229 height 237
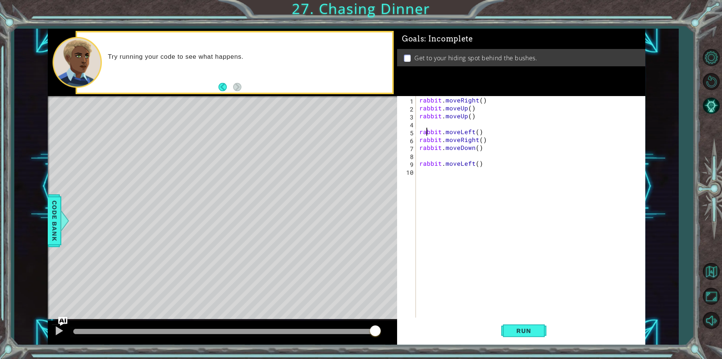
click at [426, 130] on div "rabbit . moveRight ( ) rabbit . moveUp ( ) rabbit . moveUp ( ) rabbit . moveLef…" at bounding box center [532, 214] width 229 height 237
type textarea "rabbit.moveLeft()"
click at [418, 125] on div "rabbit.moveLeft() 1 2 3 4 5 6 7 8 9 10 rabbit . moveRight ( ) rabbit . moveUp (…" at bounding box center [520, 206] width 246 height 221
click at [423, 126] on div "rabbit . moveRight ( ) rabbit . moveUp ( ) rabbit . moveUp ( ) rabbit . moveLef…" at bounding box center [532, 214] width 229 height 237
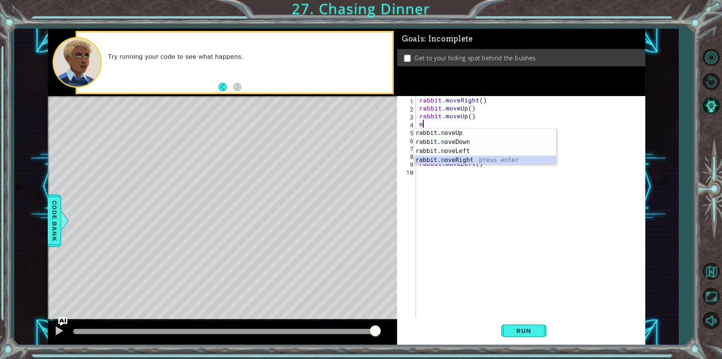
click at [482, 156] on div "rabbit. m oveUp press enter rabbit. m oveDown press enter rabbit. m oveLeft pre…" at bounding box center [485, 155] width 142 height 54
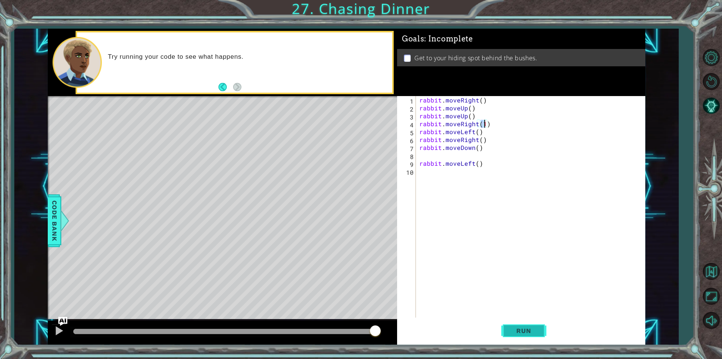
click at [540, 334] on button "Run" at bounding box center [524, 330] width 45 height 25
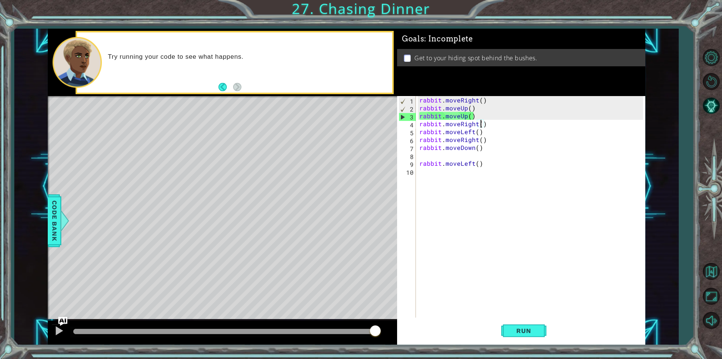
scroll to position [0, 4]
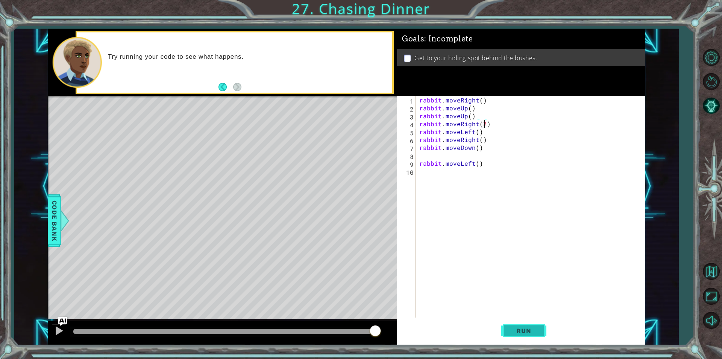
click at [518, 335] on button "Run" at bounding box center [524, 330] width 45 height 25
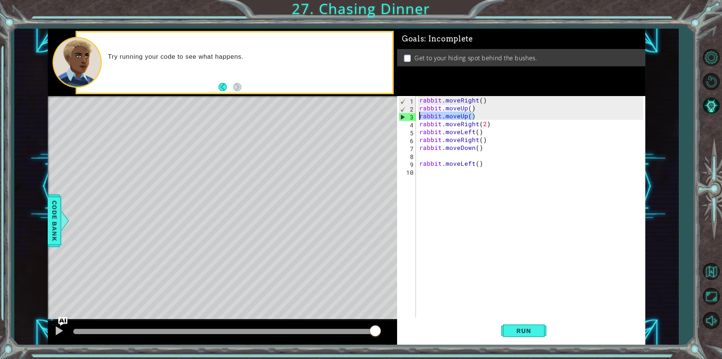
drag, startPoint x: 473, startPoint y: 113, endPoint x: 418, endPoint y: 114, distance: 54.9
click at [418, 114] on div "rabbit . moveRight ( ) rabbit . moveUp ( ) rabbit . moveUp ( ) rabbit . moveRig…" at bounding box center [532, 214] width 229 height 237
type textarea "rabbit.moveUp()"
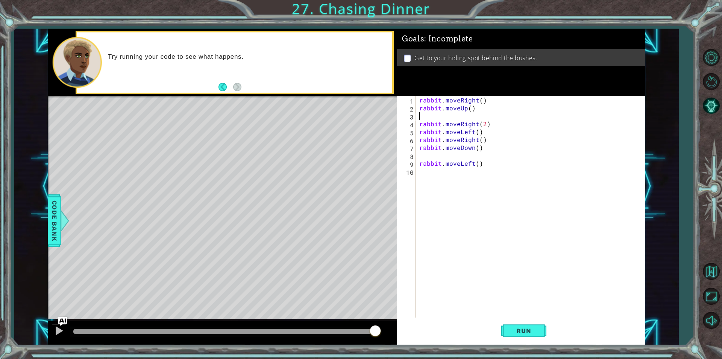
scroll to position [0, 0]
click at [520, 338] on button "Run" at bounding box center [524, 330] width 45 height 25
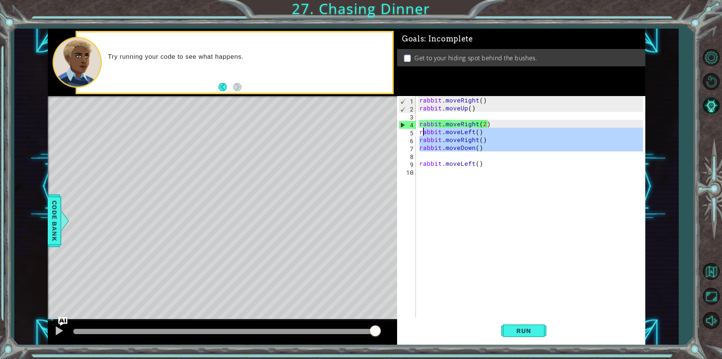
drag, startPoint x: 494, startPoint y: 156, endPoint x: 415, endPoint y: 131, distance: 83.5
click at [415, 131] on div "1 2 3 4 5 6 7 8 9 10 rabbit . moveRight ( ) rabbit . moveUp ( ) rabbit . moveRi…" at bounding box center [520, 206] width 246 height 221
type textarea "rabbit.moveLeft() rabbit.moveRight()"
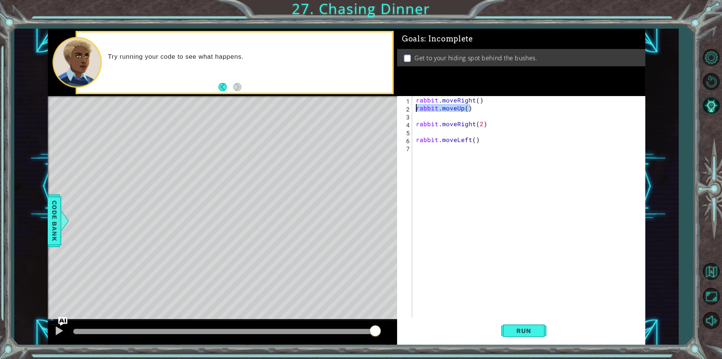
drag, startPoint x: 470, startPoint y: 105, endPoint x: 419, endPoint y: 106, distance: 51.2
click at [415, 105] on div "rabbit . moveRight ( ) rabbit . moveUp ( ) rabbit . moveRight ( 2 ) rabbit . mo…" at bounding box center [531, 214] width 233 height 237
type textarea "rabbit.moveUp()"
type textarea "rabbit.moveRight()"
click at [419, 106] on div "rabbit . moveRight ( ) rabbit . moveRight ( 2 ) rabbit . moveLeft ( )" at bounding box center [531, 214] width 233 height 237
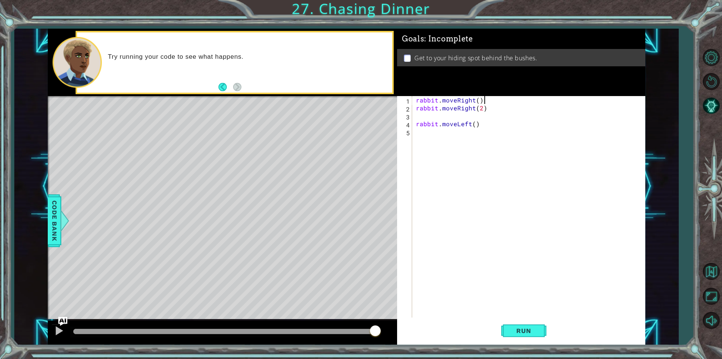
click at [428, 109] on div "rabbit . moveRight ( ) rabbit . moveRight ( 2 ) rabbit . moveLeft ( )" at bounding box center [531, 214] width 233 height 237
click at [436, 114] on div "rabbit . moveRi ) . moveRight ( 2 ) rabbit . moveLeft ( )" at bounding box center [531, 214] width 233 height 237
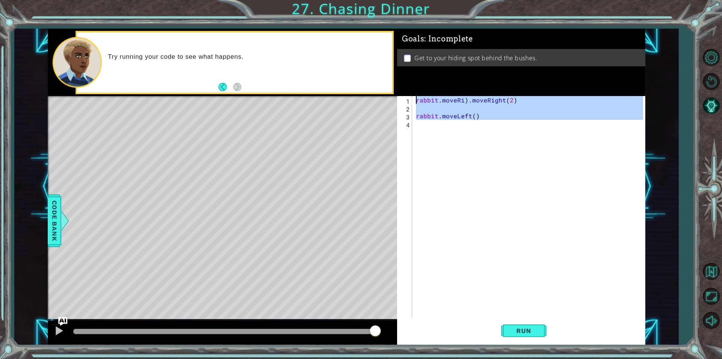
drag, startPoint x: 502, startPoint y: 128, endPoint x: 379, endPoint y: 90, distance: 128.6
click at [379, 90] on div "1 ההההההההההההההההההההההההההההההההההההההההההההההההההההההההההההההההההההההההההההה…" at bounding box center [347, 187] width 598 height 316
type textarea "rabbit.moveRi).moveRight(2)"
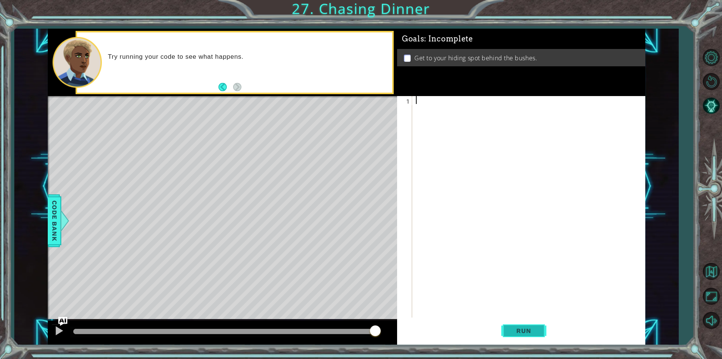
click at [532, 322] on button "Run" at bounding box center [524, 330] width 45 height 25
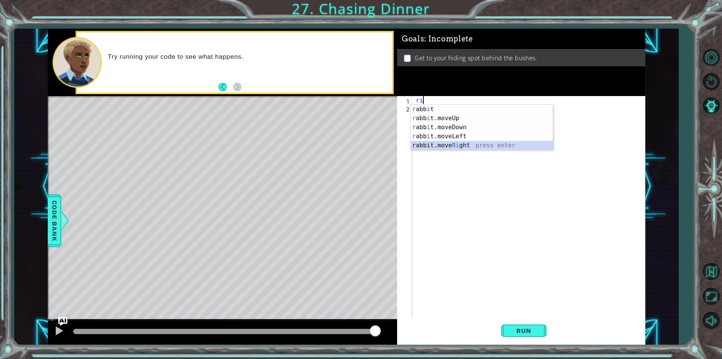
click at [449, 146] on div "r abb i t press enter r abb i t.moveUp press enter r abb i t.moveDown press ent…" at bounding box center [482, 136] width 142 height 63
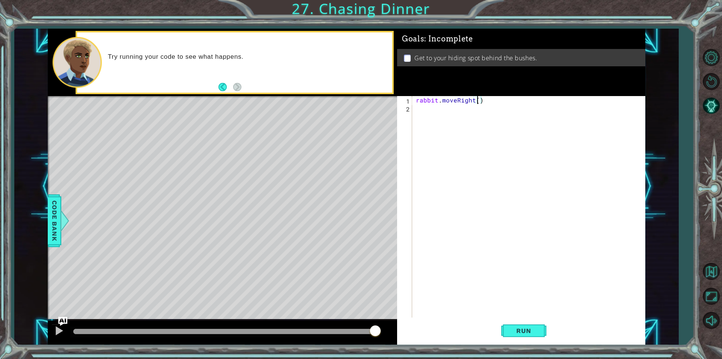
type textarea "rabbit.moveRight(2)"
click at [474, 119] on div "rabbit . moveRight ( 2 )" at bounding box center [531, 214] width 233 height 237
click at [474, 119] on div "rabbit.move Up press enter" at bounding box center [482, 126] width 142 height 27
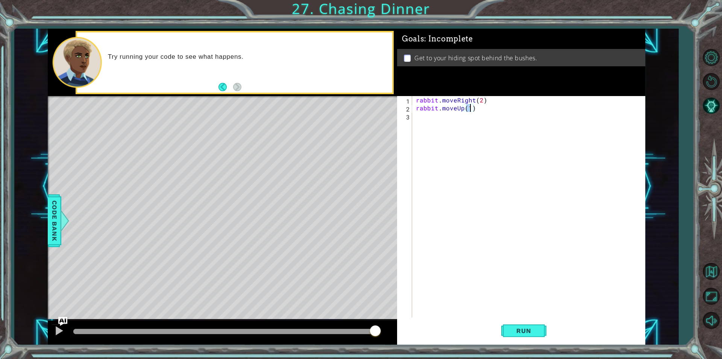
type textarea "rabbit.moveUp(2)"
click at [451, 128] on div "rabbit . moveRight ( 2 ) rabbit . moveUp ( 2 )" at bounding box center [531, 214] width 233 height 237
click at [451, 128] on div "rabbit.move L eft press enter" at bounding box center [482, 133] width 142 height 27
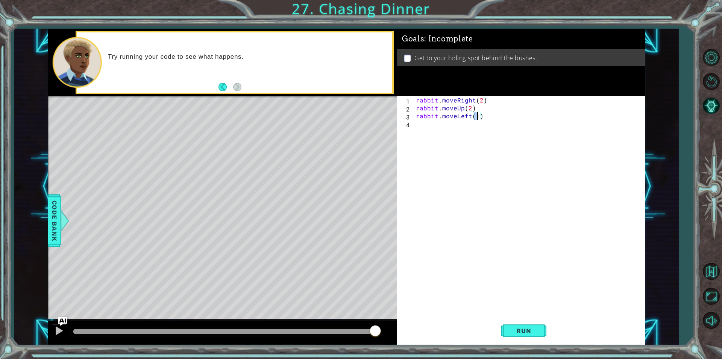
type textarea "rabbit.moveLeft(2)"
click at [451, 128] on div "rabbit . moveRight ( 2 ) rabbit . moveUp ( 2 ) rabbit . moveLeft ( 2 )" at bounding box center [531, 214] width 233 height 237
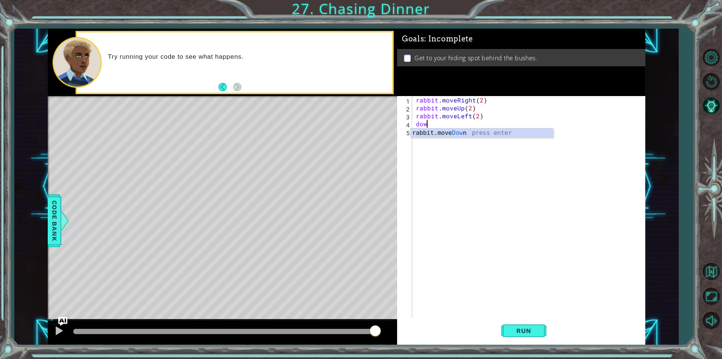
type textarea "rabbit.moveDown(1)"
click at [473, 134] on div "rabbit . moveRight ( 2 ) rabbit . moveUp ( 2 ) rabbit . moveLeft ( 2 ) rabbit .…" at bounding box center [531, 214] width 233 height 237
click at [461, 140] on div "rabbit.move Le ft press enter" at bounding box center [482, 149] width 142 height 27
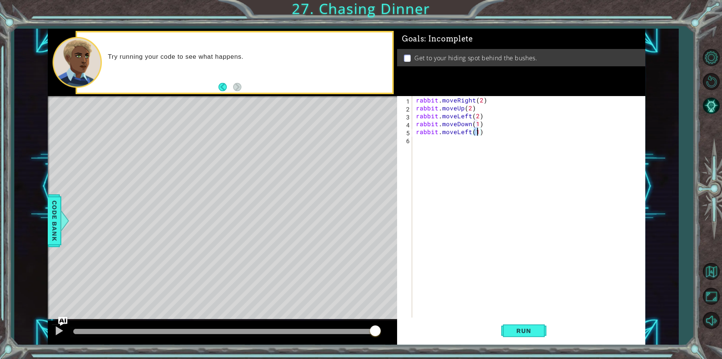
scroll to position [0, 3]
type textarea "rabbit.moveLeft(1)"
click at [513, 336] on button "Run" at bounding box center [524, 330] width 45 height 25
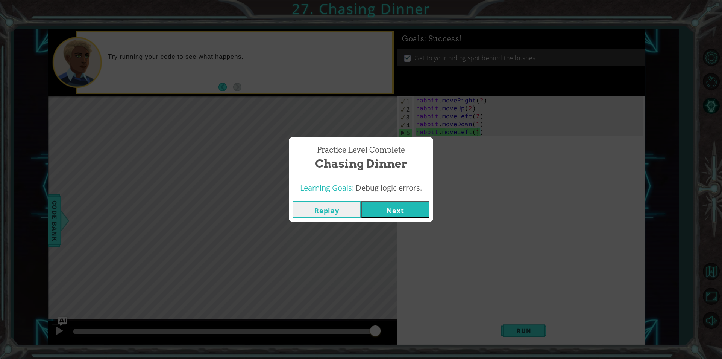
click at [393, 213] on button "Next" at bounding box center [395, 209] width 68 height 17
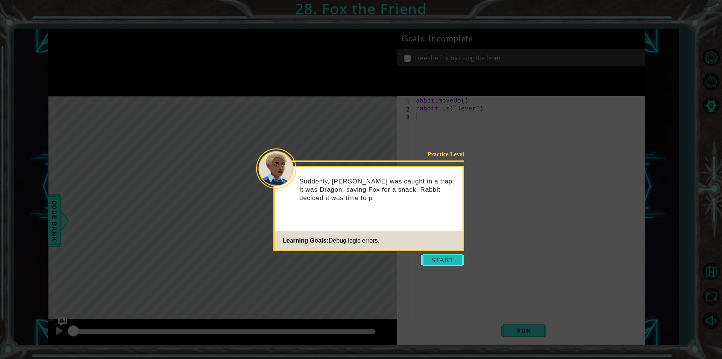
click at [439, 261] on button "Start" at bounding box center [442, 260] width 43 height 12
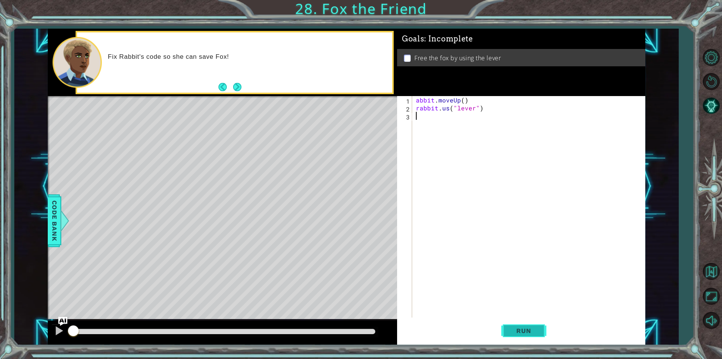
click at [533, 340] on button "Run" at bounding box center [524, 330] width 45 height 25
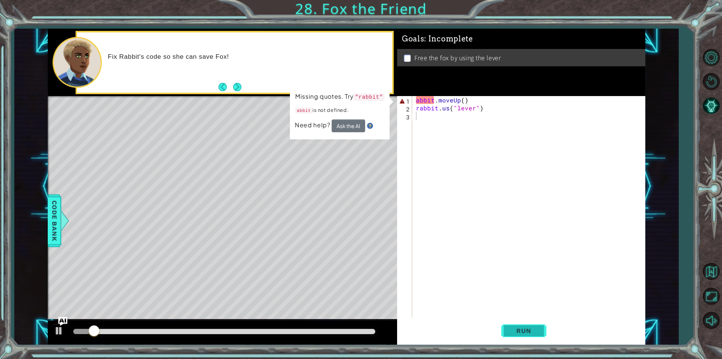
click at [533, 340] on button "Run" at bounding box center [524, 330] width 45 height 25
type textarea "rabbit.us("lever")"
click at [711, 63] on button "Level Options" at bounding box center [712, 57] width 22 height 22
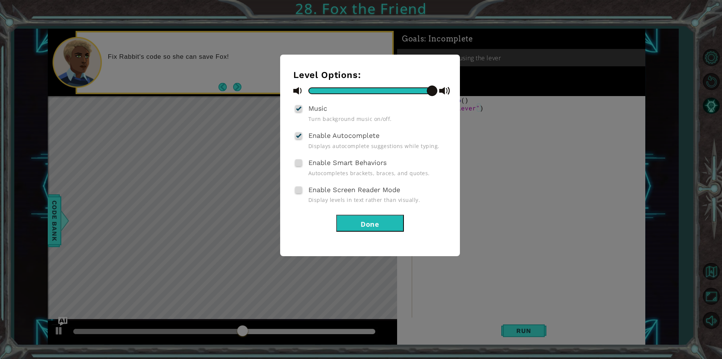
click at [383, 231] on button "Done" at bounding box center [370, 222] width 68 height 17
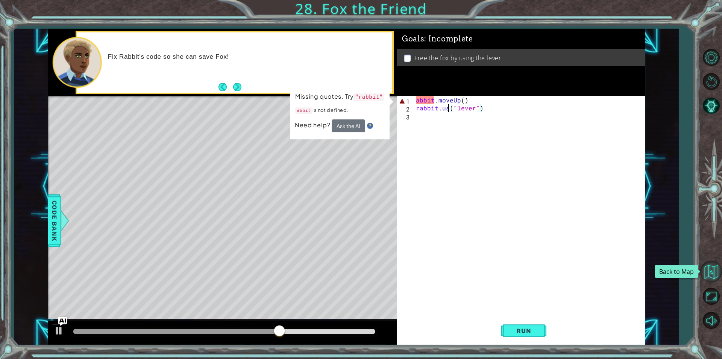
click at [710, 273] on button "Back to Map" at bounding box center [712, 271] width 22 height 22
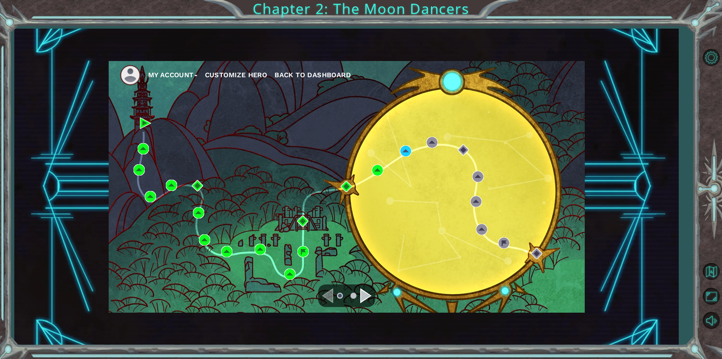
click at [362, 287] on div at bounding box center [346, 295] width 57 height 23
click at [366, 295] on div "Navigate to the next page" at bounding box center [365, 295] width 11 height 15
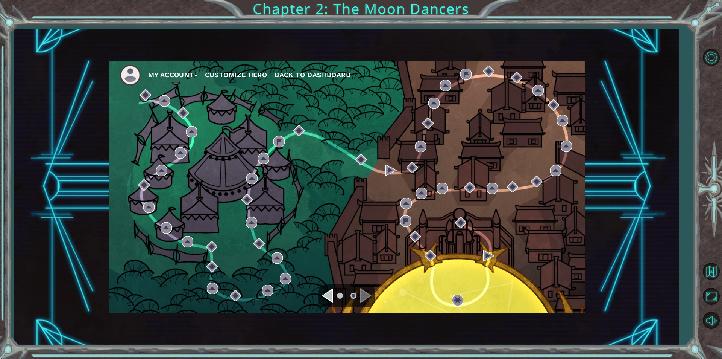
click at [366, 295] on div "Navigate to the next page" at bounding box center [365, 295] width 11 height 15
click at [320, 297] on div at bounding box center [346, 295] width 57 height 23
click at [336, 293] on ul at bounding box center [346, 295] width 27 height 15
click at [332, 295] on div "Navigate to the previous page" at bounding box center [327, 295] width 11 height 15
